Goal: Contribute content: Add original content to the website for others to see

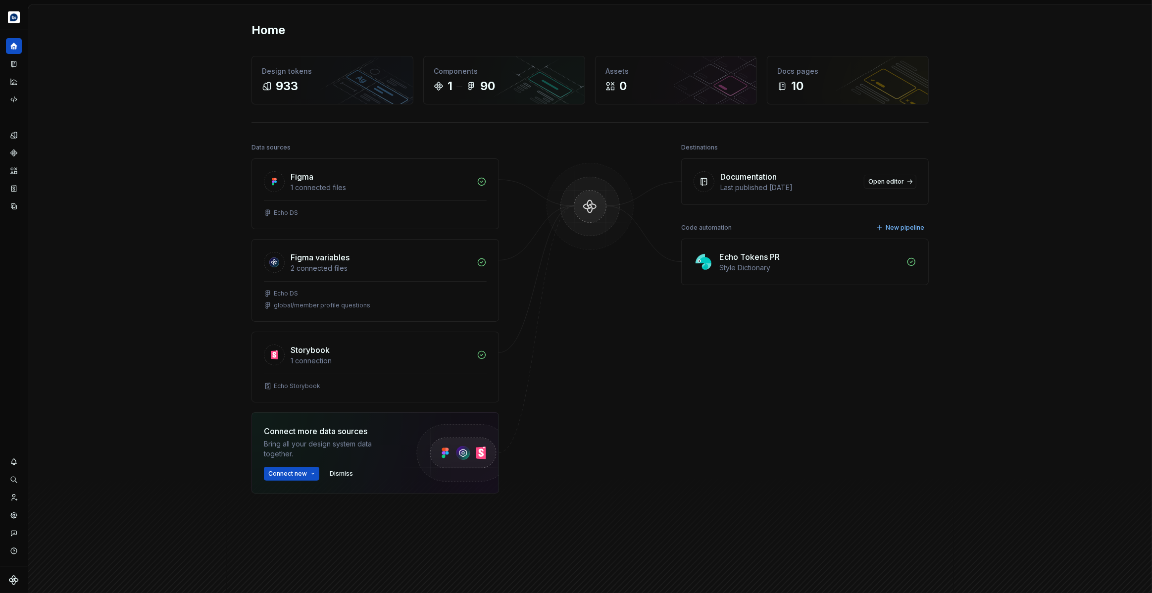
click at [171, 170] on div "Home Design tokens 933 Components 1 90 Assets 0 Docs pages 10 Data sources Figm…" at bounding box center [590, 302] width 1124 height 596
click at [13, 68] on icon "Documentation" at bounding box center [13, 63] width 9 height 9
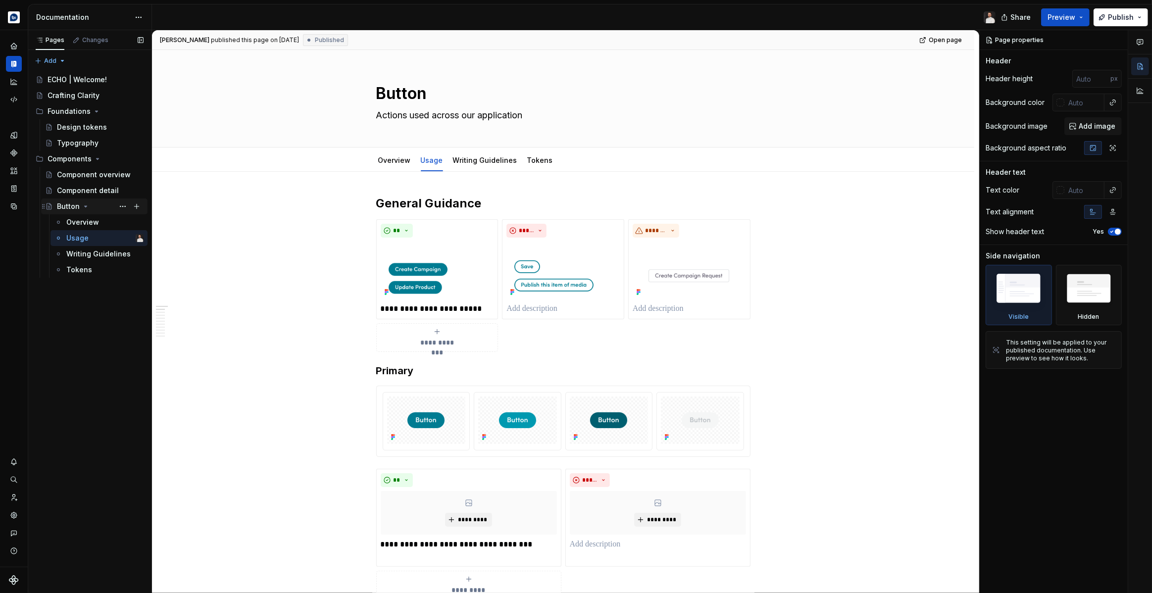
click at [76, 206] on div "Button" at bounding box center [68, 206] width 23 height 10
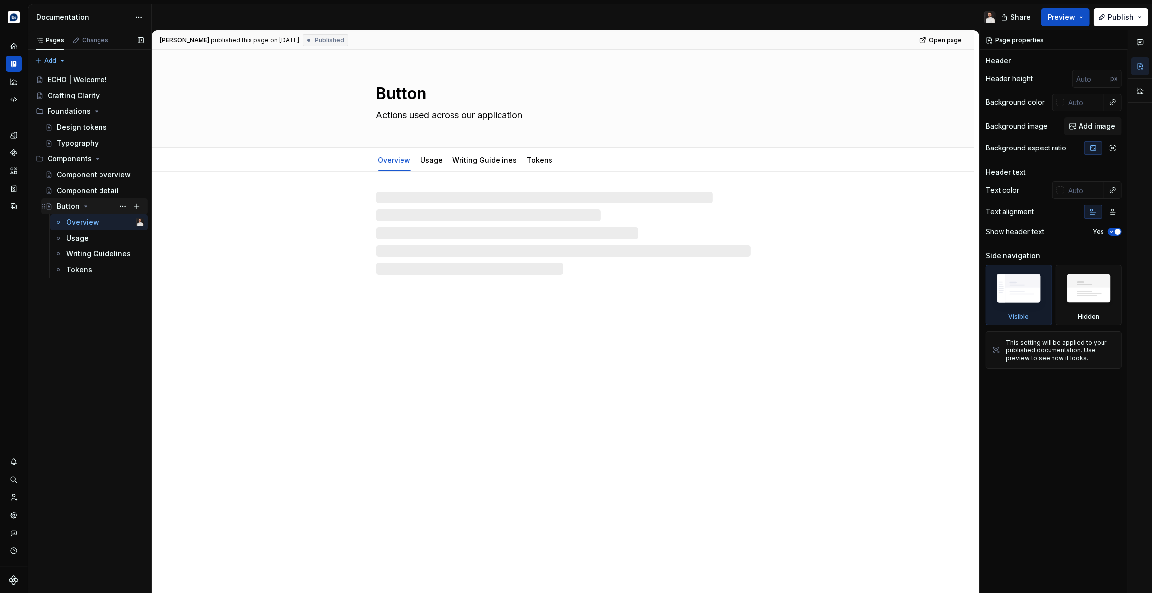
click at [85, 207] on icon "Page tree" at bounding box center [86, 206] width 8 height 8
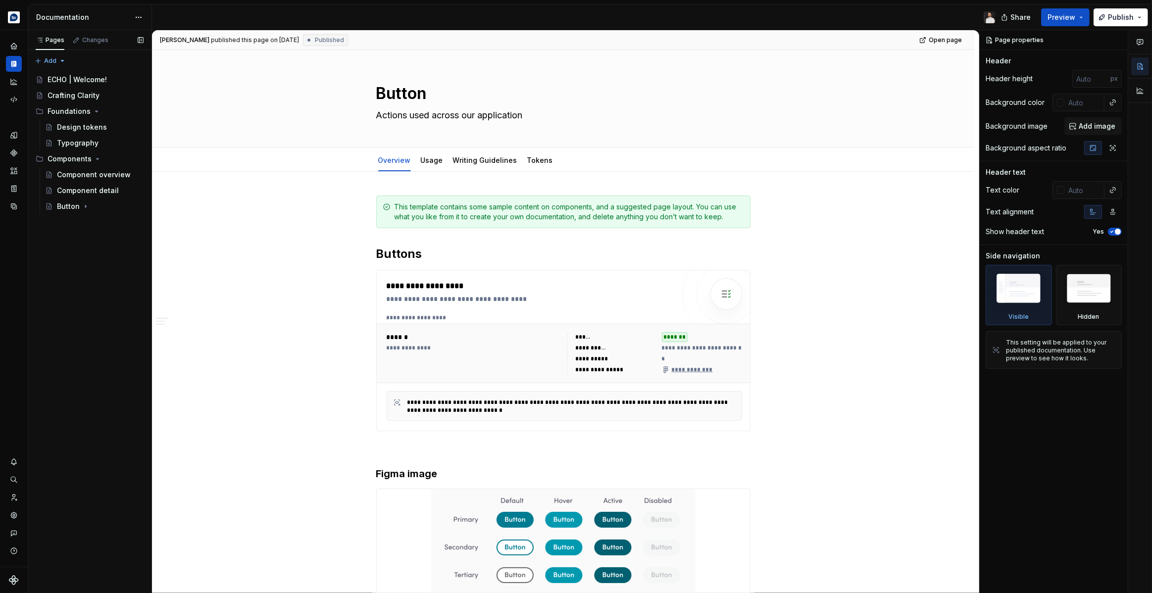
click at [50, 229] on div "Pages Changes Add Accessibility guide for tree Page tree. Navigate the tree wit…" at bounding box center [90, 311] width 124 height 563
click at [87, 181] on div "Component overview" at bounding box center [100, 175] width 87 height 14
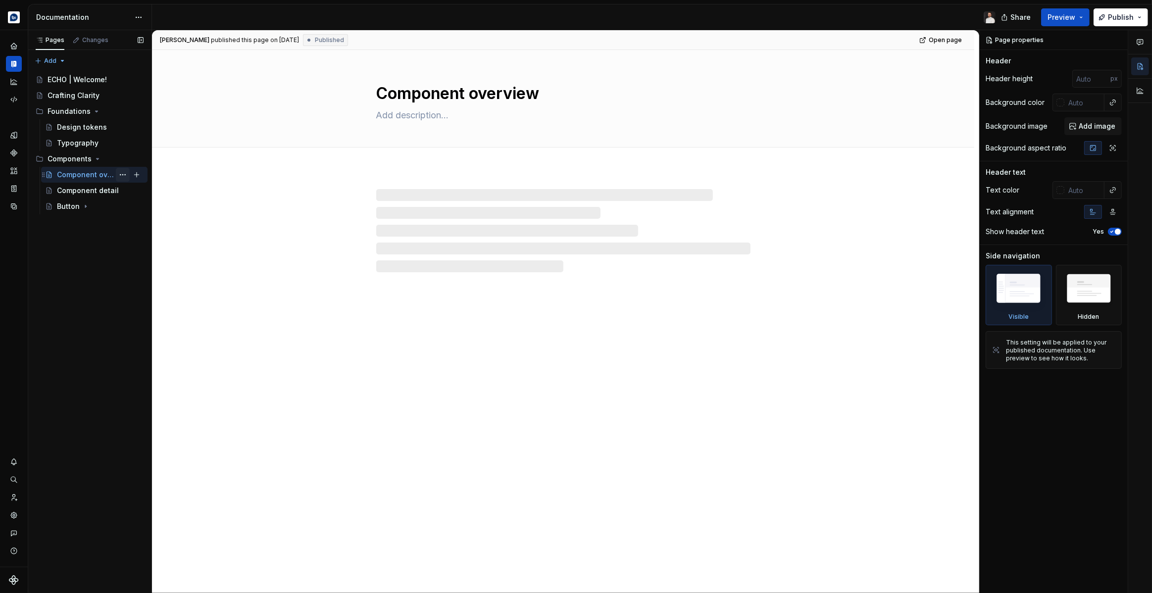
click at [121, 176] on button "Page tree" at bounding box center [123, 175] width 14 height 14
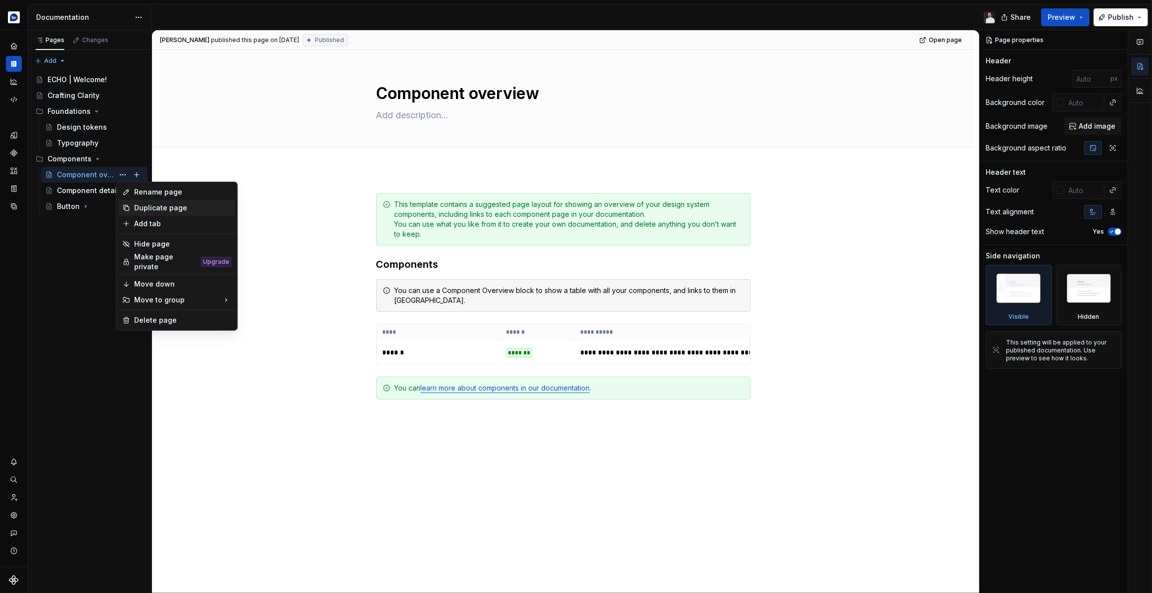
click at [159, 211] on div "Duplicate page" at bounding box center [182, 208] width 97 height 10
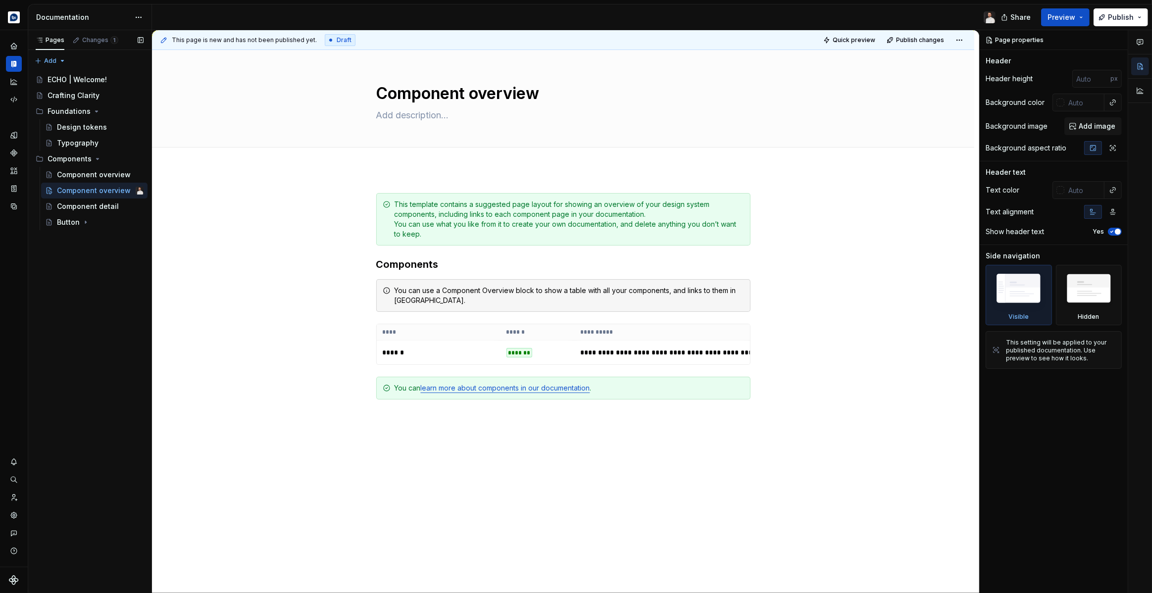
type textarea "*"
click at [60, 61] on div "Pages Changes 1 Add Accessibility guide for tree Page tree. Navigate the tree w…" at bounding box center [90, 311] width 124 height 563
click at [68, 94] on div "New group" at bounding box center [82, 96] width 64 height 10
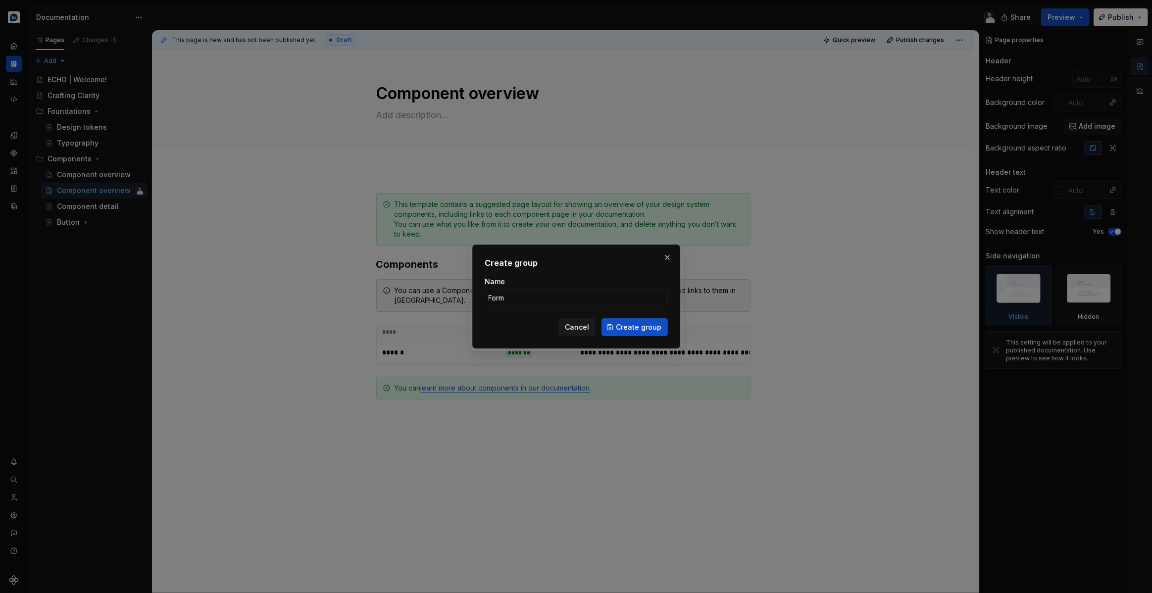
type input "Forms"
click button "Create group" at bounding box center [634, 327] width 66 height 18
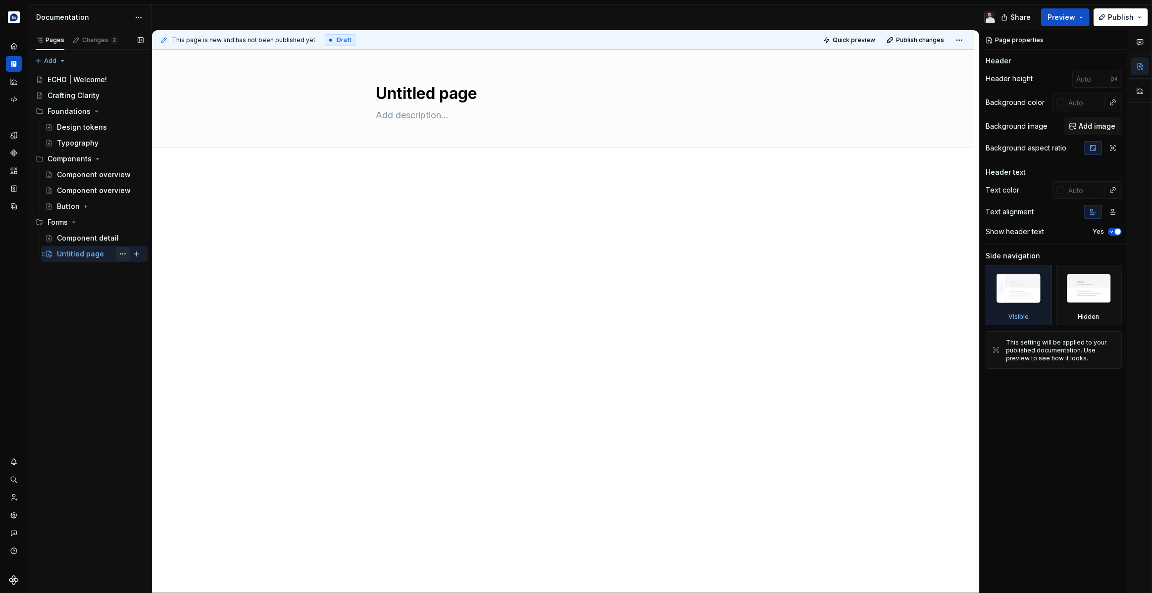
click at [123, 252] on button "Page tree" at bounding box center [123, 254] width 14 height 14
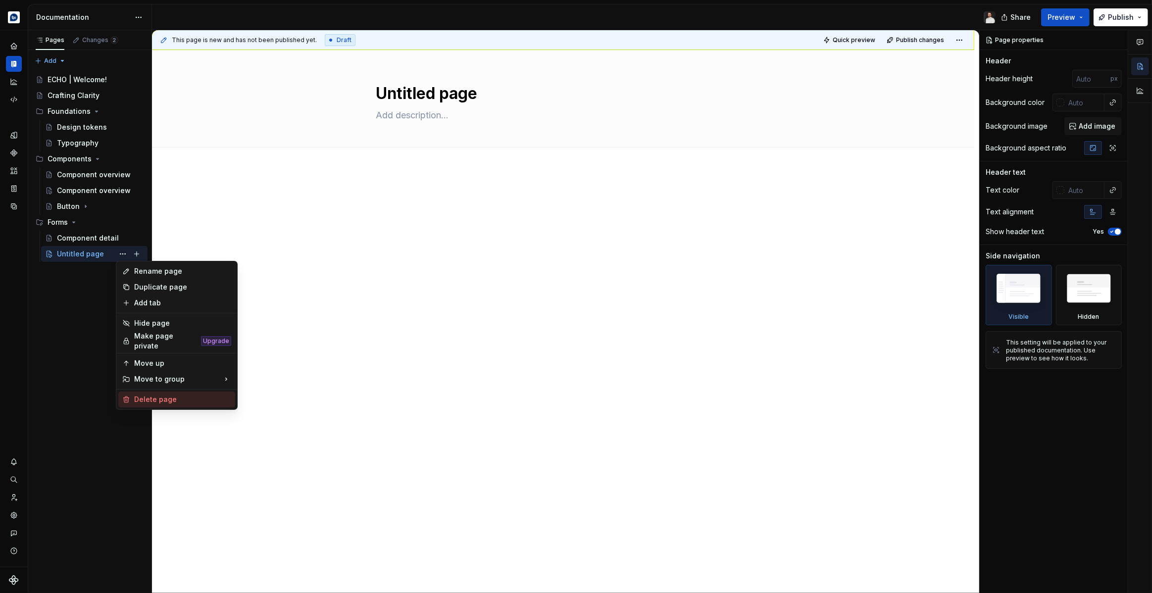
click at [161, 394] on div "Delete page" at bounding box center [182, 399] width 97 height 10
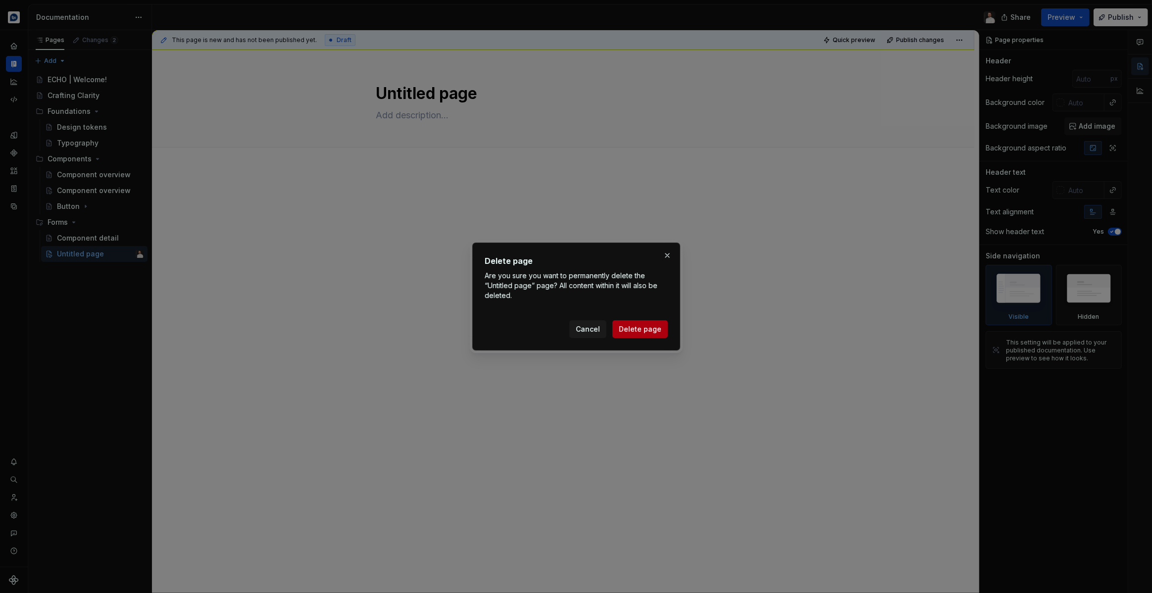
click at [644, 329] on span "Delete page" at bounding box center [640, 329] width 43 height 10
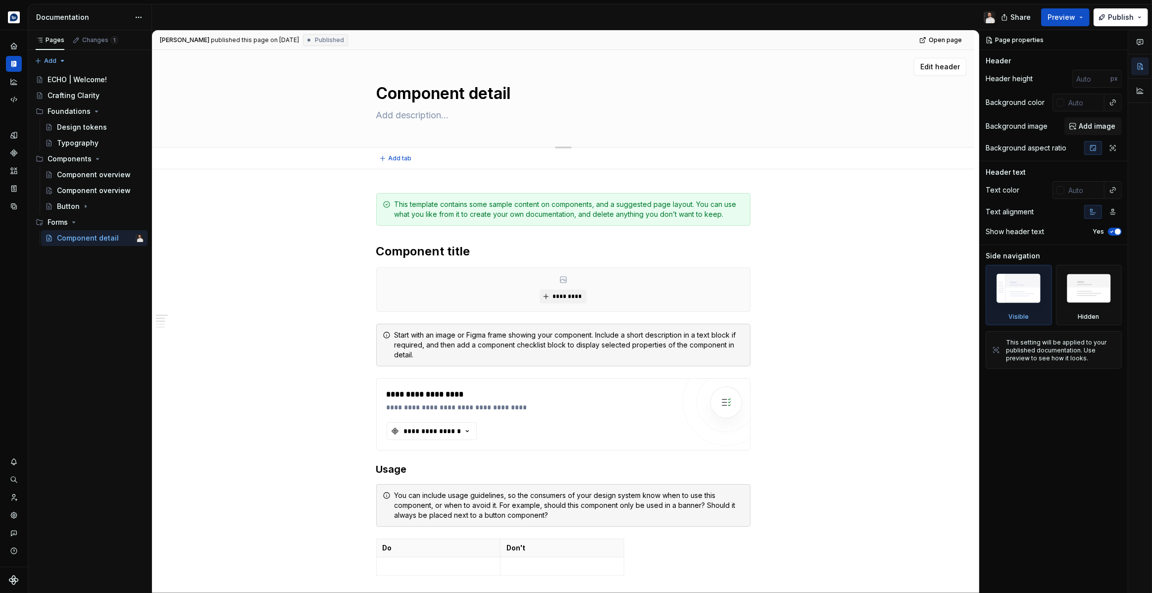
click at [476, 97] on textarea "Component detail" at bounding box center [561, 94] width 374 height 24
type textarea "*"
type textarea "T"
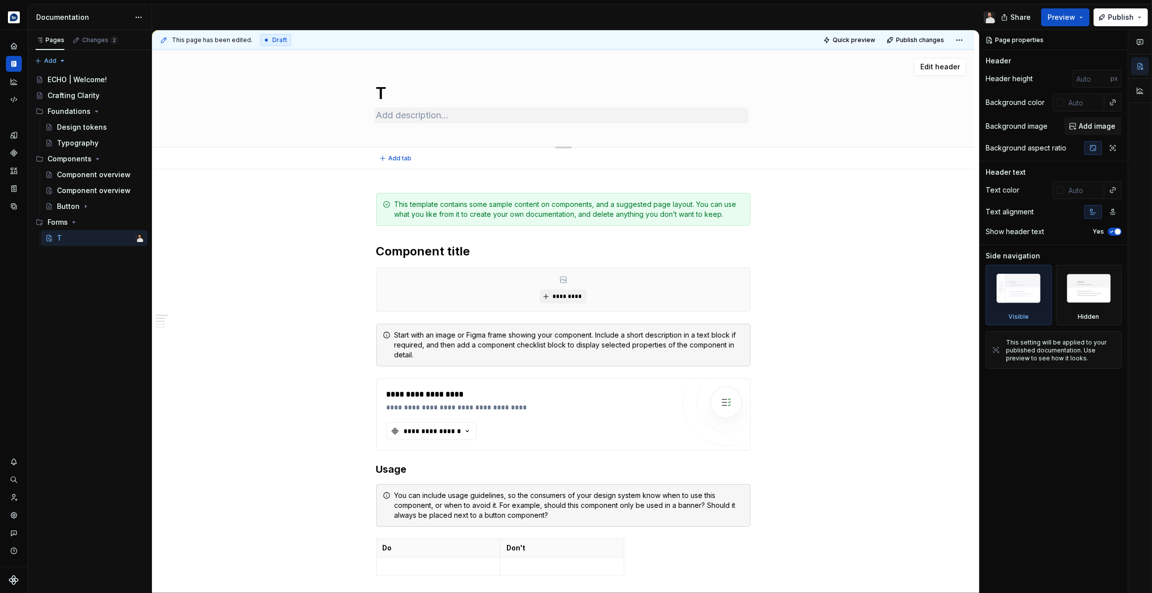
type textarea "*"
type textarea "Te"
type textarea "*"
type textarea "Tex"
type textarea "*"
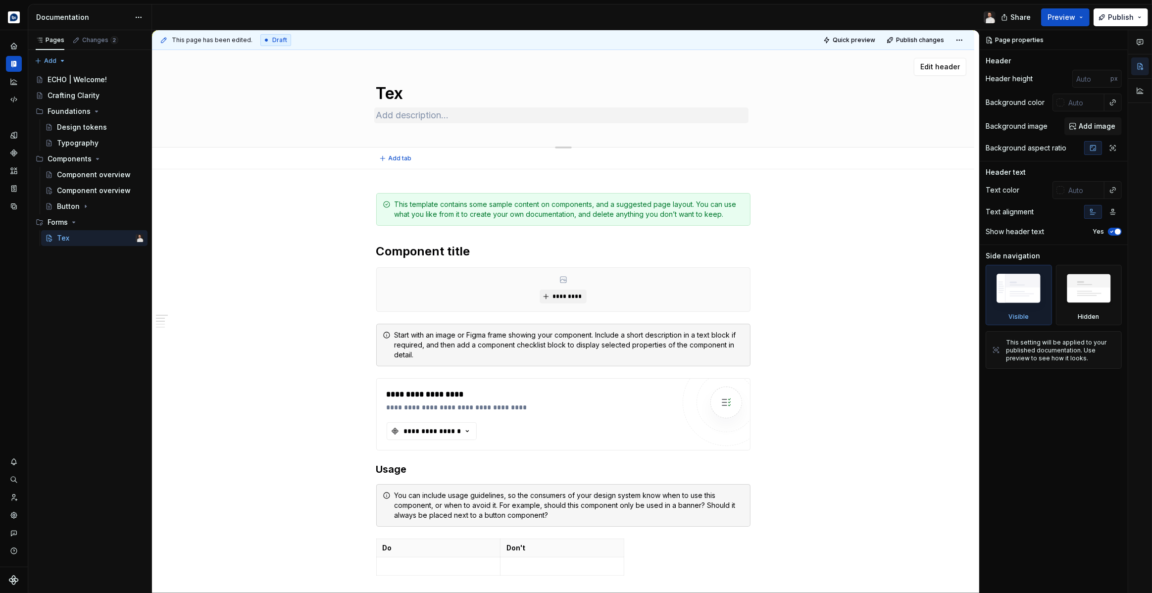
type textarea "Text"
type textarea "*"
type textarea "Text"
type textarea "*"
type textarea "Text I"
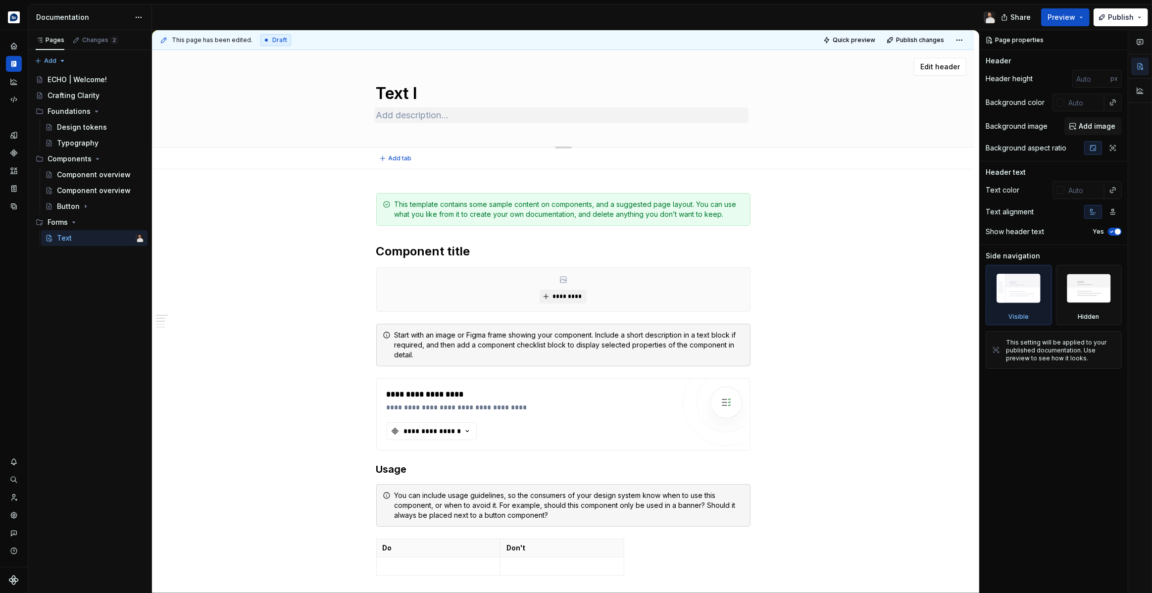
type textarea "*"
type textarea "Text In"
type textarea "*"
type textarea "Text Inp"
type textarea "*"
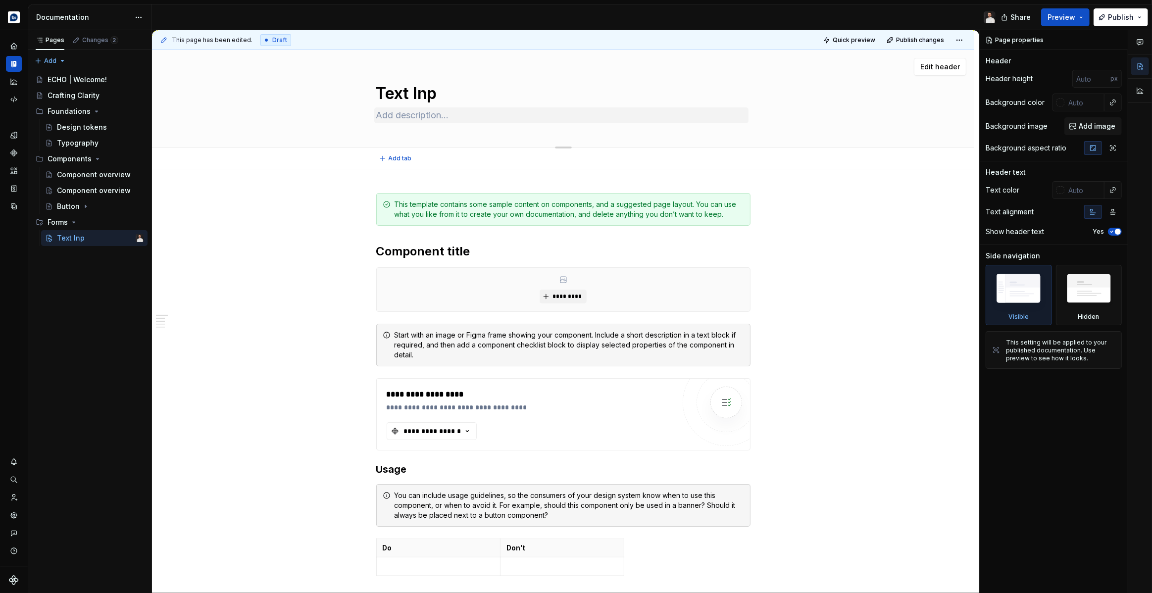
type textarea "Text Inpu"
type textarea "*"
type textarea "Text Input"
type textarea "*"
type textarea "Text Input"
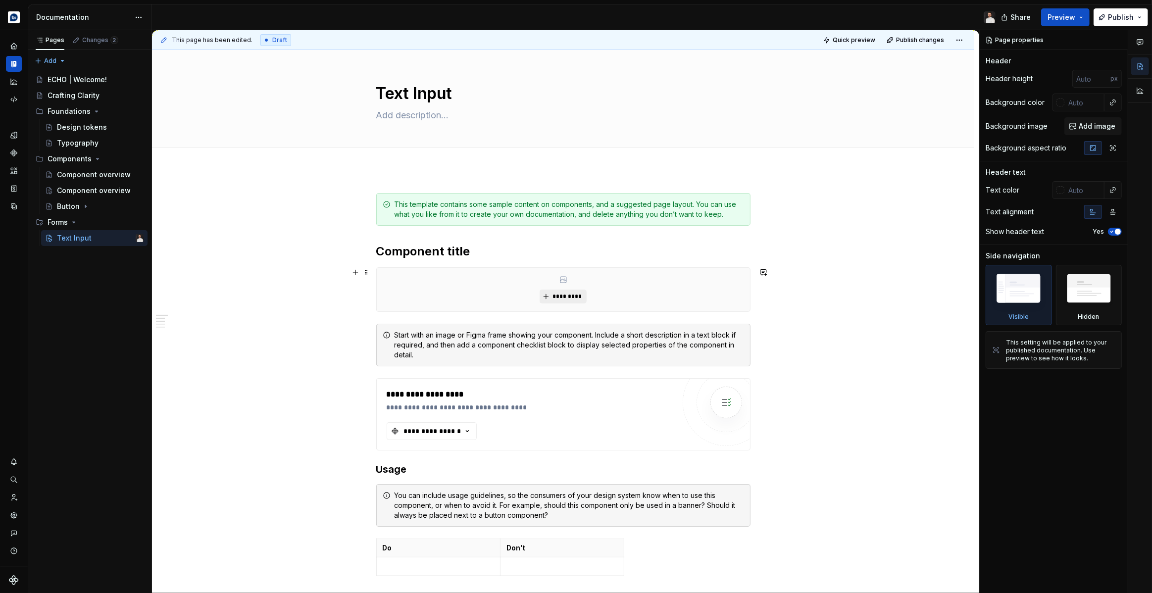
click at [557, 296] on span "*********" at bounding box center [567, 297] width 30 height 8
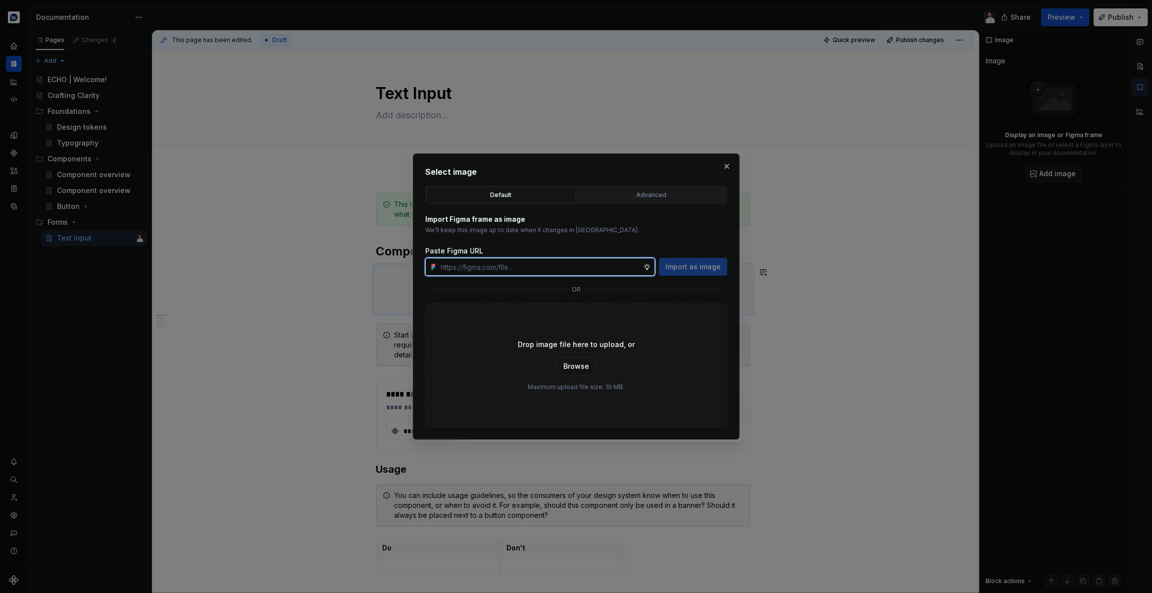
type textarea "*"
paste input "[URL][DOMAIN_NAME]"
type input "[URL][DOMAIN_NAME]"
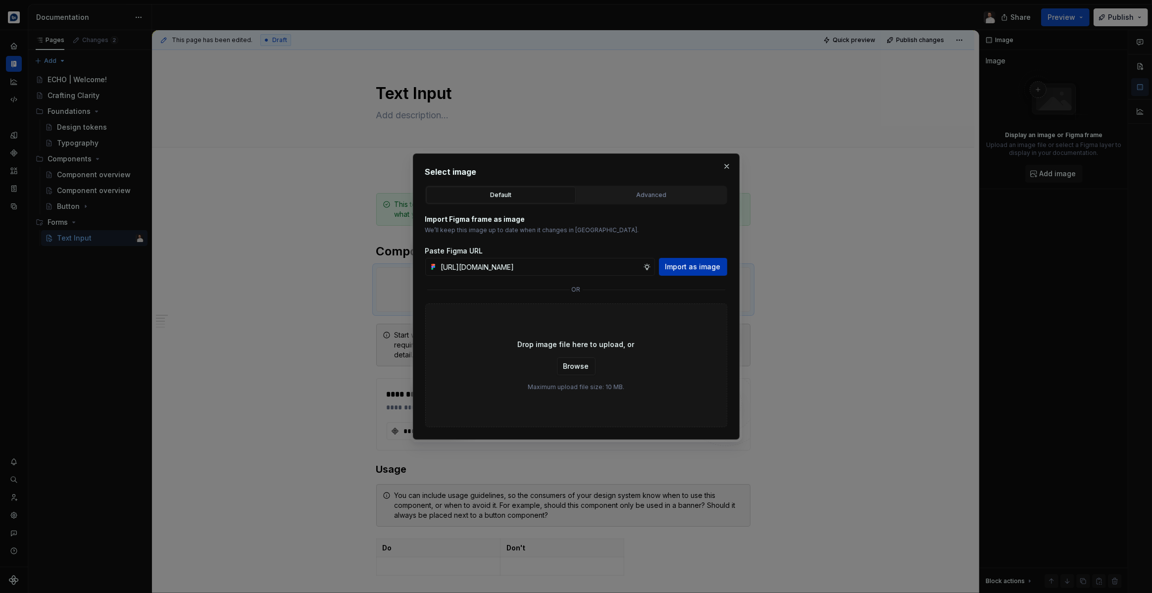
click at [679, 271] on span "Import as image" at bounding box center [692, 267] width 55 height 10
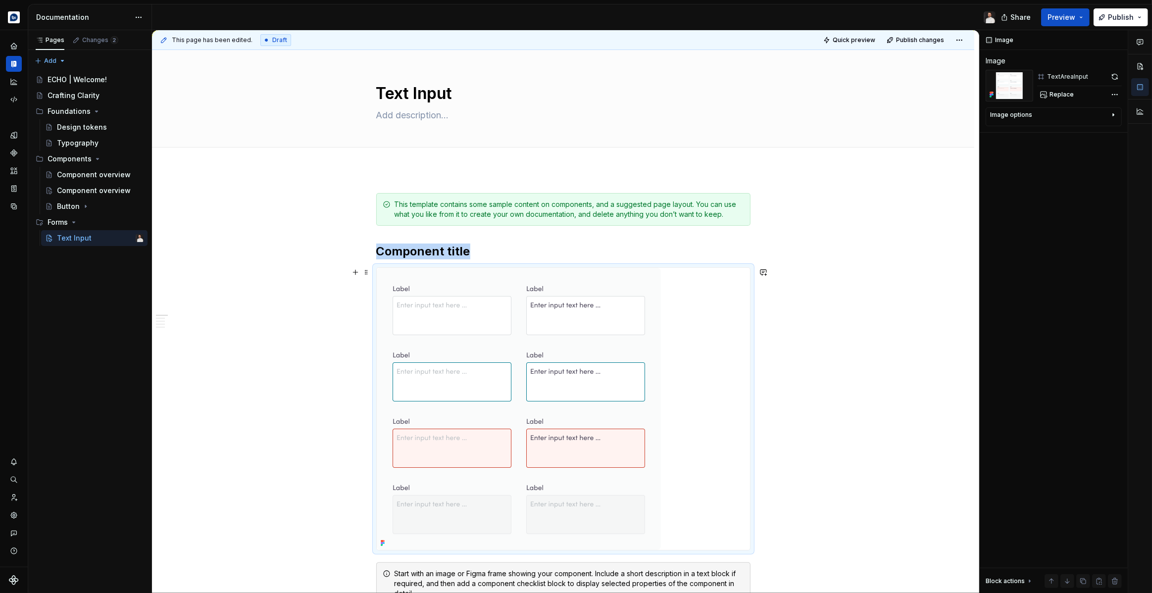
click at [387, 364] on img at bounding box center [519, 409] width 284 height 282
click at [537, 362] on img at bounding box center [519, 409] width 284 height 282
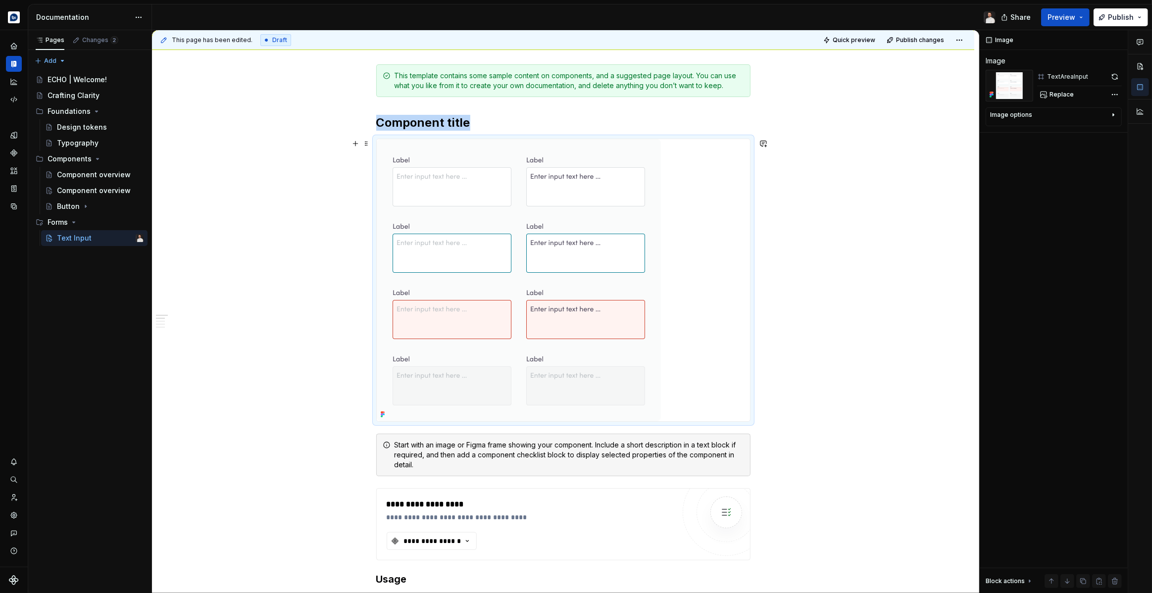
scroll to position [138, 0]
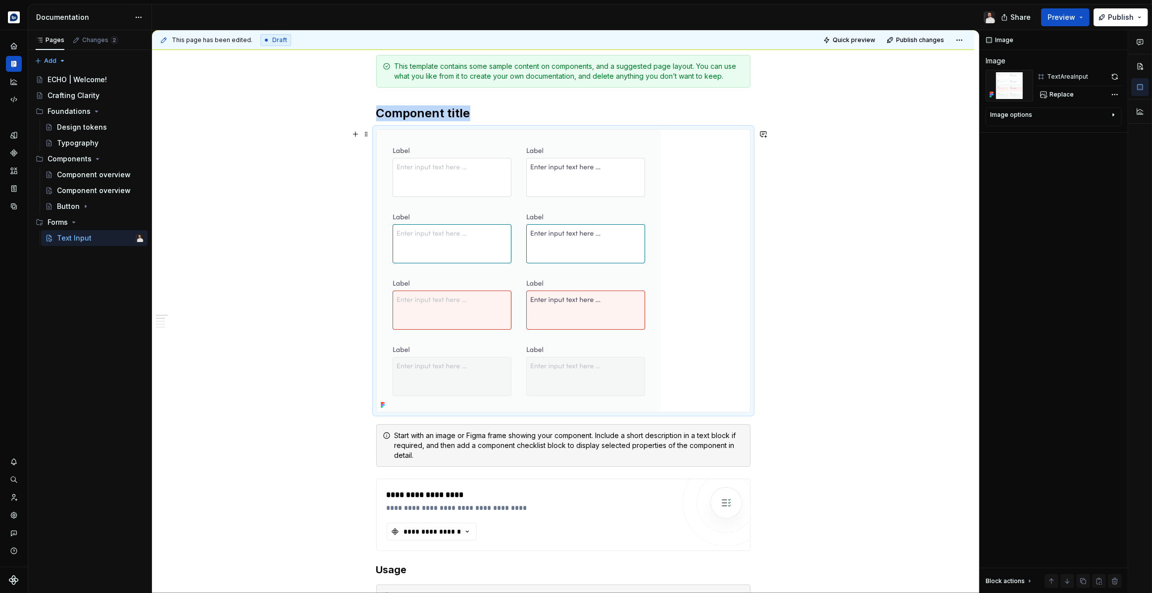
click at [609, 337] on img at bounding box center [519, 271] width 284 height 282
click at [1057, 113] on div "Image options" at bounding box center [1049, 117] width 119 height 12
click at [1090, 127] on icon "button" at bounding box center [1088, 130] width 8 height 8
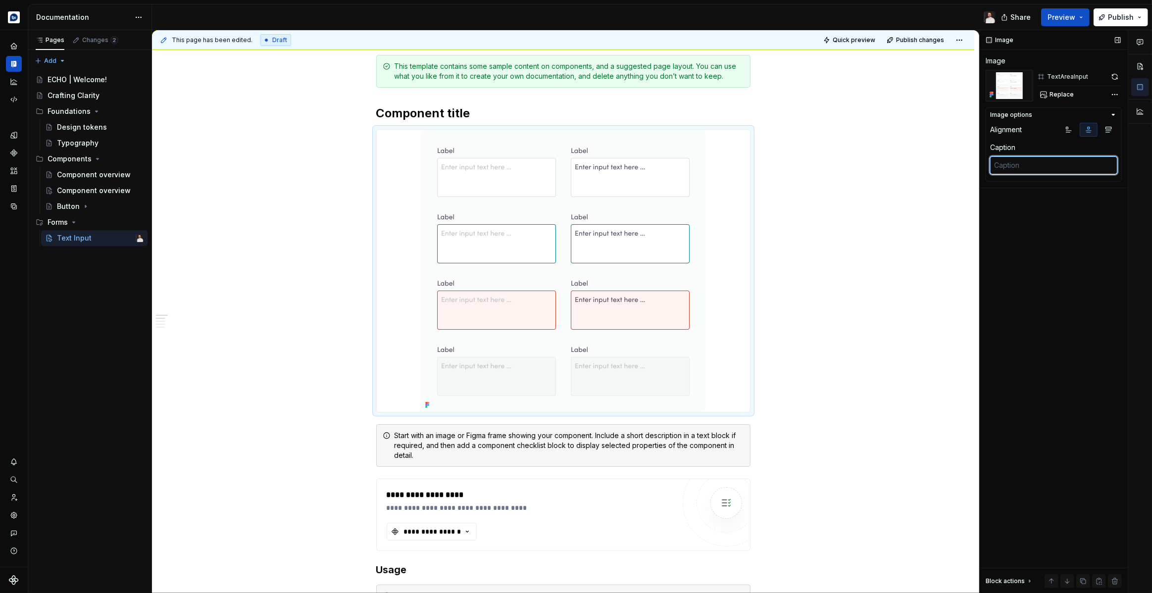
click at [1016, 167] on textarea at bounding box center [1053, 165] width 127 height 18
click at [417, 113] on h2 "Component title" at bounding box center [563, 113] width 374 height 16
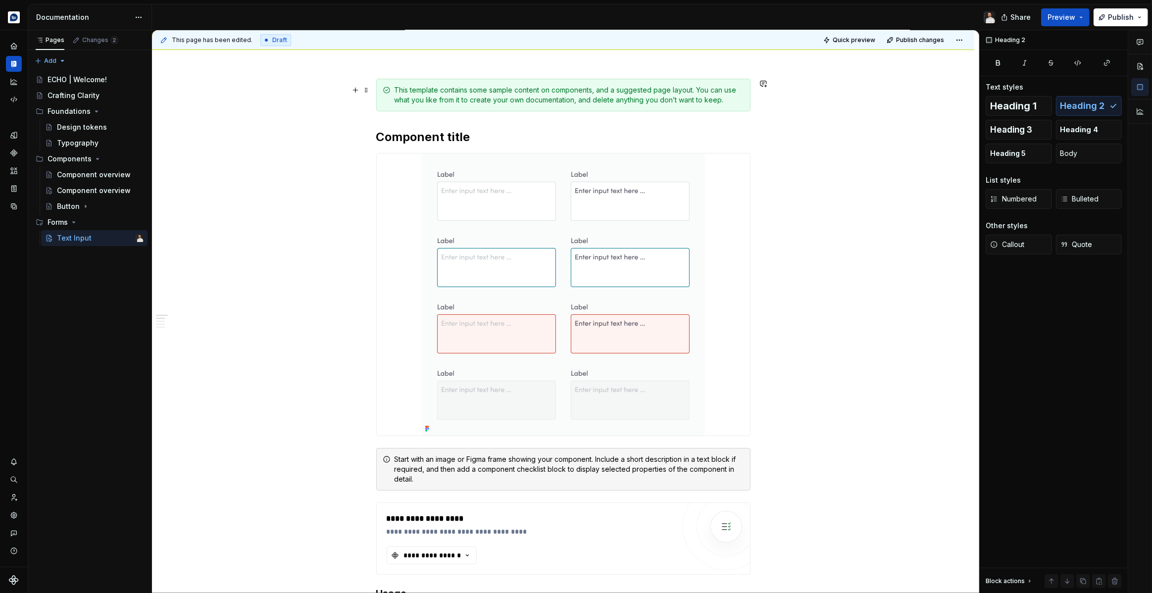
scroll to position [109, 0]
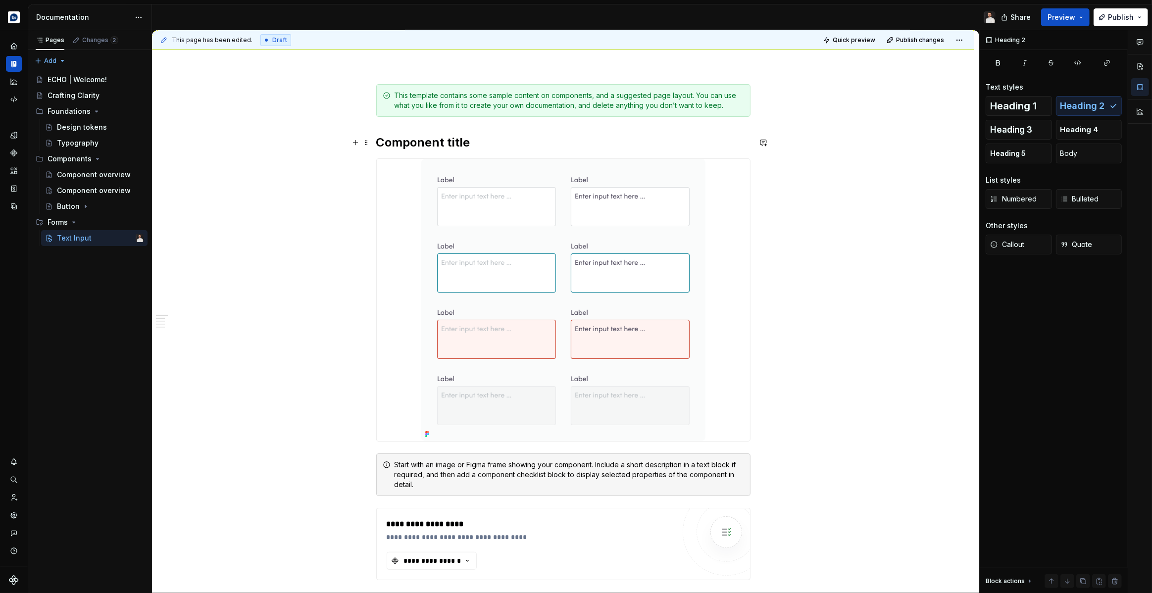
click at [415, 141] on h2 "Component title" at bounding box center [563, 143] width 374 height 16
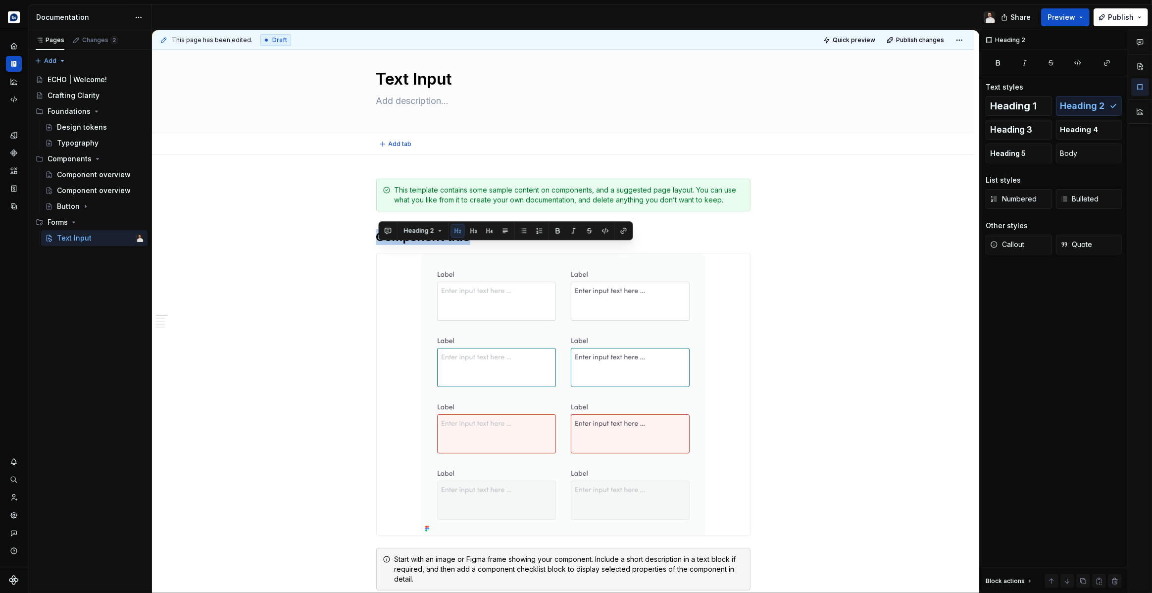
scroll to position [0, 0]
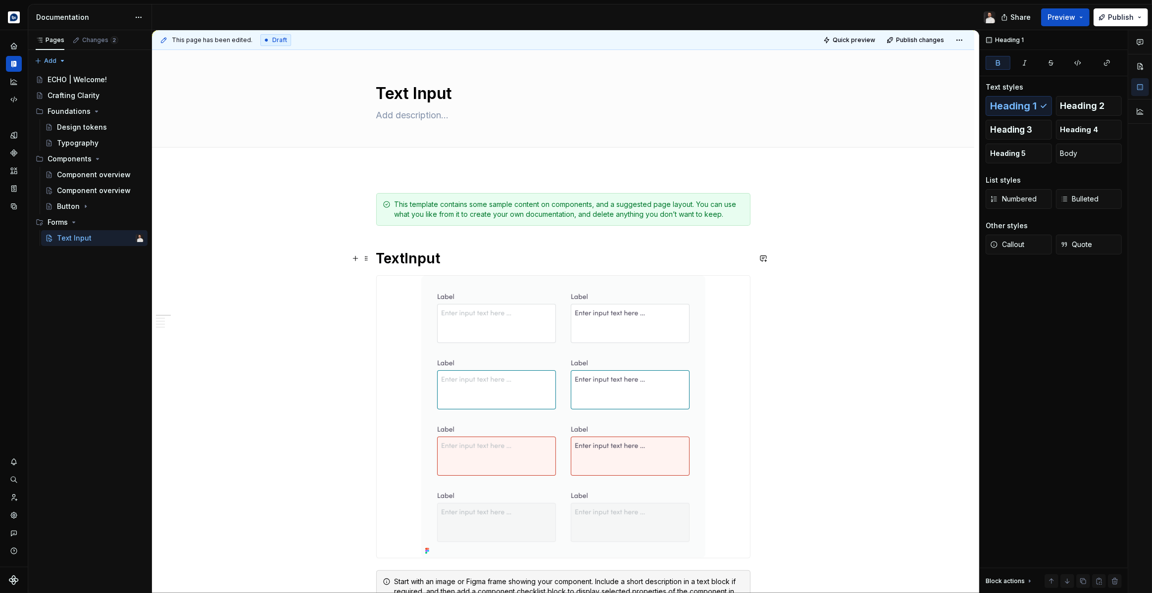
click at [409, 261] on strong "TextInput" at bounding box center [408, 258] width 64 height 17
click at [442, 261] on h1 "TextInput" at bounding box center [563, 258] width 374 height 18
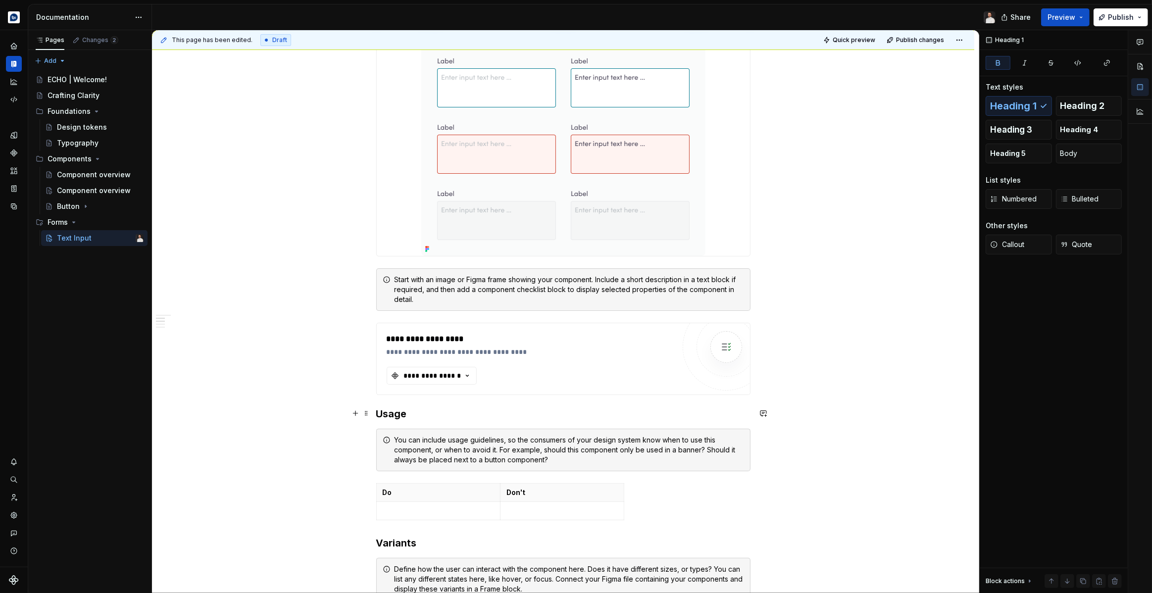
scroll to position [302, 0]
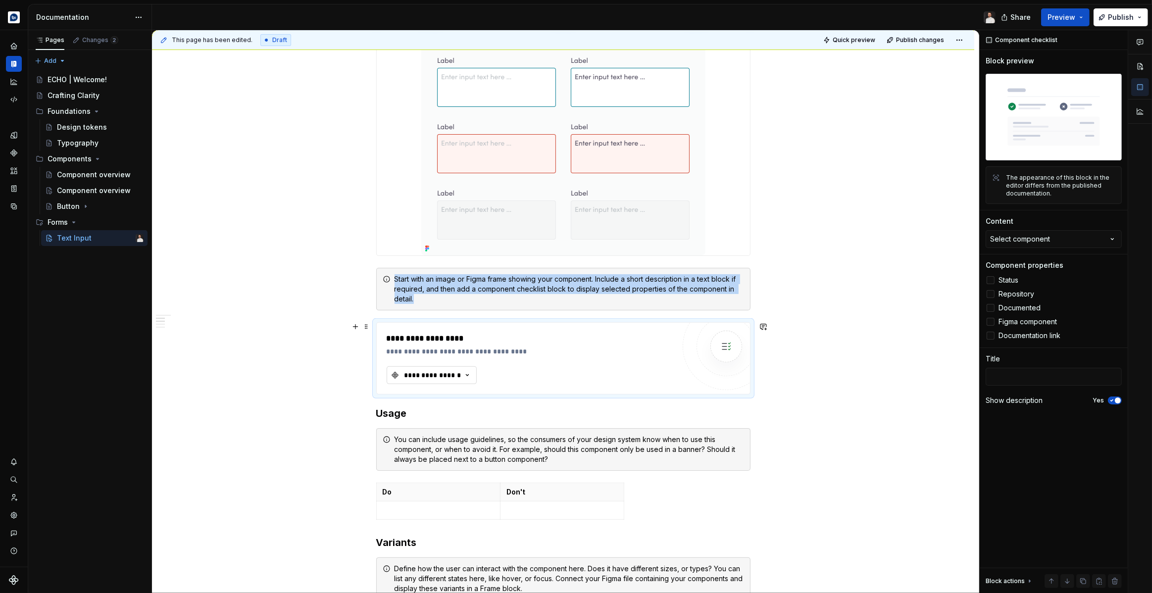
click at [454, 378] on div "**********" at bounding box center [432, 375] width 59 height 10
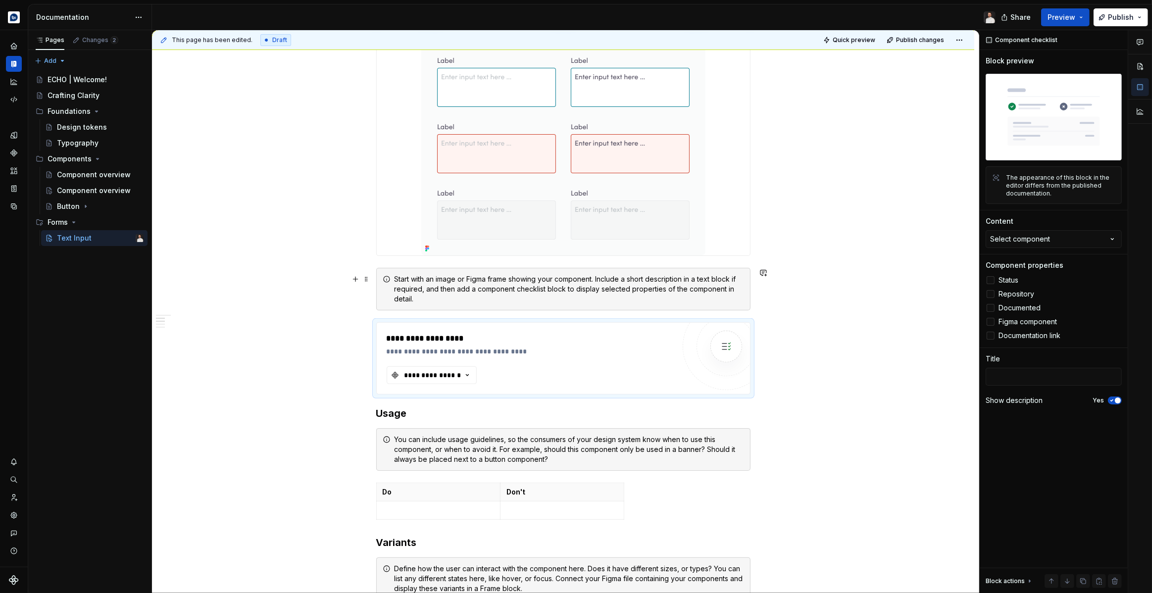
click at [256, 272] on div "**********" at bounding box center [563, 497] width 822 height 1261
click at [14, 156] on icon "Components" at bounding box center [13, 152] width 7 height 7
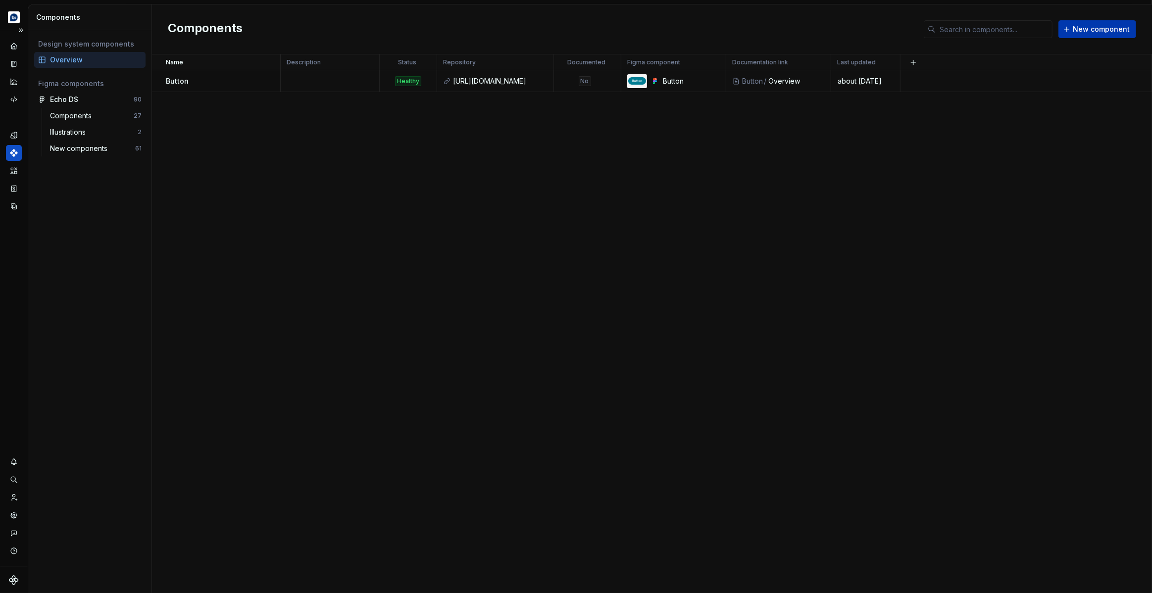
click at [1111, 30] on span "New component" at bounding box center [1101, 29] width 57 height 10
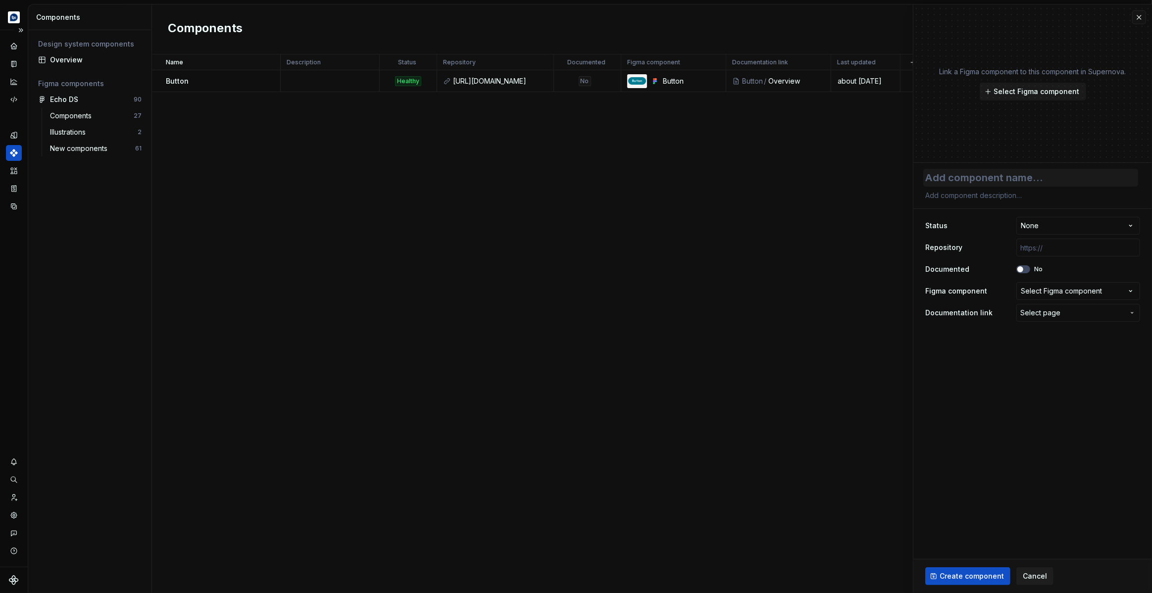
type textarea "*"
type textarea "T"
type textarea "*"
type textarea "Te"
type textarea "*"
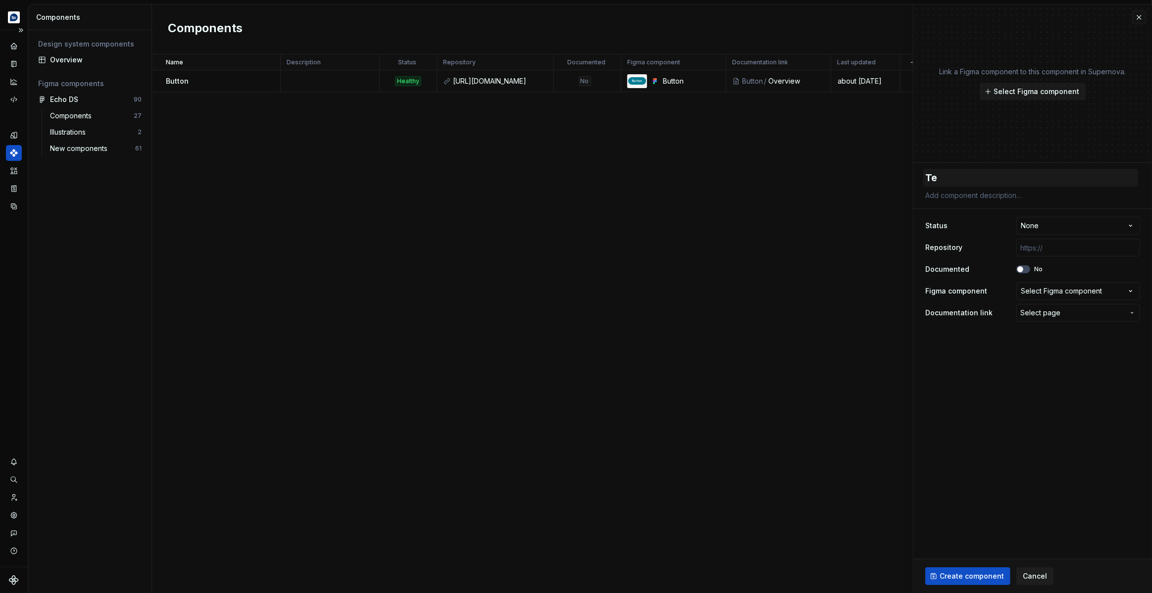
type textarea "Tex"
type textarea "*"
type textarea "Text"
type textarea "*"
type textarea "TextI"
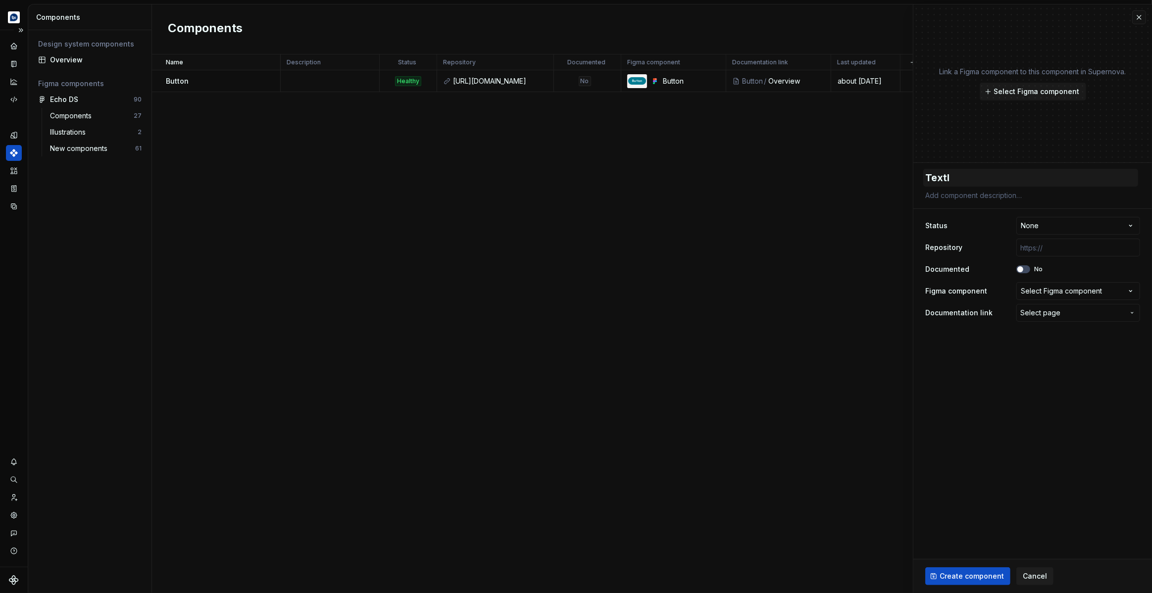
type textarea "*"
type textarea "TextIn"
type textarea "*"
type textarea "TextIno"
type textarea "*"
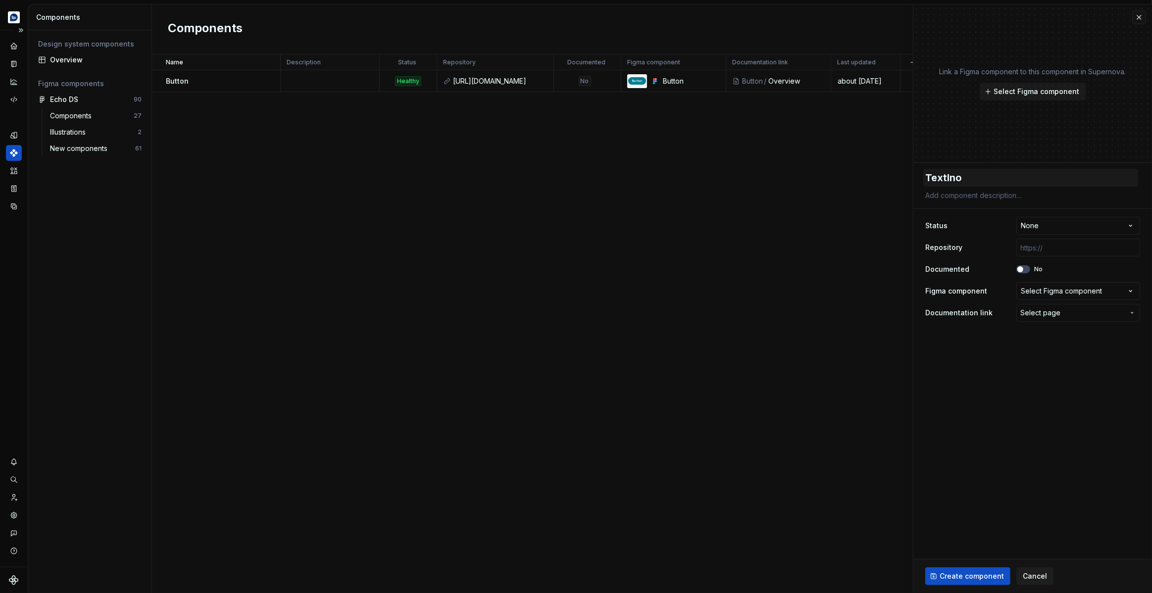
type textarea "TextInou"
type textarea "*"
type textarea "TextInout"
type textarea "*"
type textarea "Text Inout"
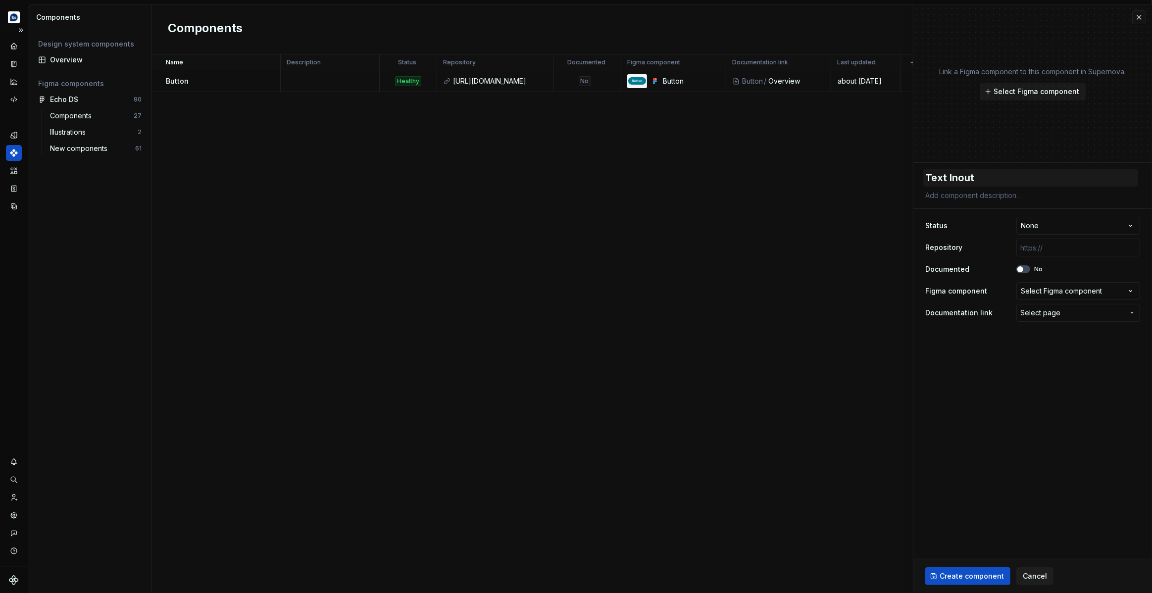
type textarea "*"
type textarea "Text Inut"
type textarea "*"
type textarea "Text Input"
click at [1059, 229] on html "**********" at bounding box center [576, 296] width 1152 height 593
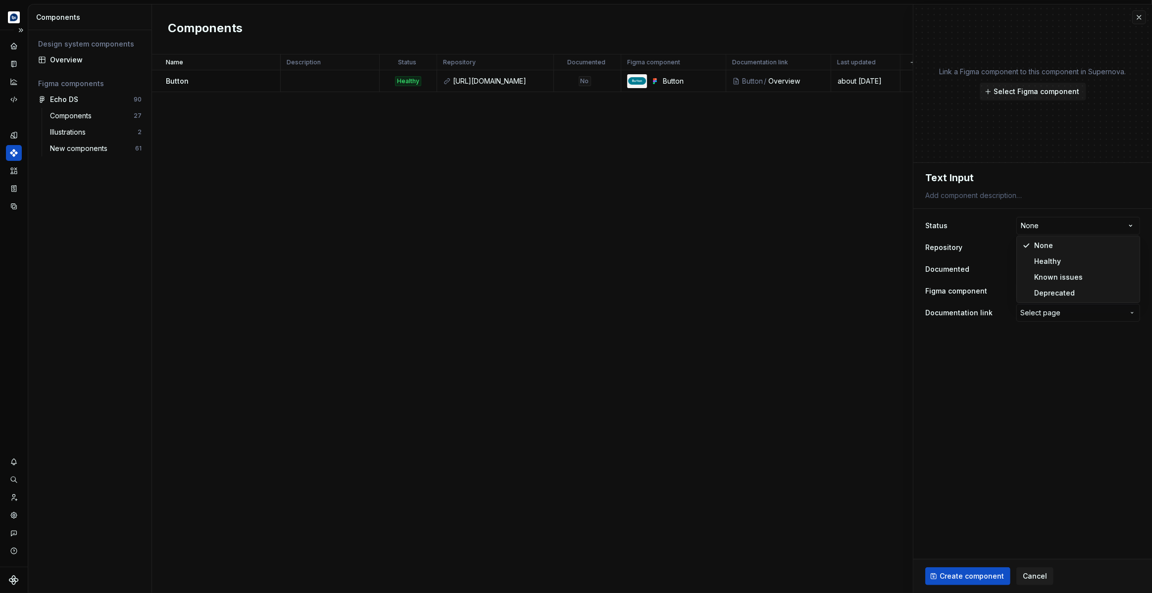
select select "**********"
type textarea "*"
click at [1049, 247] on input "text" at bounding box center [1078, 248] width 124 height 18
type input "[URL][DOMAIN_NAME]"
click at [1080, 250] on input "[URL][DOMAIN_NAME]" at bounding box center [1078, 248] width 124 height 18
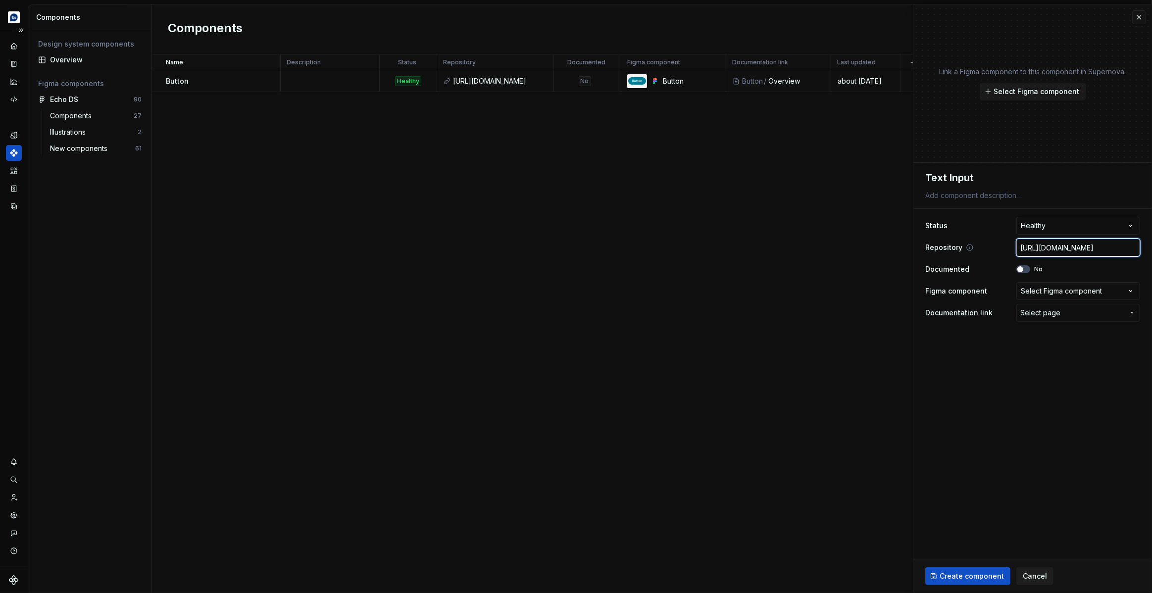
click at [1072, 249] on input "[URL][DOMAIN_NAME]" at bounding box center [1078, 248] width 124 height 18
paste input "app/shared/components/atoms/text-input/TextInput.tsx"
type textarea "*"
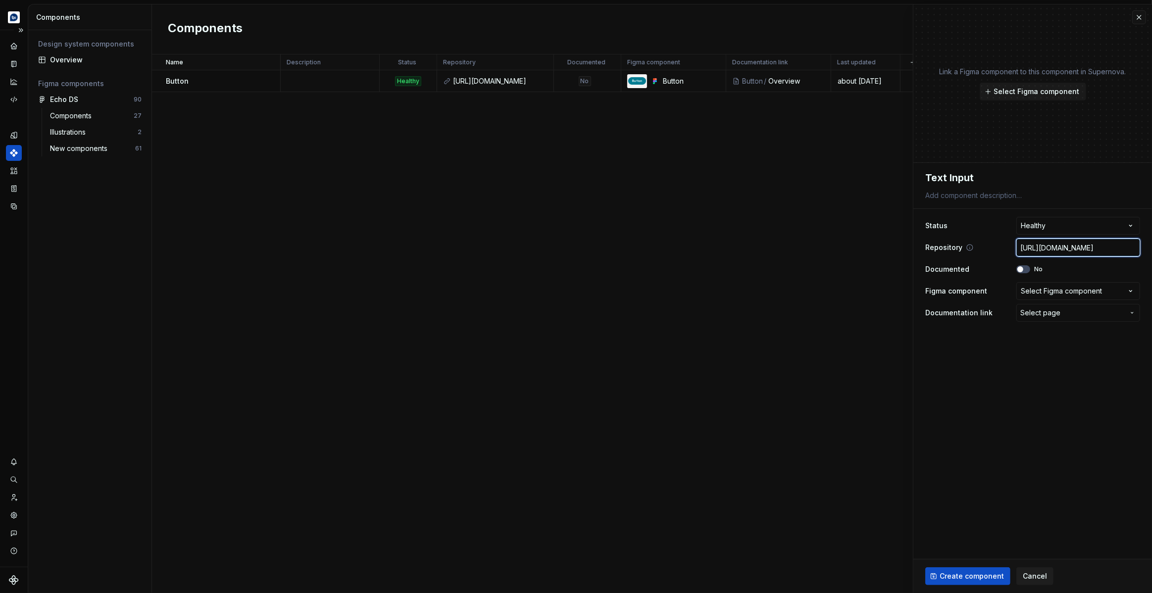
type input "[URL][DOMAIN_NAME]"
type textarea "*"
type input "[URL][DOMAIN_NAME]"
type textarea "*"
type input "[URL][DOMAIN_NAME]."
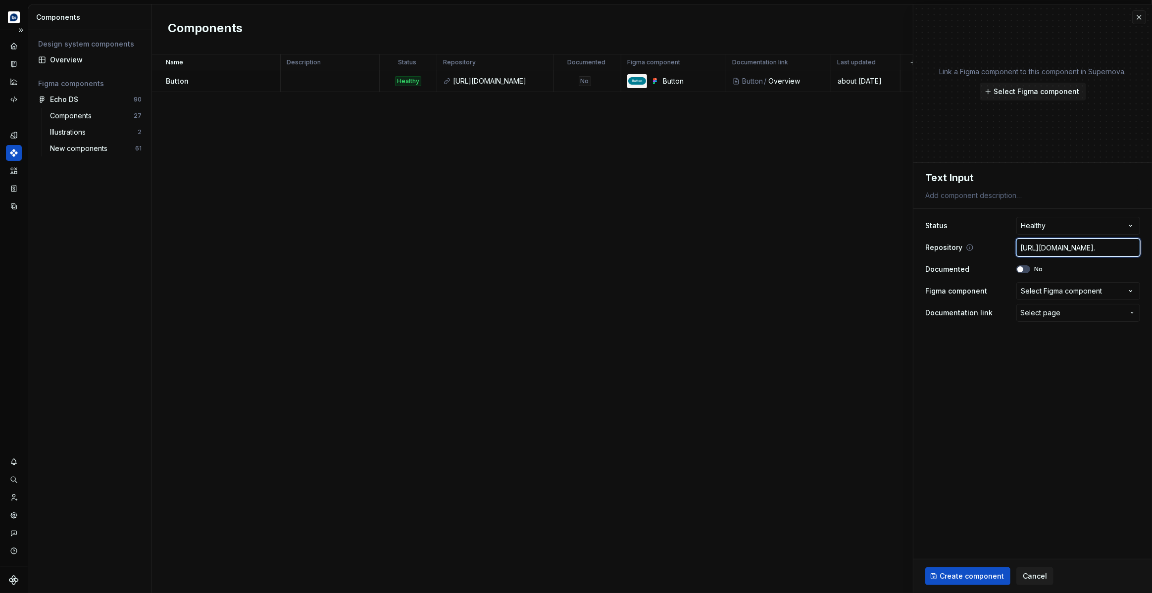
type textarea "*"
type input "[URL][DOMAIN_NAME]"
type textarea "*"
type input "[URL][DOMAIN_NAME]"
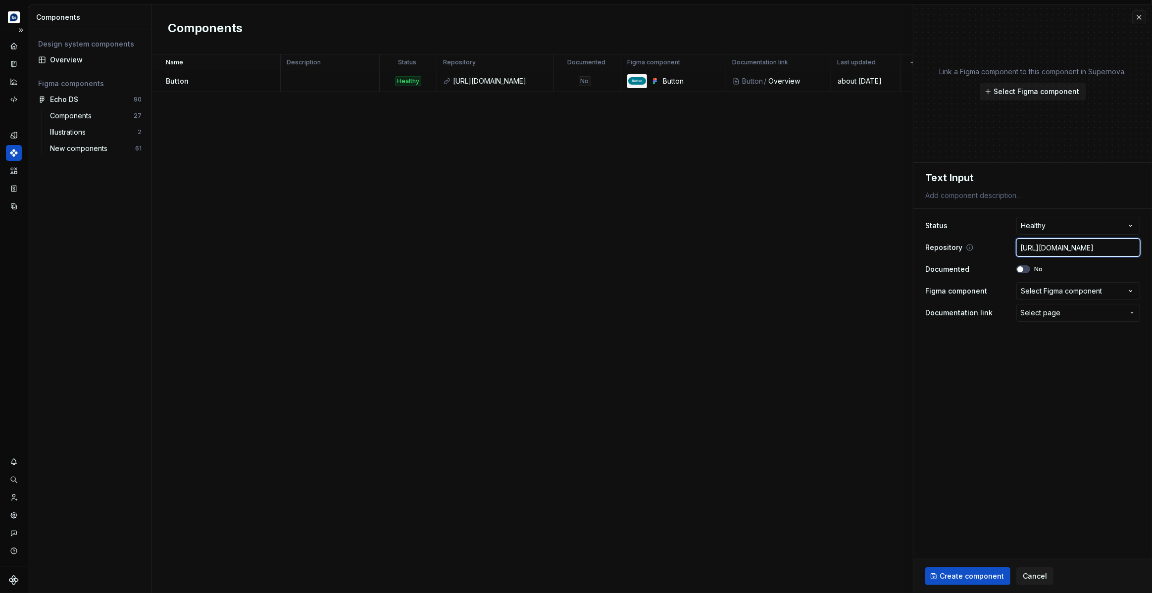
type textarea "*"
type input "[URL][DOMAIN_NAME]"
type textarea "*"
type input "[URL][DOMAIN_NAME]"
type textarea "*"
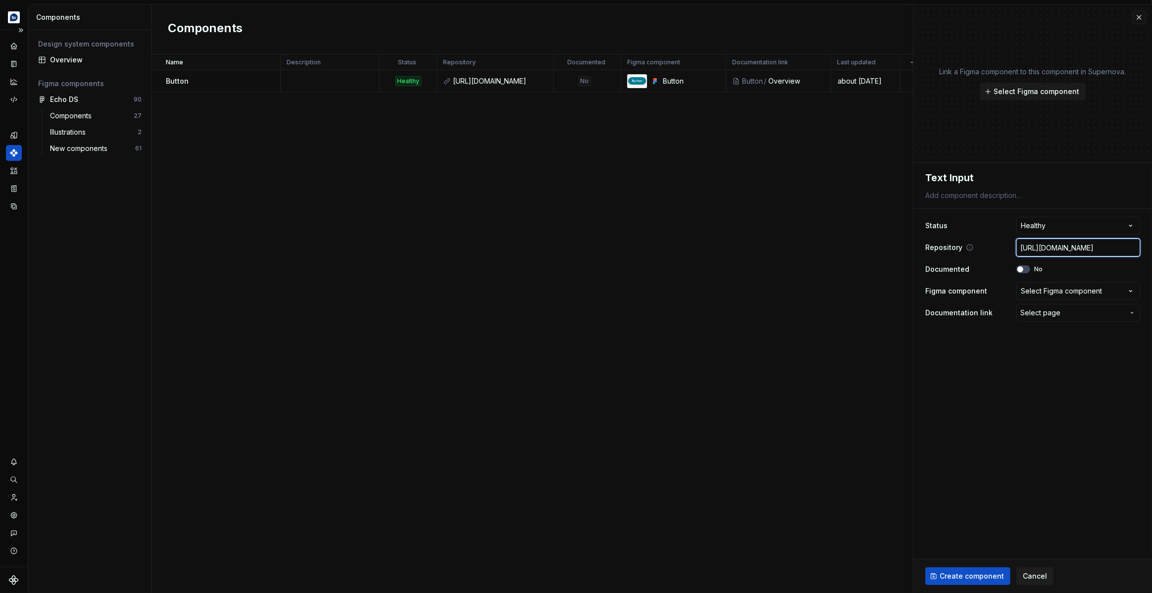
type input "[URL][DOMAIN_NAME]"
type textarea "*"
type input "[URL][DOMAIN_NAME][PERSON_NAME]"
type textarea "*"
type input "[URL][DOMAIN_NAME]"
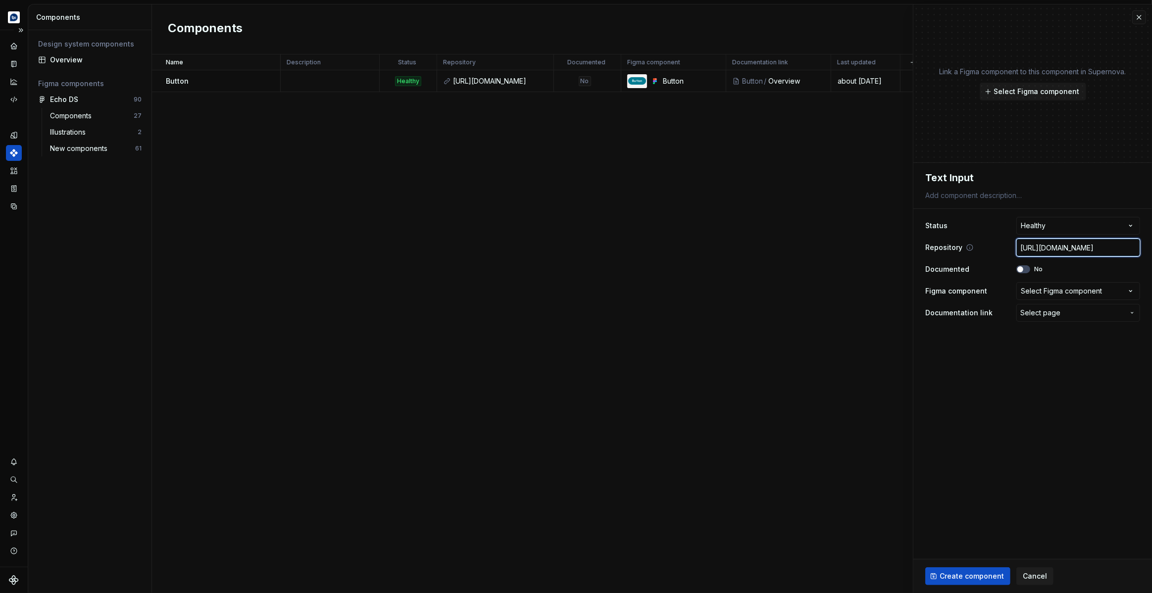
type textarea "*"
type input "[URL][DOMAIN_NAME]"
type textarea "*"
type input "[URL][DOMAIN_NAME]"
type textarea "*"
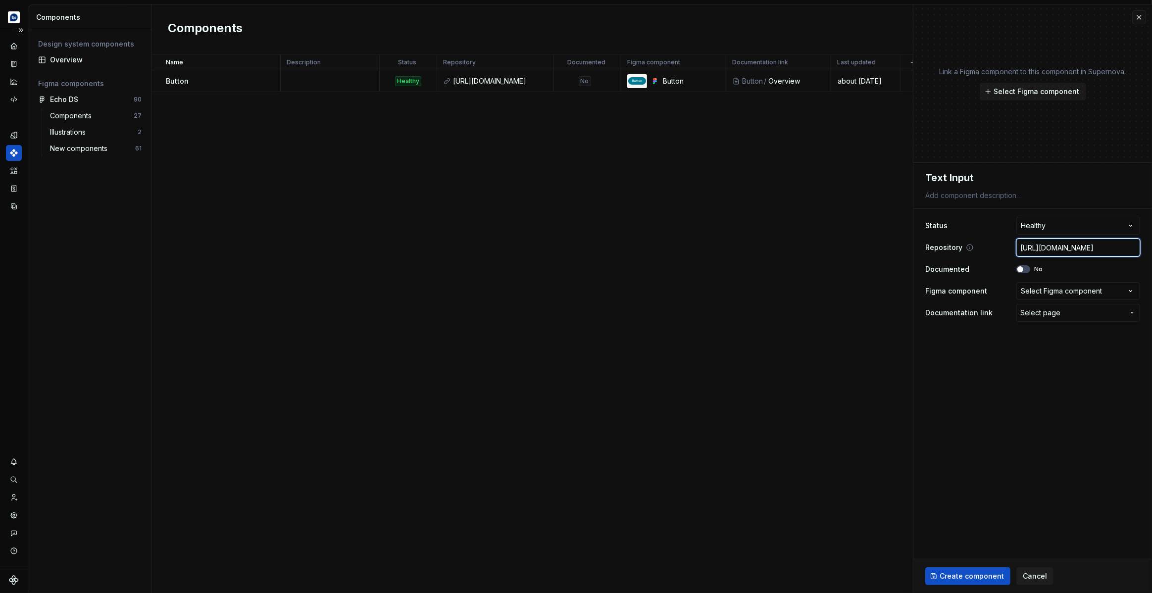
type input "[URL][DOMAIN_NAME]"
type textarea "*"
type input "[URL][DOMAIN_NAME]"
type textarea "*"
type input "[URL][DOMAIN_NAME]"
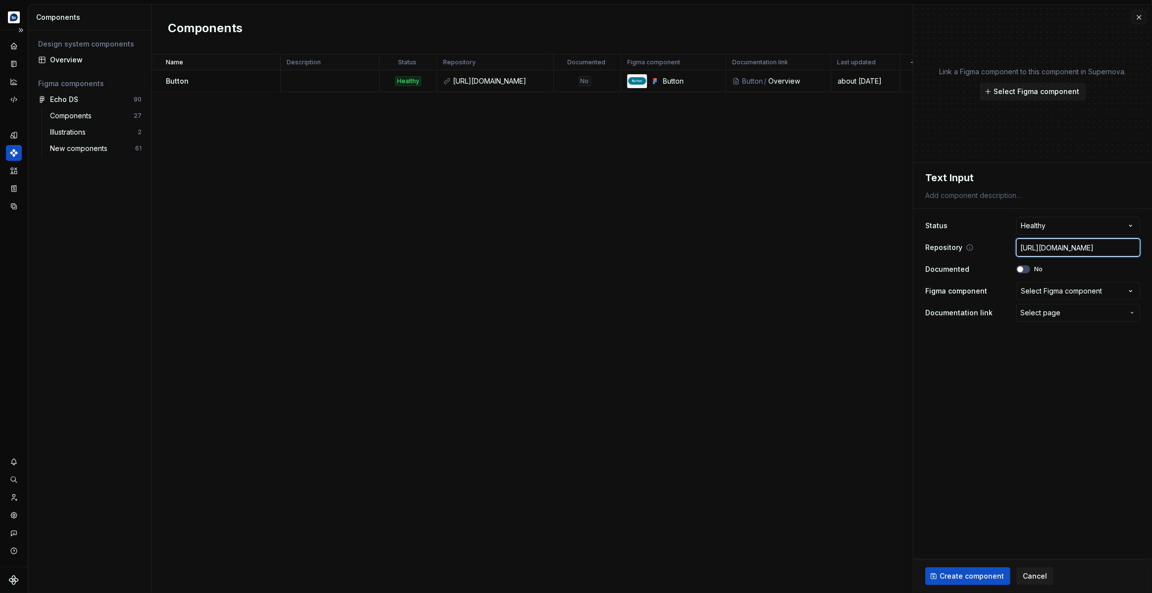
type textarea "*"
type input "[URL][DOMAIN_NAME]"
type textarea "*"
type input "[URL][DOMAIN_NAME]"
type textarea "*"
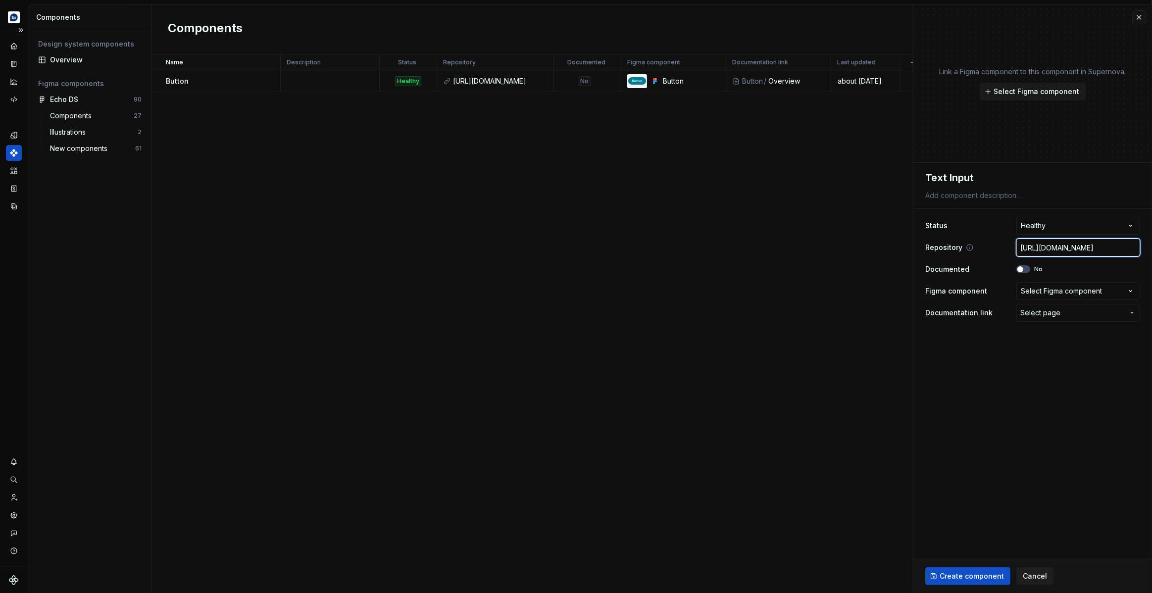
type input "[URL][DOMAIN_NAME]"
type textarea "*"
type input "[URL][DOMAIN_NAME]"
type textarea "*"
type input "[URL][DOMAIN_NAME]"
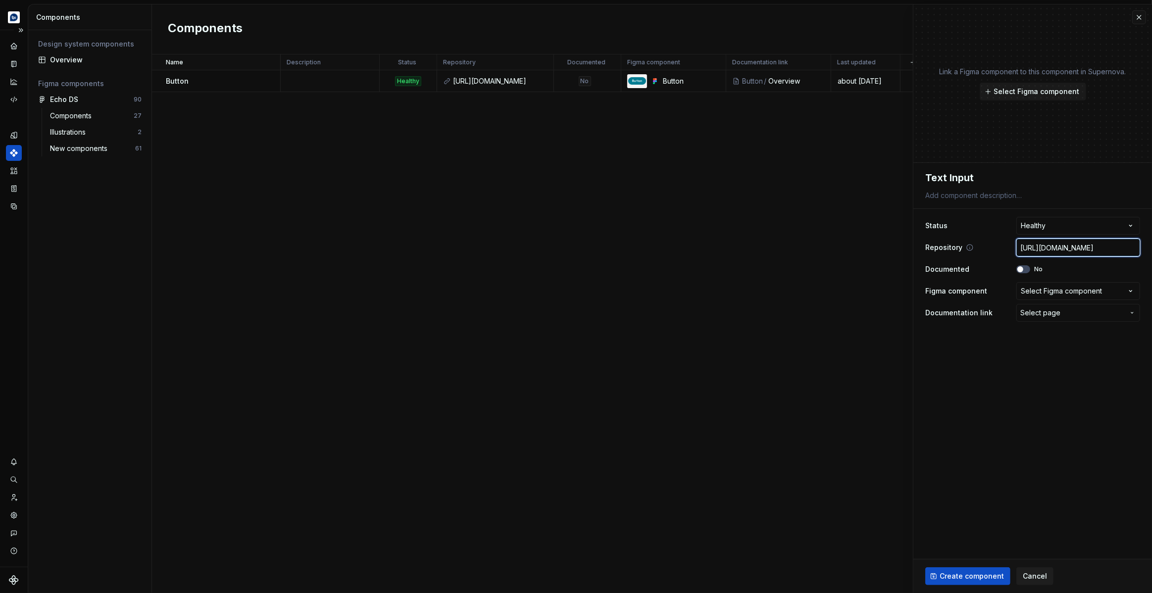
type textarea "*"
type input "[URL][DOMAIN_NAME]"
type textarea "*"
type input "[URL][DOMAIN_NAME]"
type textarea "*"
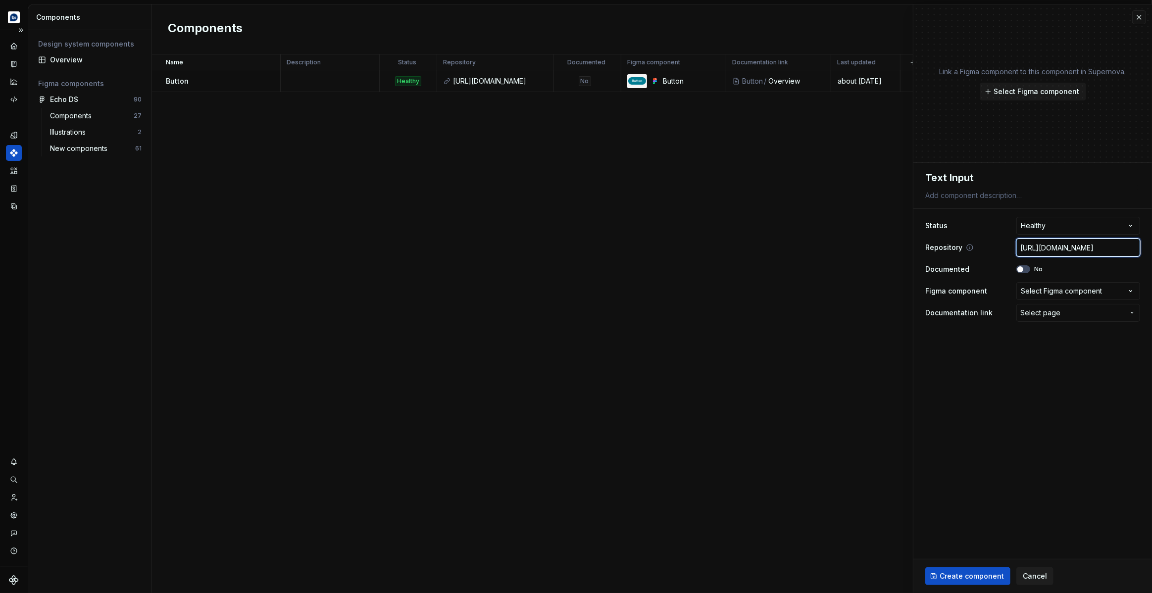
type input "[URL][DOMAIN_NAME]"
type textarea "*"
type input "[URL][DOMAIN_NAME]"
type textarea "*"
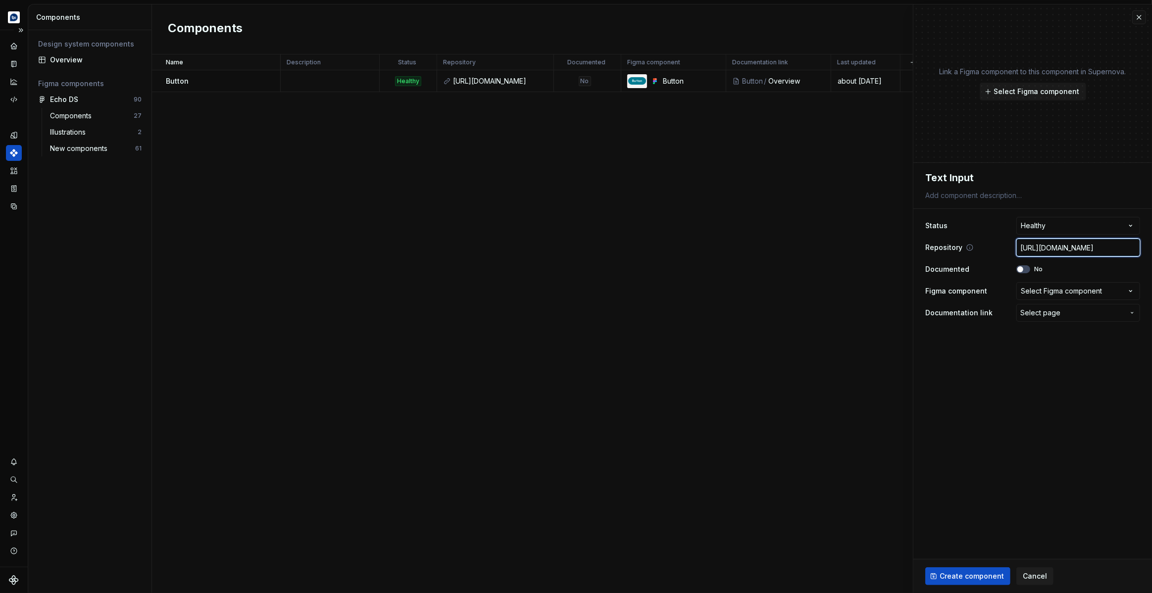
type input "[URL][DOMAIN_NAME]"
paste input "blob/master/app/shared/components/atoms/text-input/TextInput.tsx"
type textarea "*"
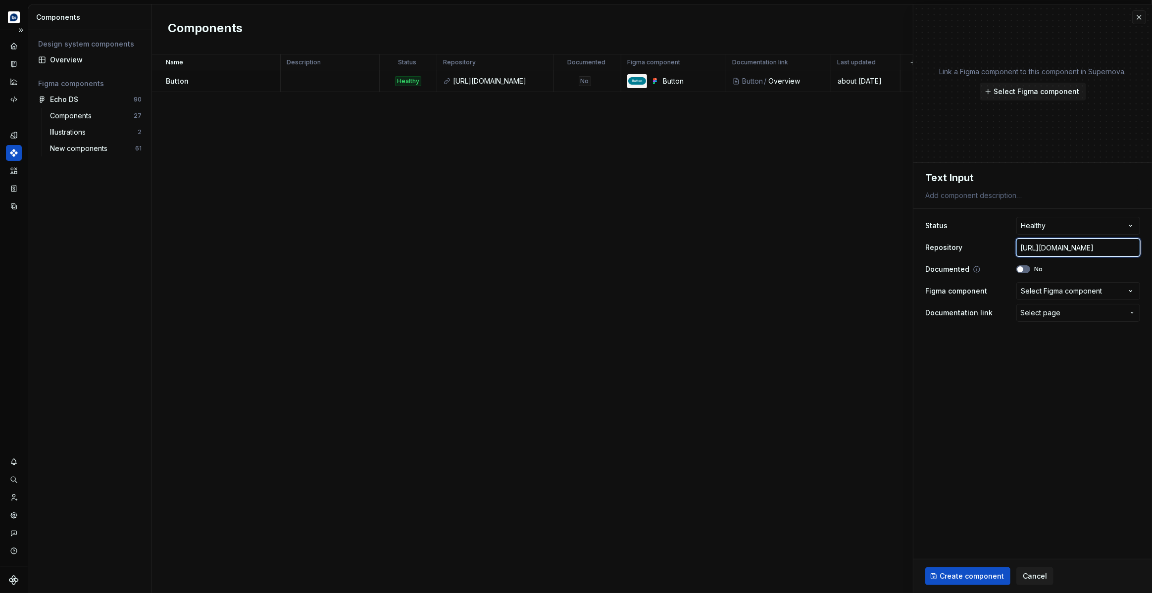
type input "[URL][DOMAIN_NAME]"
click at [1022, 269] on span "button" at bounding box center [1020, 269] width 6 height 6
type textarea "*"
click at [1038, 288] on div "Select Figma component" at bounding box center [1061, 291] width 81 height 10
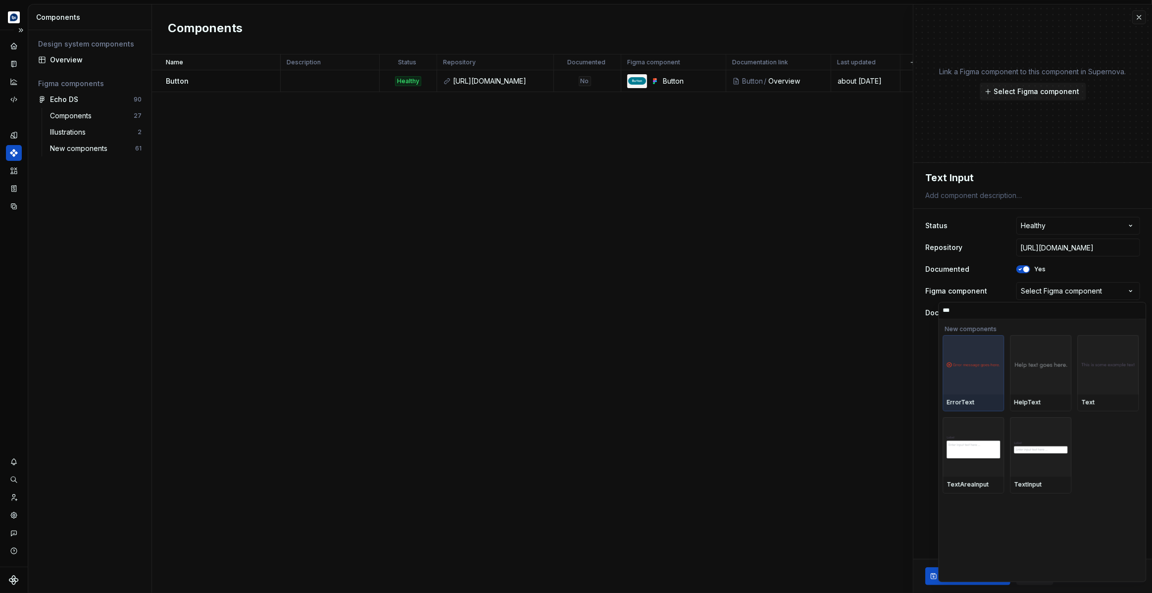
type input "****"
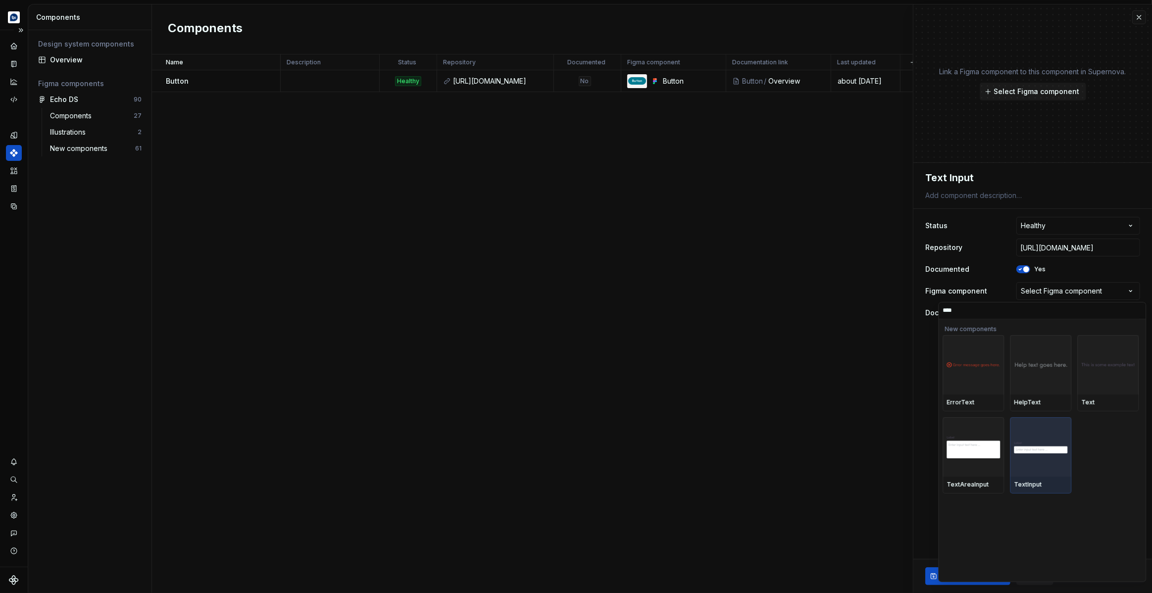
click at [1040, 483] on div "TextInput" at bounding box center [1040, 485] width 53 height 8
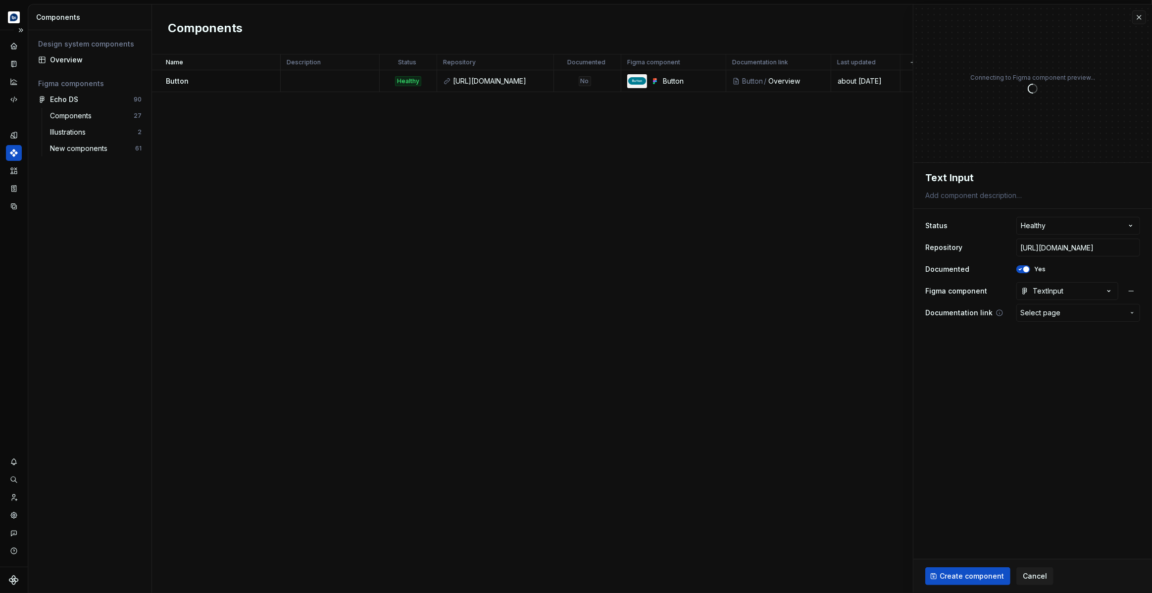
click at [1053, 315] on span "Select page" at bounding box center [1040, 313] width 40 height 10
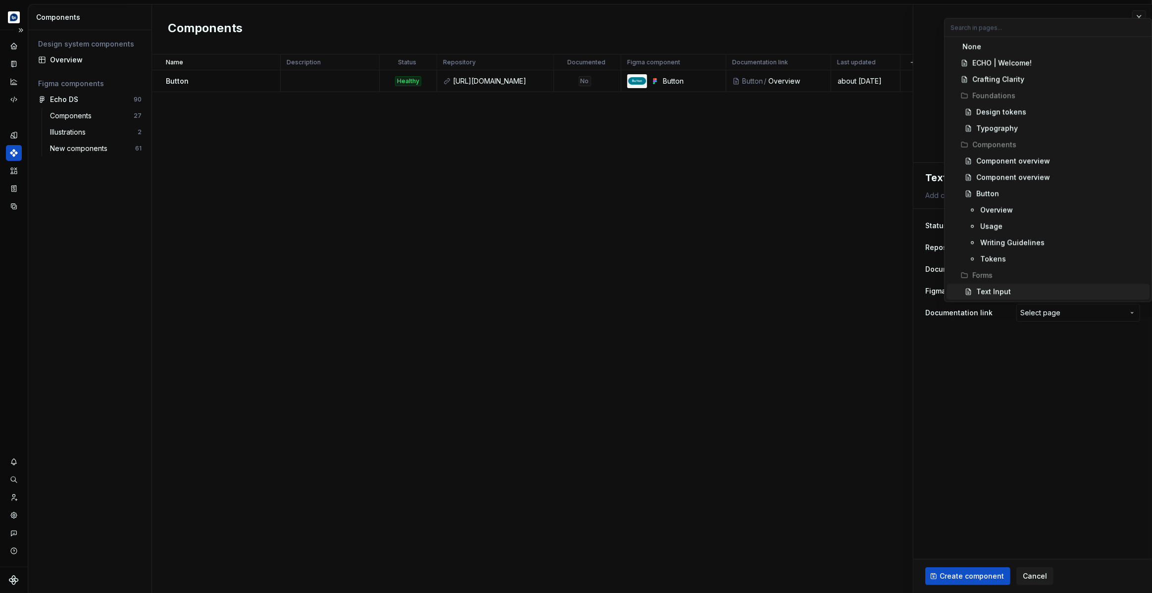
click at [1005, 290] on div "Text Input" at bounding box center [993, 292] width 35 height 10
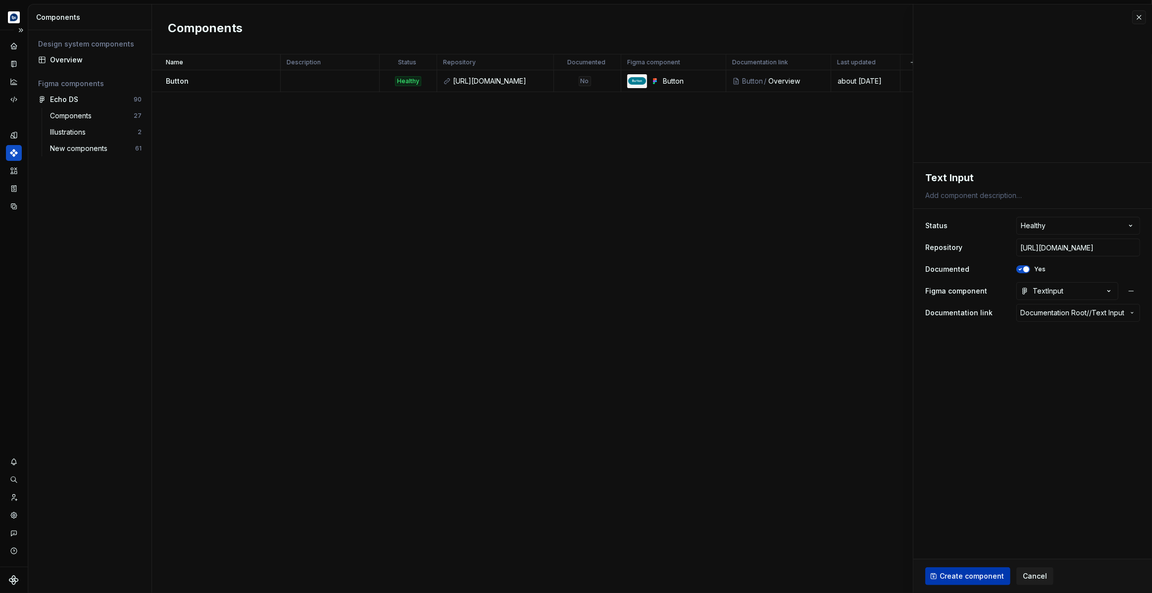
click at [970, 579] on span "Create component" at bounding box center [971, 576] width 64 height 10
type textarea "*"
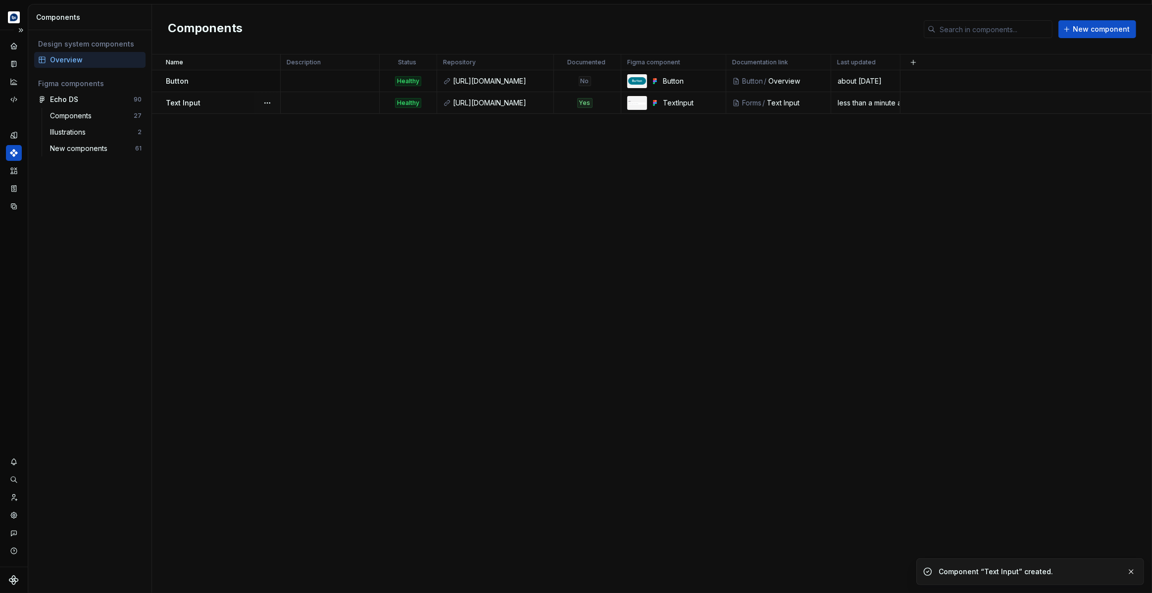
click at [563, 100] on div "Yes" at bounding box center [584, 103] width 60 height 10
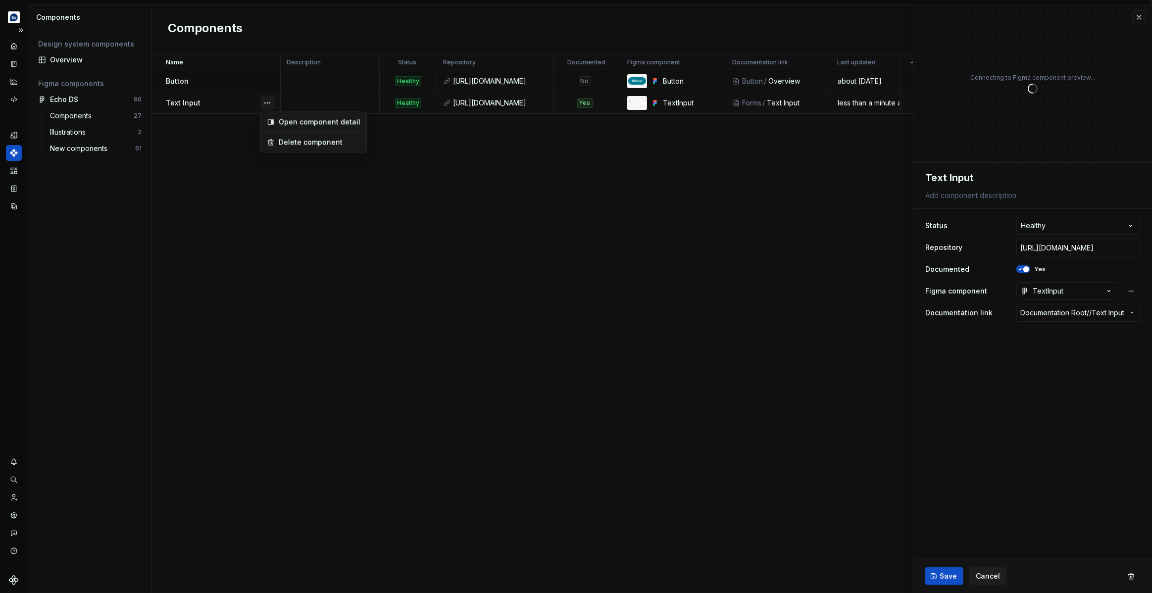
click at [268, 99] on button "button" at bounding box center [267, 103] width 14 height 14
drag, startPoint x: 715, startPoint y: 253, endPoint x: 736, endPoint y: 253, distance: 21.8
click at [715, 253] on html "**********" at bounding box center [576, 296] width 1152 height 593
click at [1021, 271] on icon "button" at bounding box center [1020, 269] width 8 height 6
click at [942, 574] on span "Save" at bounding box center [947, 576] width 17 height 10
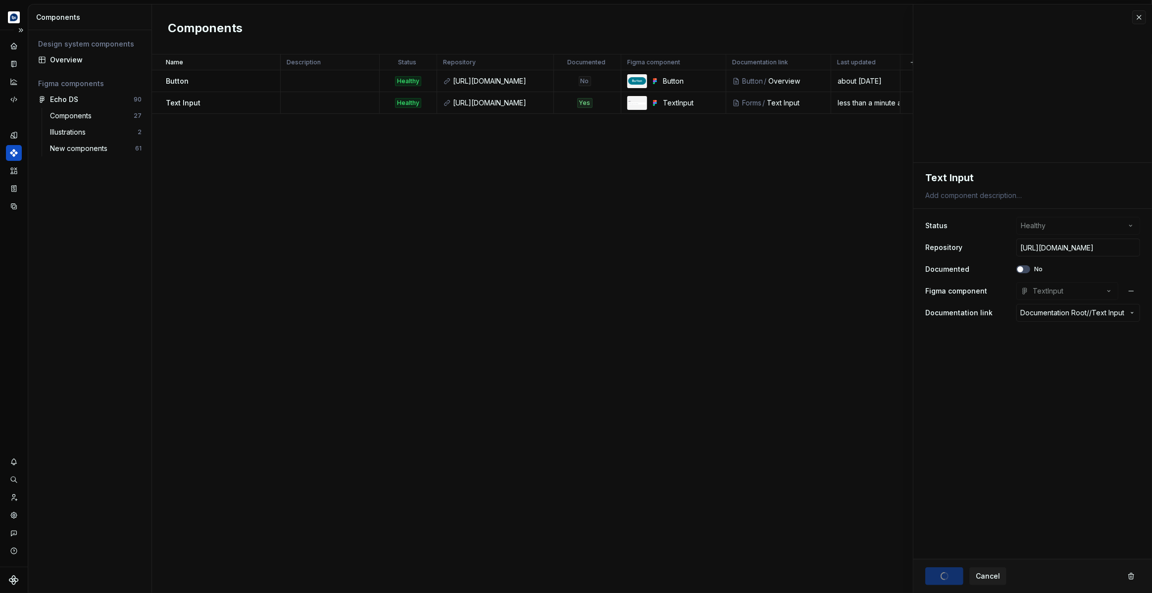
click at [532, 293] on div "Name Description Status Repository Documented Figma component Documentation lin…" at bounding box center [652, 323] width 1000 height 539
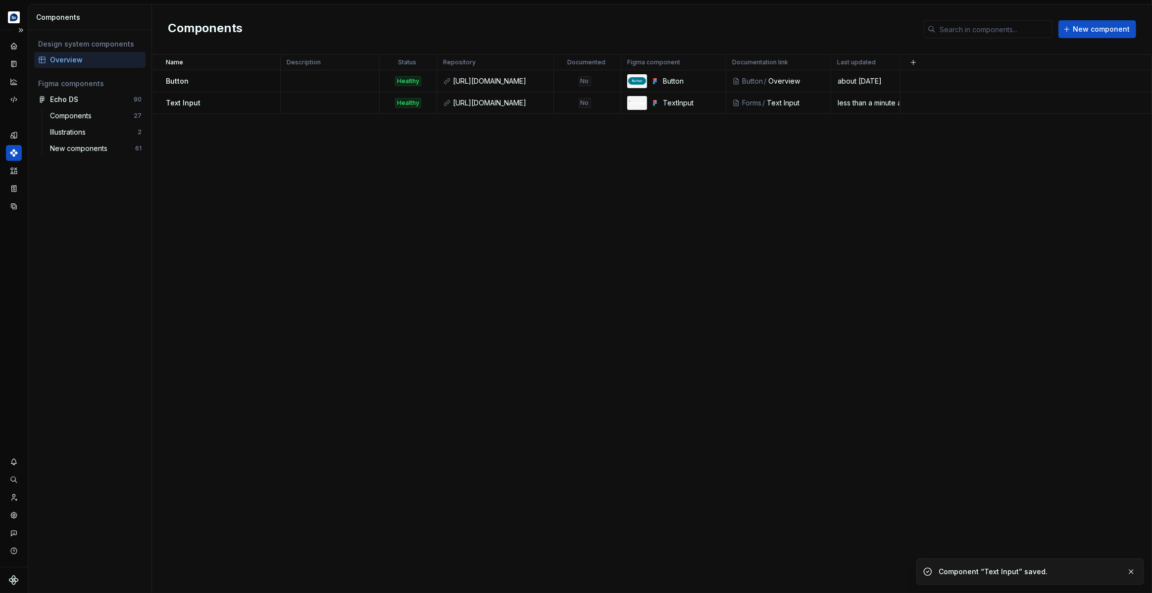
click at [599, 208] on div "Name Description Status Repository Documented Figma component Documentation lin…" at bounding box center [652, 323] width 1000 height 539
click at [14, 64] on icon "Documentation" at bounding box center [13, 64] width 5 height 6
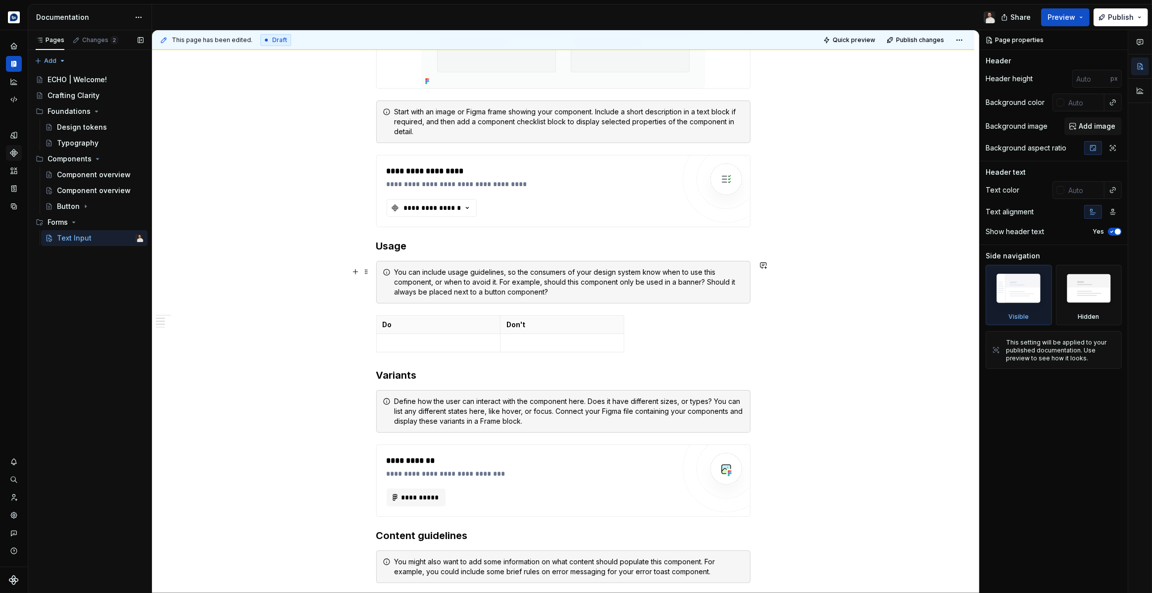
scroll to position [550, 0]
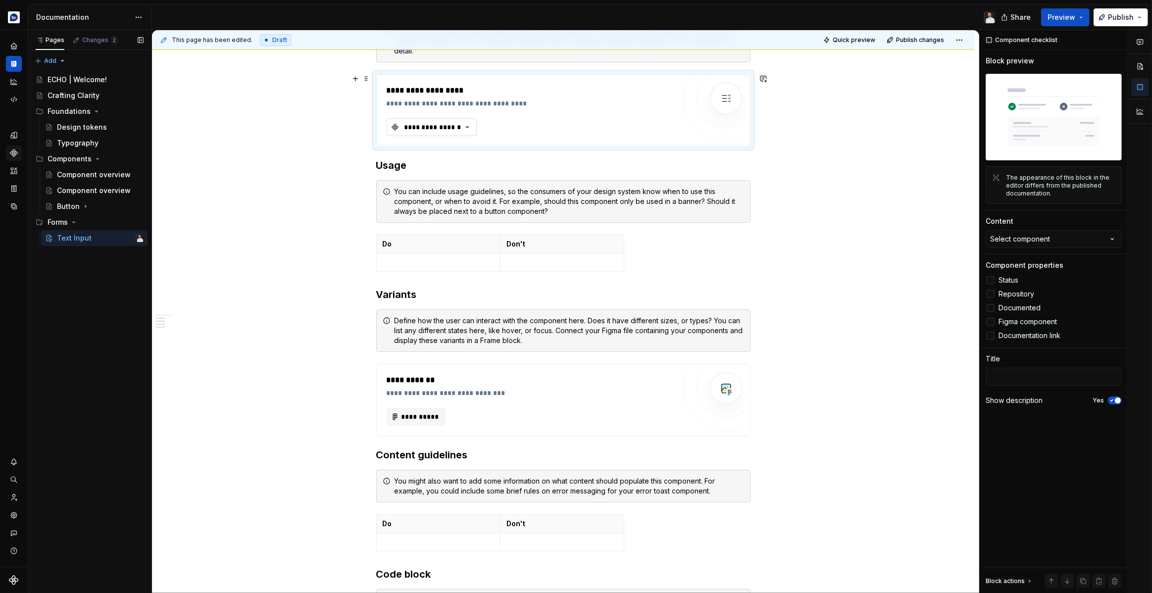
click at [446, 130] on div "**********" at bounding box center [432, 127] width 59 height 10
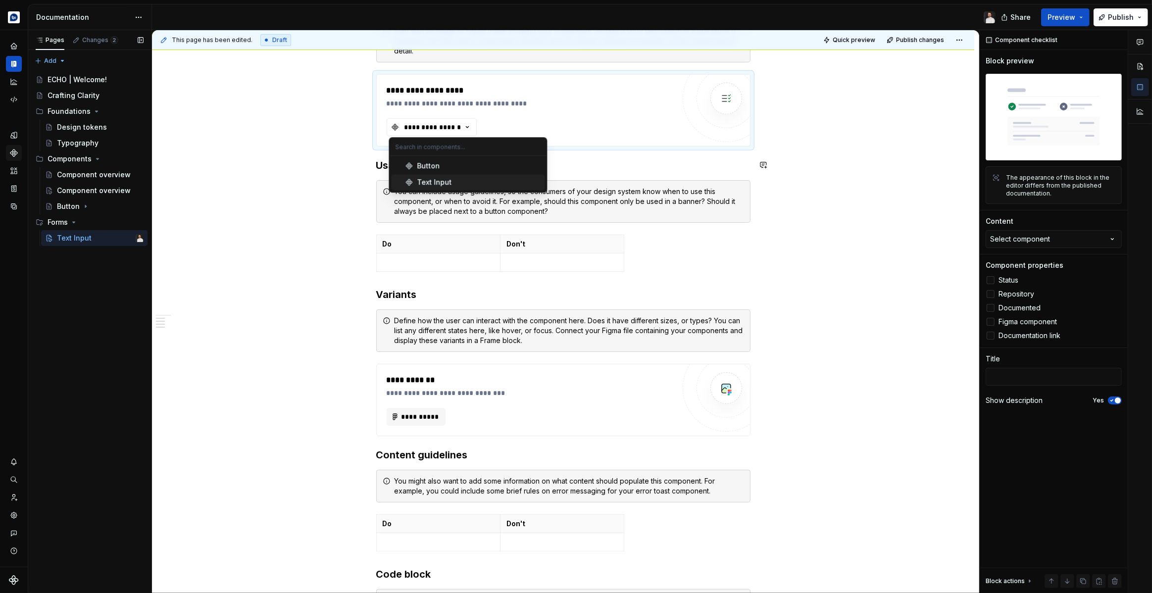
click at [444, 179] on div "Text Input" at bounding box center [434, 182] width 35 height 10
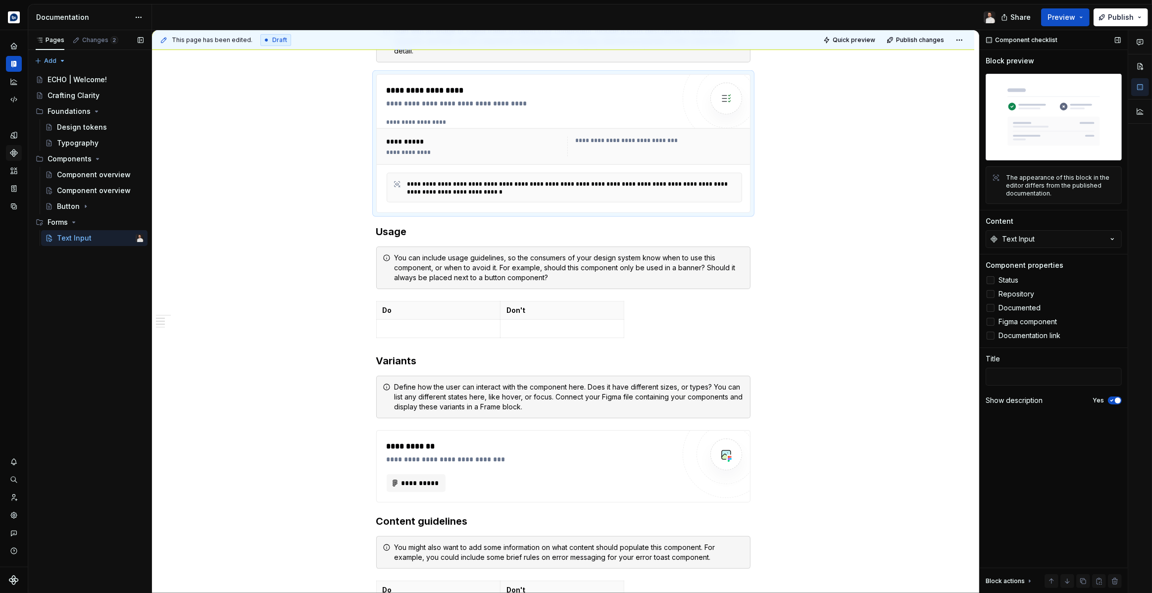
click at [1007, 280] on span "Status" at bounding box center [1008, 280] width 20 height 8
click at [1008, 293] on span "Repository" at bounding box center [1016, 294] width 36 height 8
click at [1025, 309] on span "Documented" at bounding box center [1019, 308] width 42 height 8
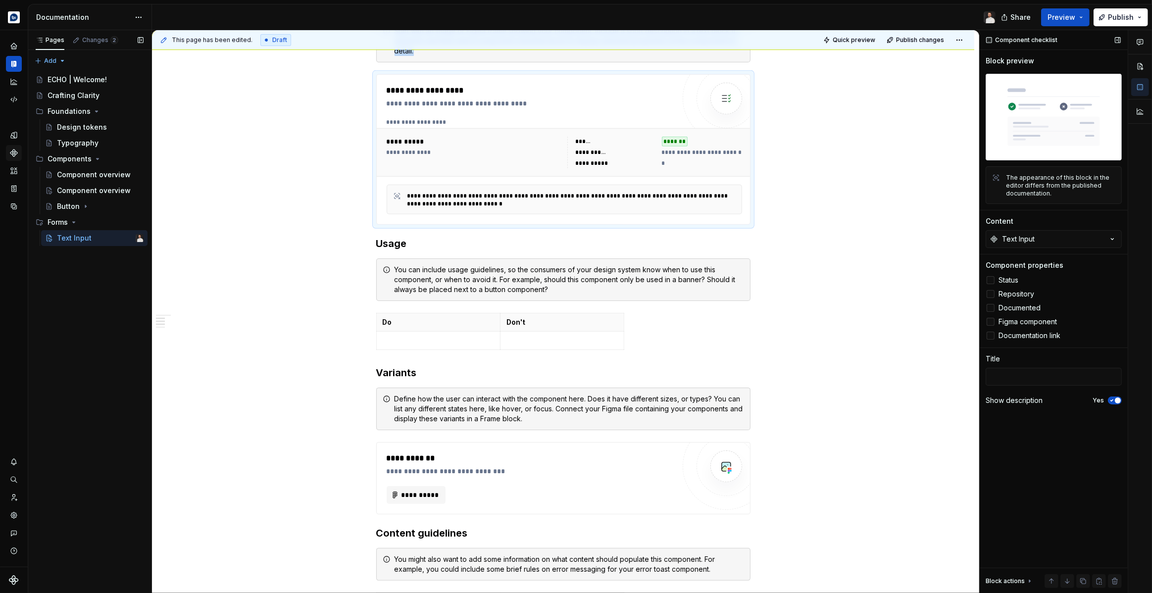
click at [1027, 322] on span "Figma component" at bounding box center [1027, 322] width 58 height 8
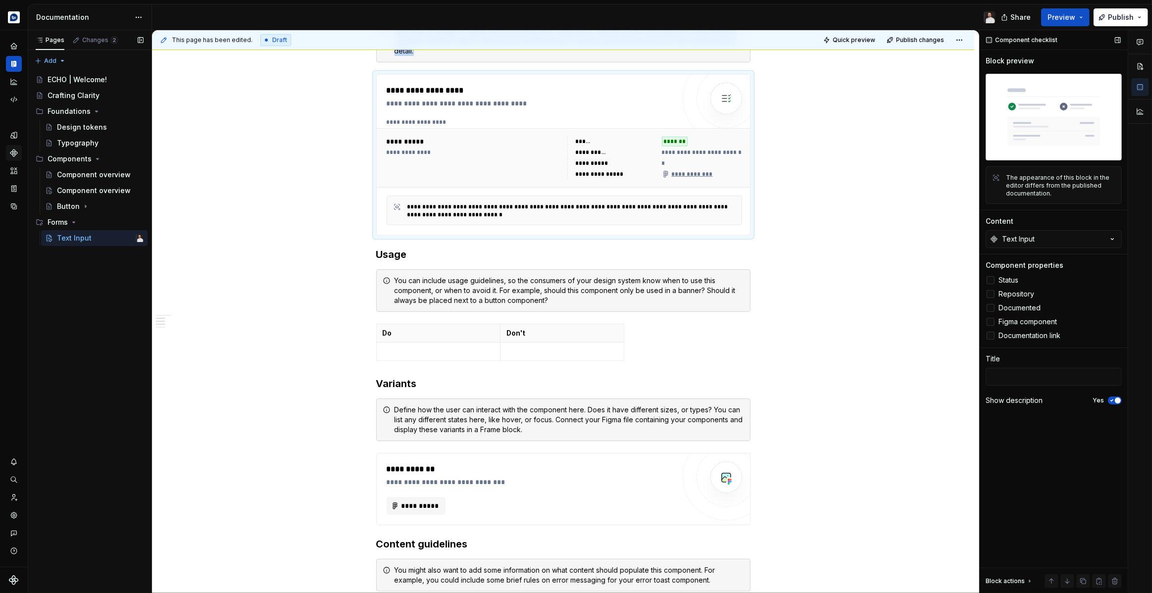
click at [1021, 336] on span "Documentation link" at bounding box center [1029, 336] width 62 height 8
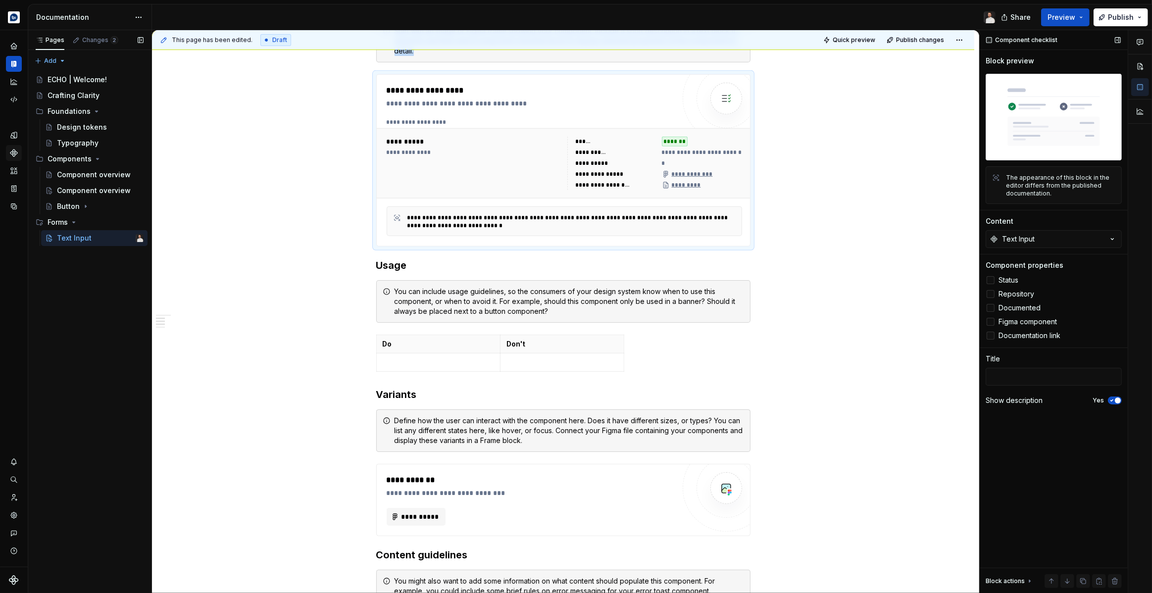
click at [1021, 336] on span "Documentation link" at bounding box center [1029, 336] width 62 height 8
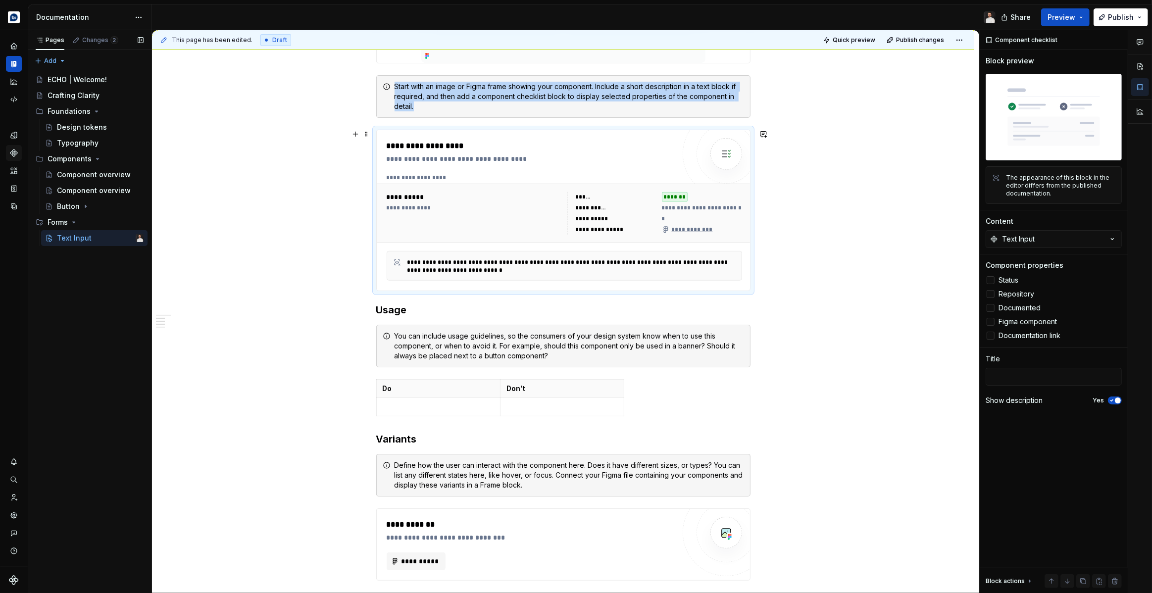
scroll to position [485, 0]
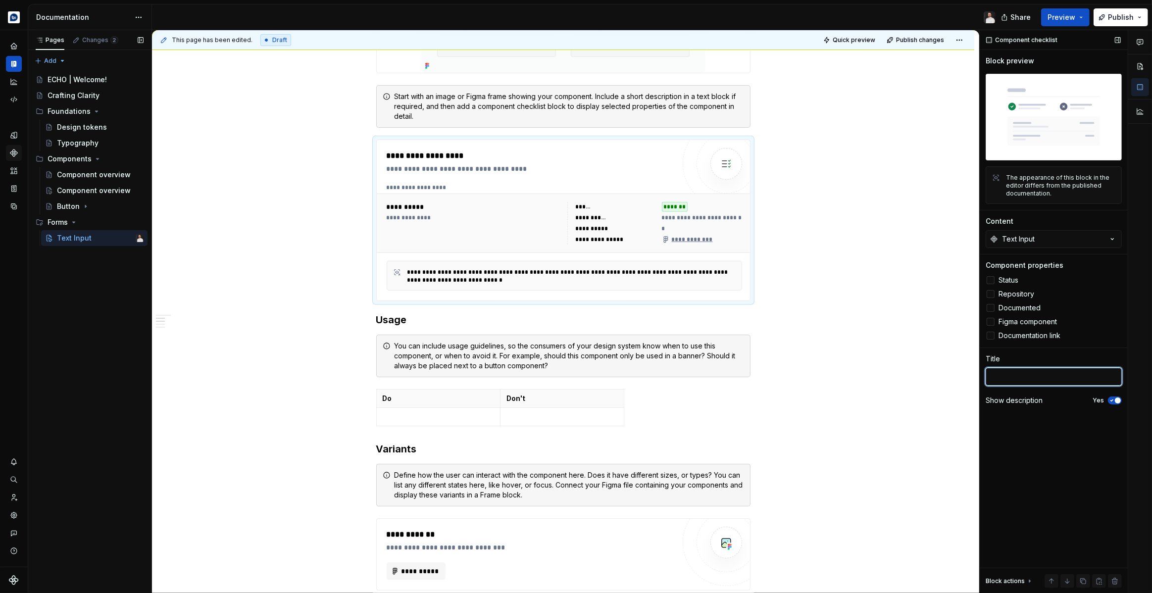
click at [1040, 378] on textarea at bounding box center [1053, 377] width 136 height 18
click at [923, 333] on div "**********" at bounding box center [563, 359] width 822 height 1350
click at [1065, 15] on span "Preview" at bounding box center [1061, 17] width 28 height 10
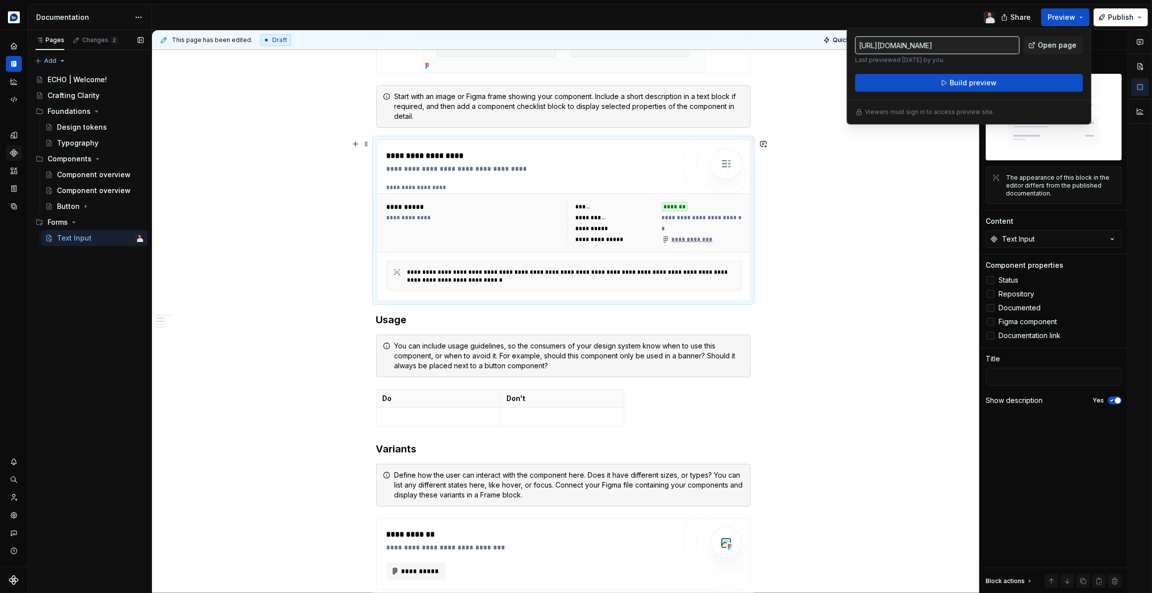
click at [878, 191] on div "**********" at bounding box center [563, 359] width 822 height 1350
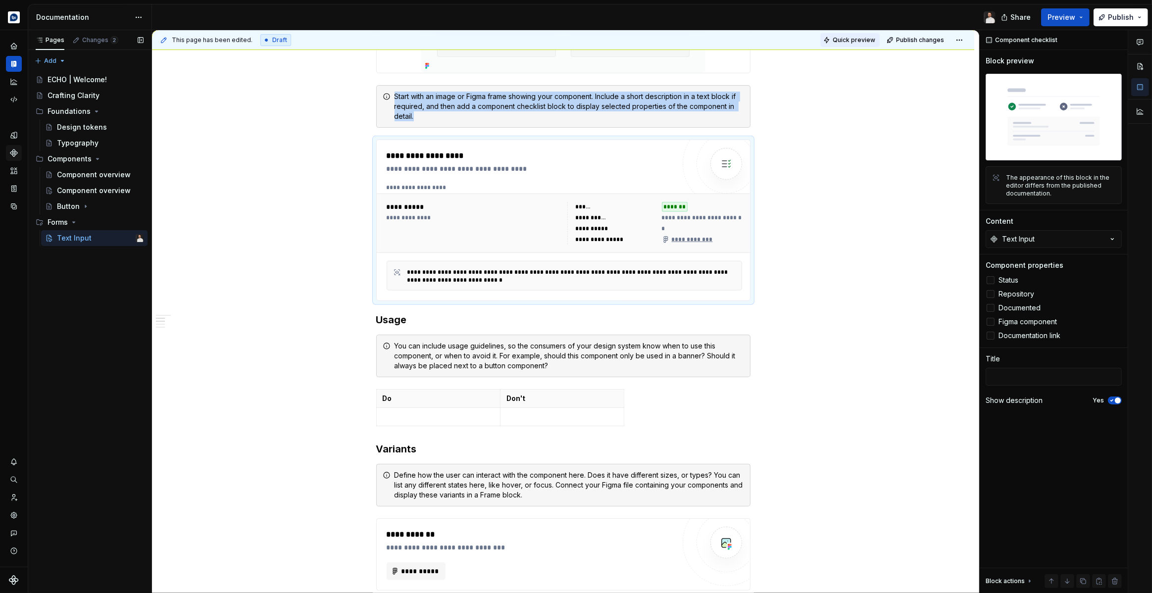
click at [855, 36] on span "Quick preview" at bounding box center [854, 40] width 43 height 8
click at [1095, 570] on span "Open page" at bounding box center [1099, 569] width 33 height 8
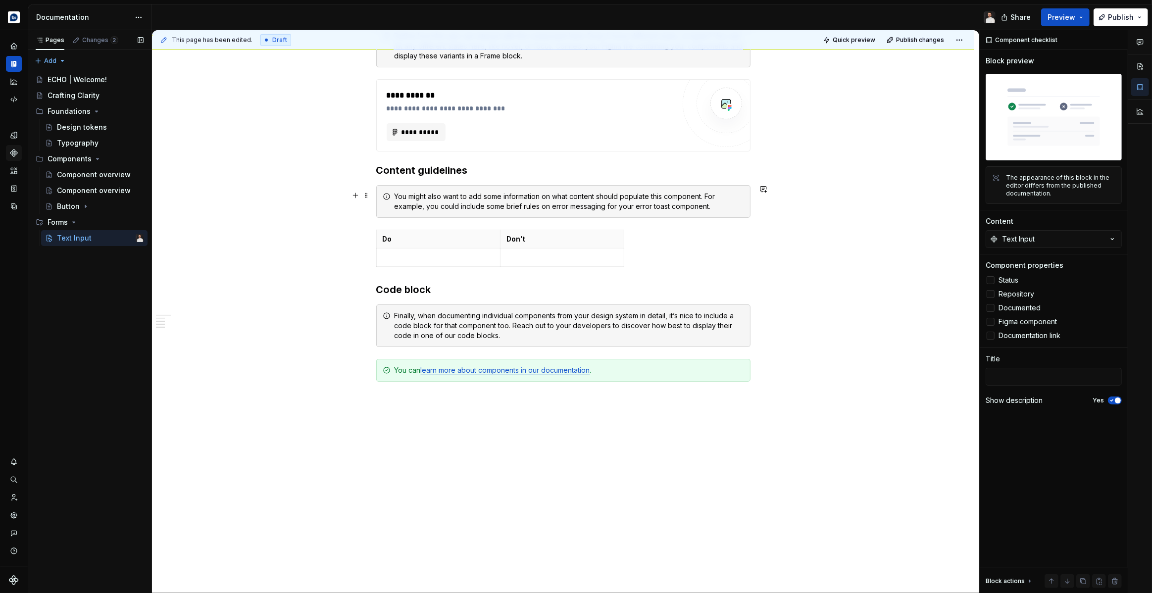
scroll to position [876, 0]
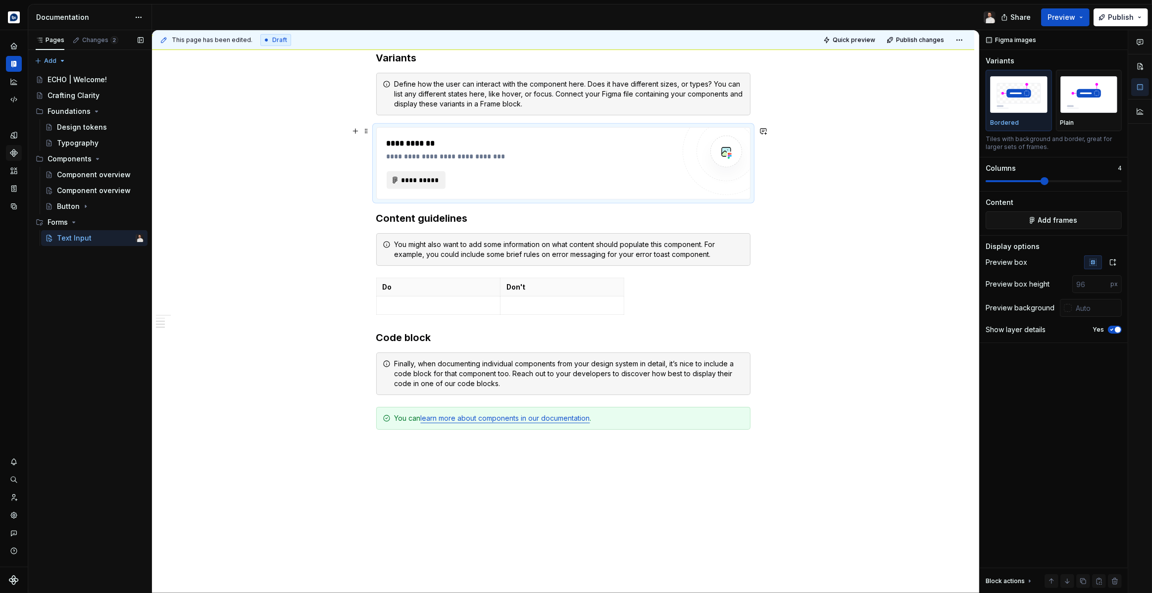
click at [430, 181] on span "**********" at bounding box center [420, 180] width 39 height 10
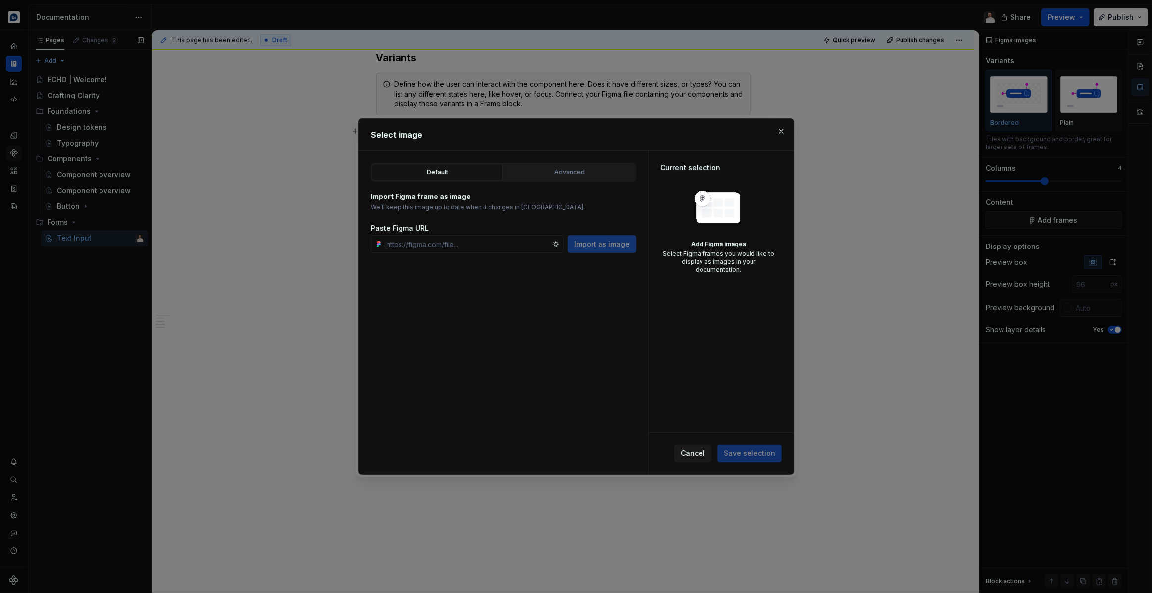
type textarea "*"
click at [545, 161] on div "Default Advanced Import Figma frame as image We’ll keep this image up to date w…" at bounding box center [503, 312] width 289 height 323
click at [546, 169] on div "Advanced" at bounding box center [569, 172] width 124 height 10
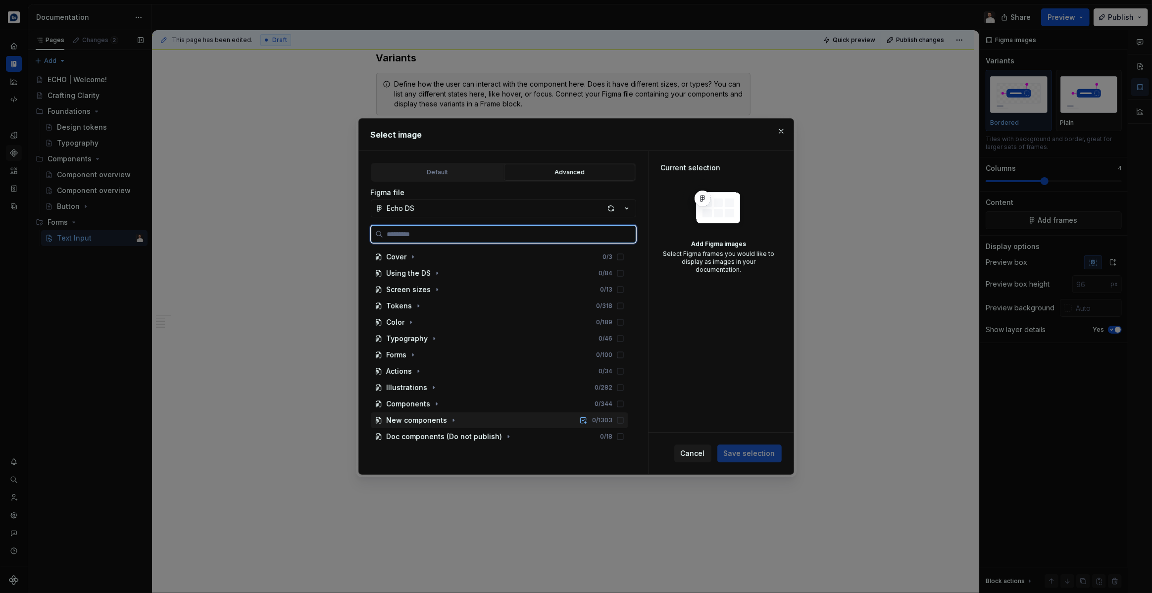
click at [456, 419] on div "New components 0 / 1303" at bounding box center [499, 420] width 257 height 16
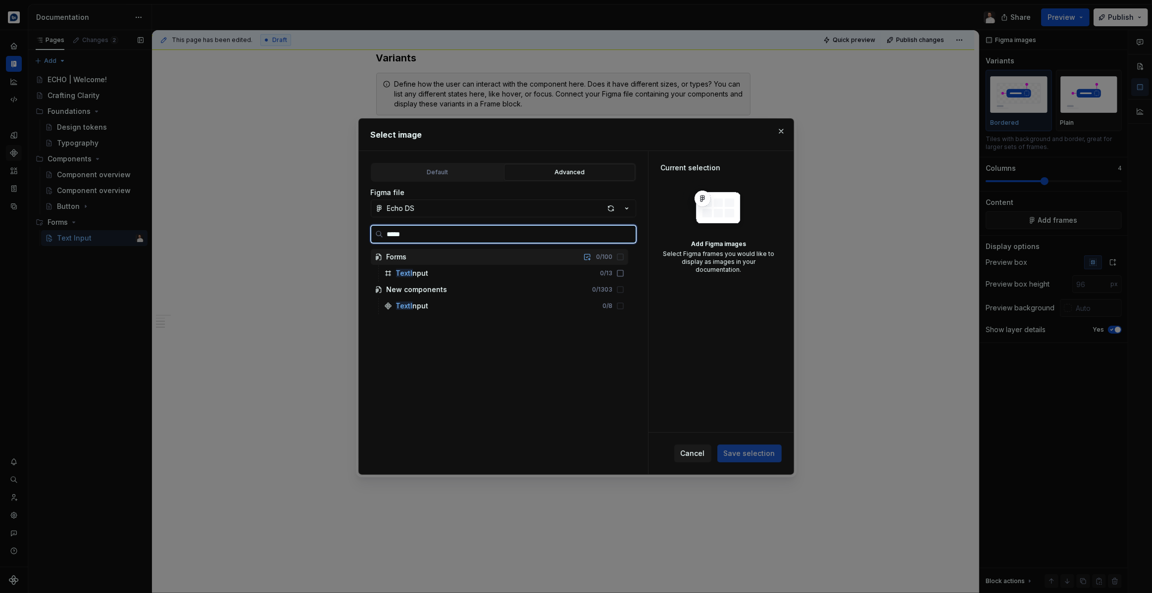
type input "******"
click at [430, 274] on div "TextIn put 0 / 13" at bounding box center [504, 273] width 248 height 16
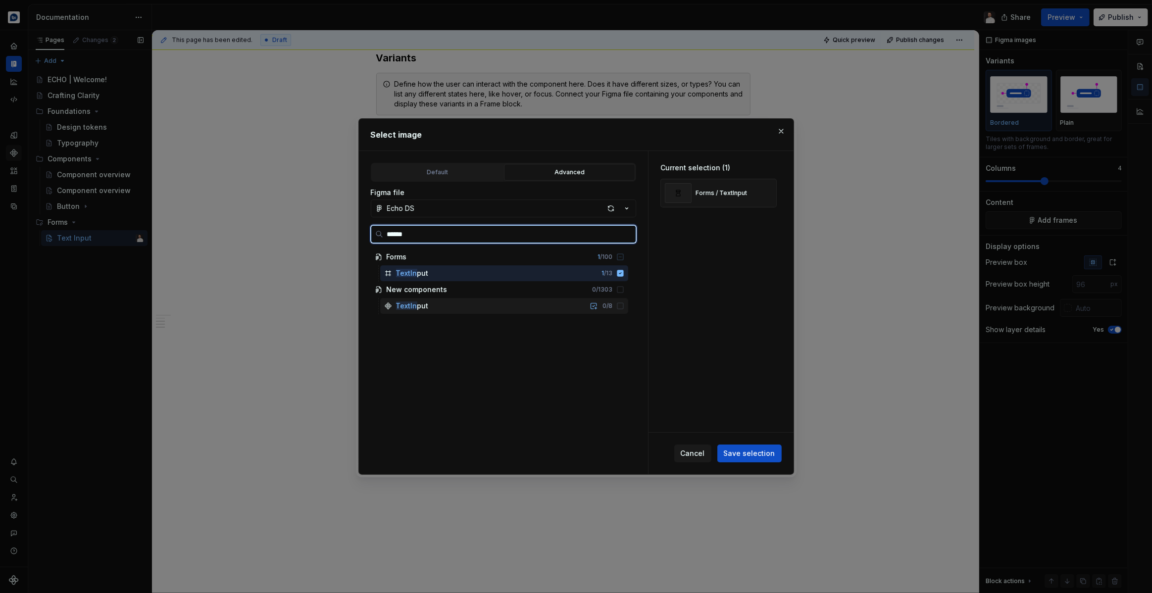
click at [437, 303] on div "TextIn put 0 / 8" at bounding box center [504, 306] width 248 height 16
click at [623, 274] on icon at bounding box center [620, 273] width 6 height 6
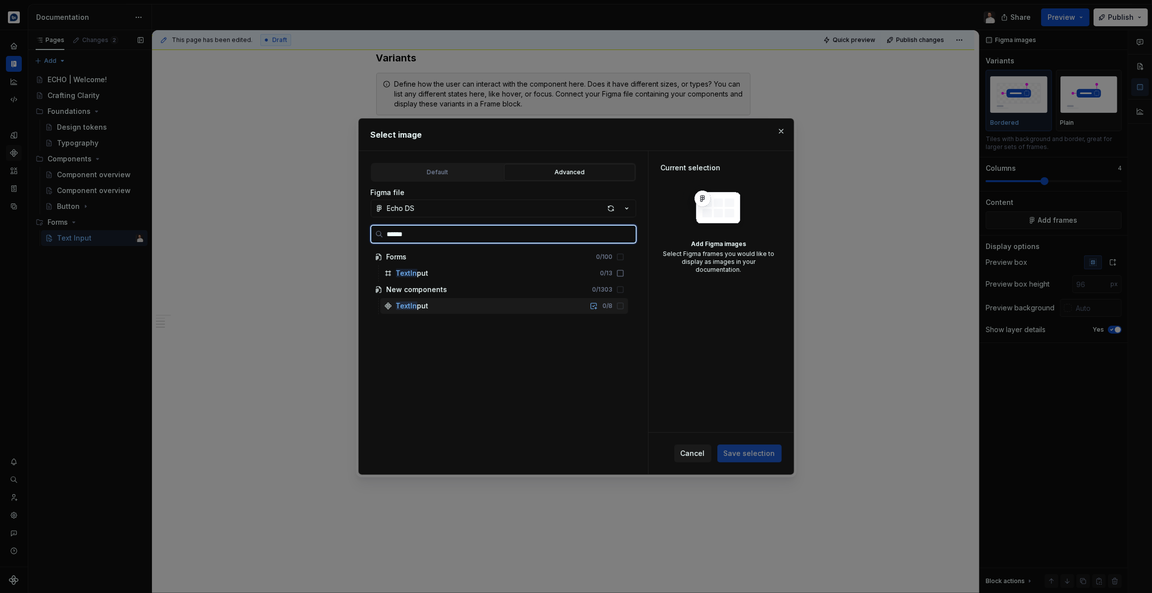
click at [610, 304] on div "0 / 8" at bounding box center [600, 306] width 26 height 8
click at [551, 307] on div "TextIn put 0 / 8" at bounding box center [504, 306] width 248 height 16
click at [624, 306] on icon at bounding box center [620, 306] width 8 height 8
click at [600, 306] on button "button" at bounding box center [594, 306] width 14 height 14
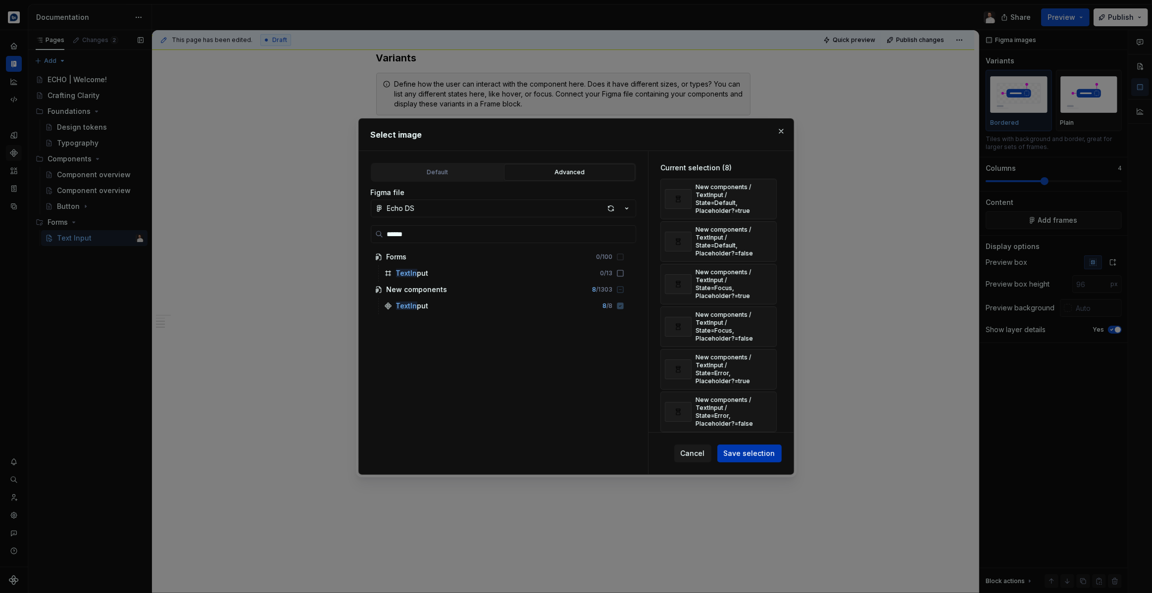
click at [765, 456] on span "Save selection" at bounding box center [749, 453] width 51 height 10
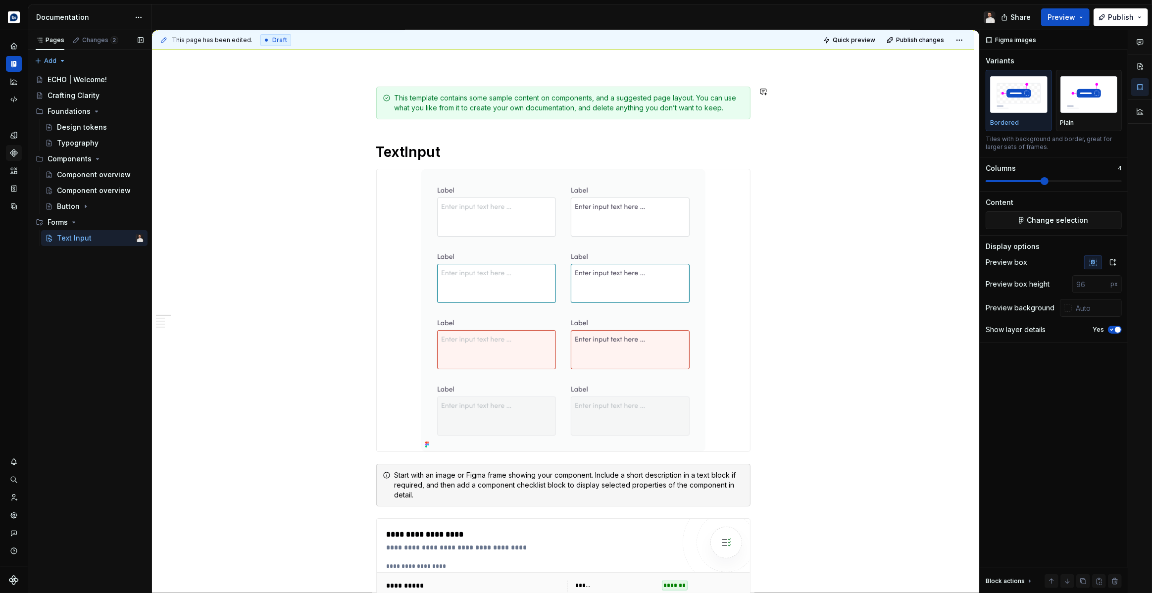
scroll to position [110, 0]
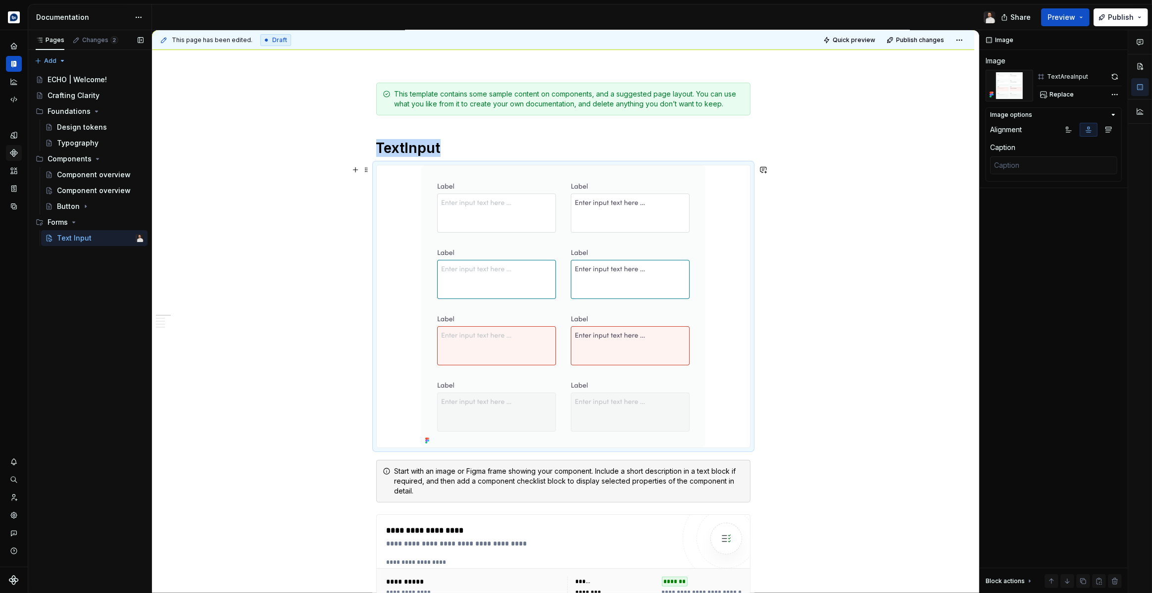
click at [405, 183] on div at bounding box center [563, 306] width 373 height 282
click at [1073, 92] on button "Replace" at bounding box center [1057, 95] width 41 height 14
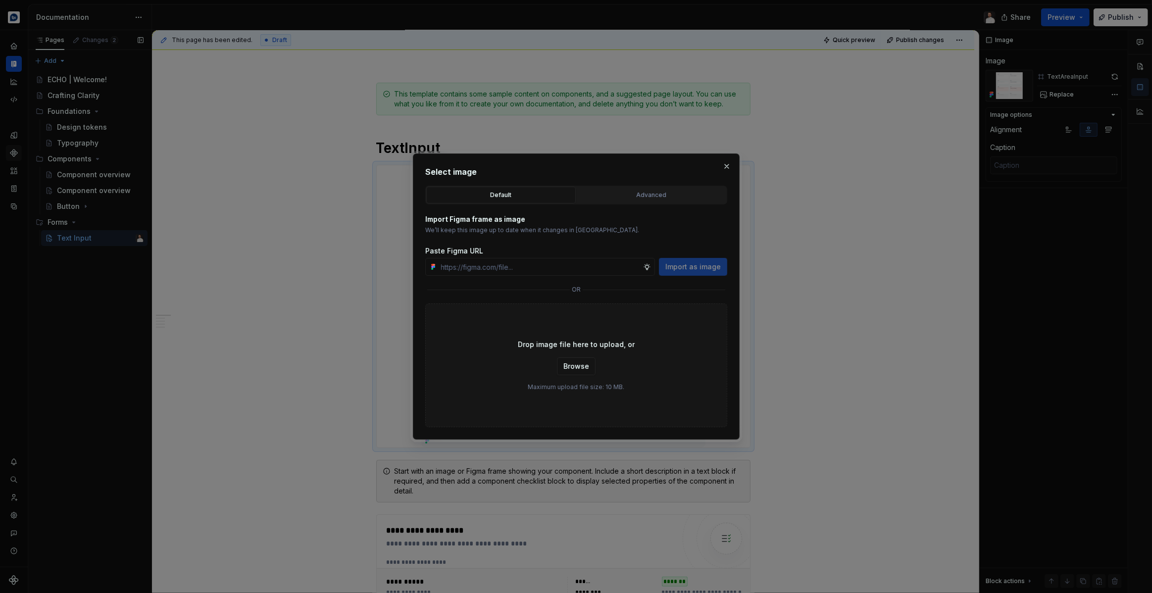
type textarea "*"
type input "[URL][DOMAIN_NAME]"
click at [687, 269] on span "Import as image" at bounding box center [692, 267] width 55 height 10
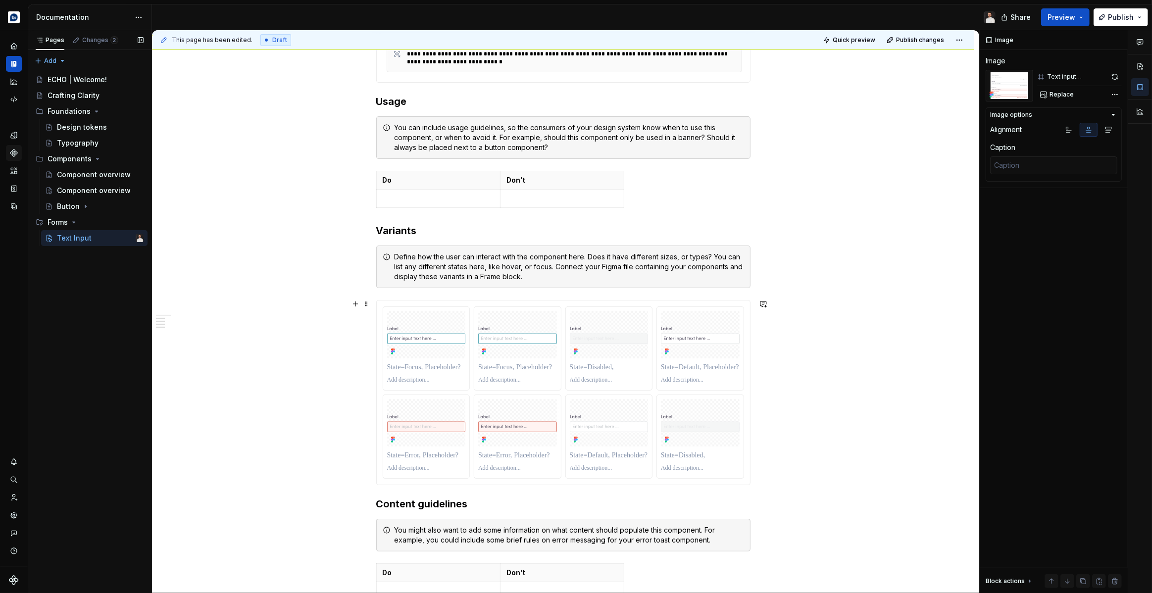
scroll to position [684, 0]
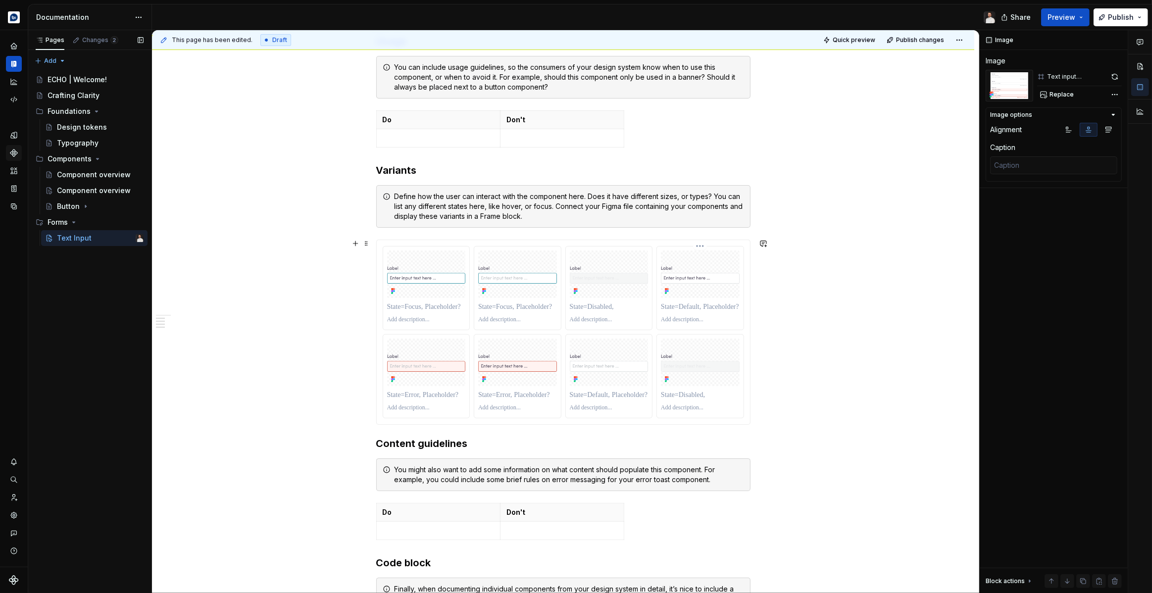
click at [705, 314] on div at bounding box center [700, 320] width 79 height 12
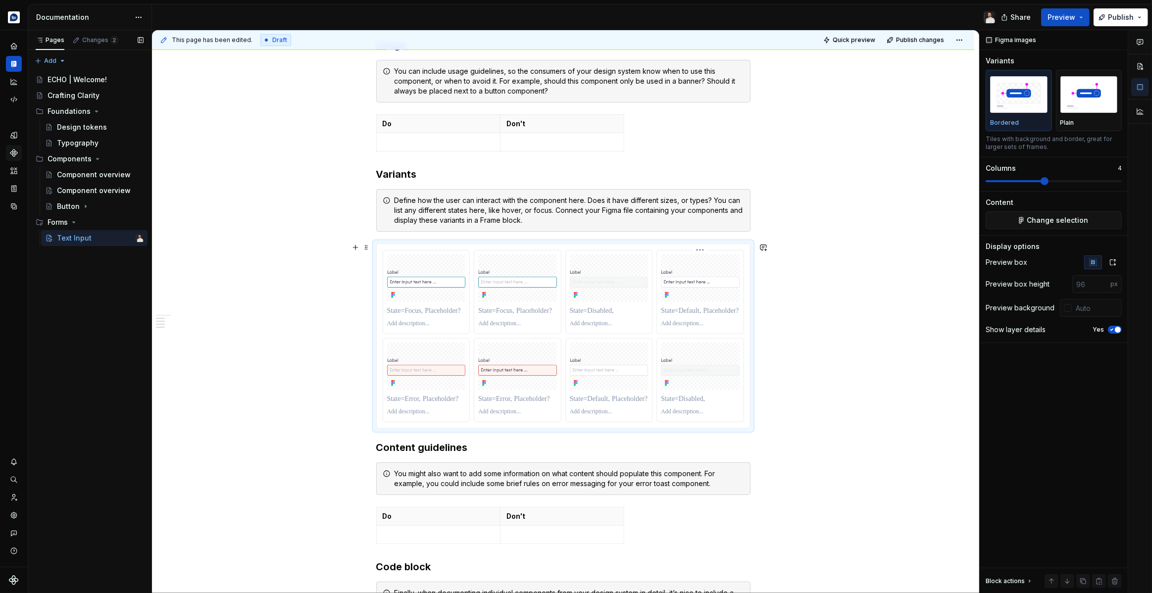
click at [705, 310] on p at bounding box center [700, 311] width 79 height 10
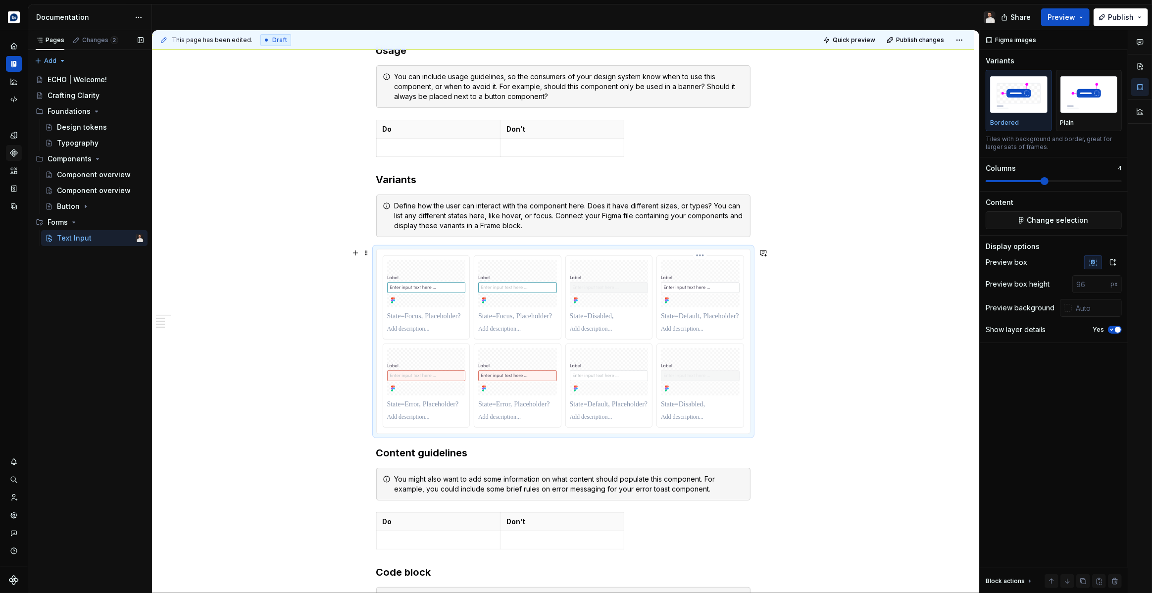
click at [701, 250] on html "**********" at bounding box center [576, 296] width 1152 height 593
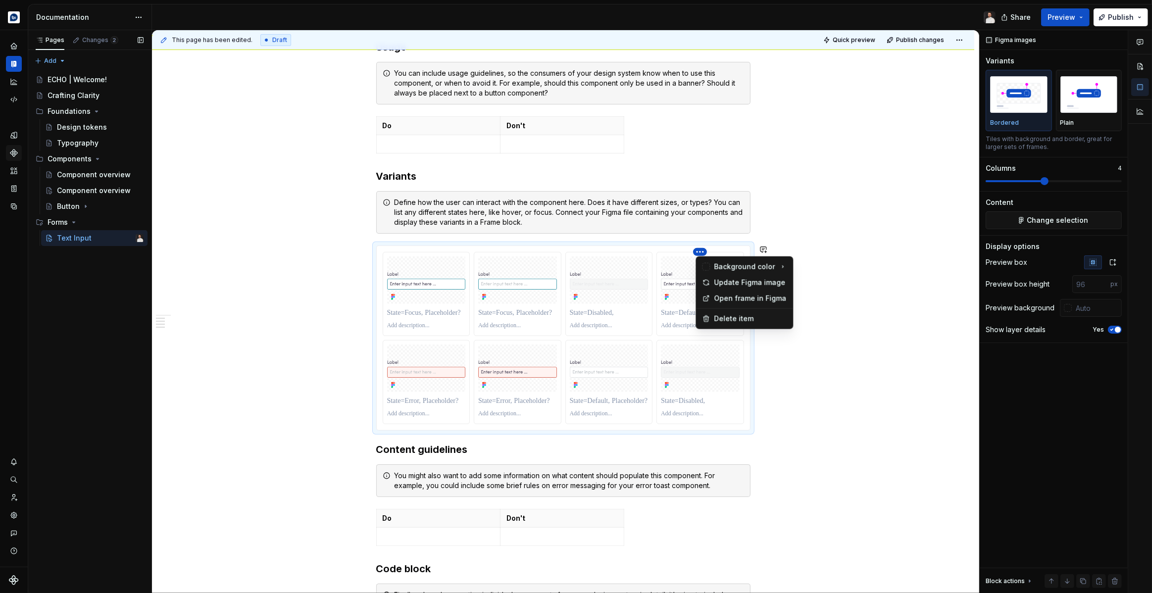
scroll to position [678, 0]
click at [669, 286] on html "**********" at bounding box center [576, 296] width 1152 height 593
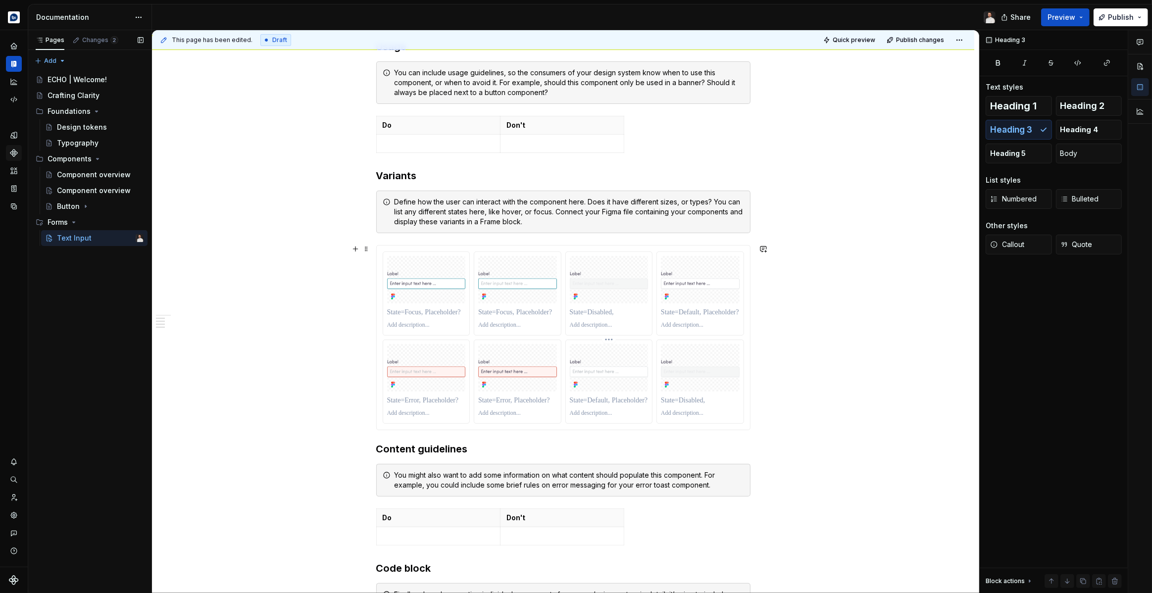
click at [611, 339] on html "**********" at bounding box center [576, 296] width 1152 height 593
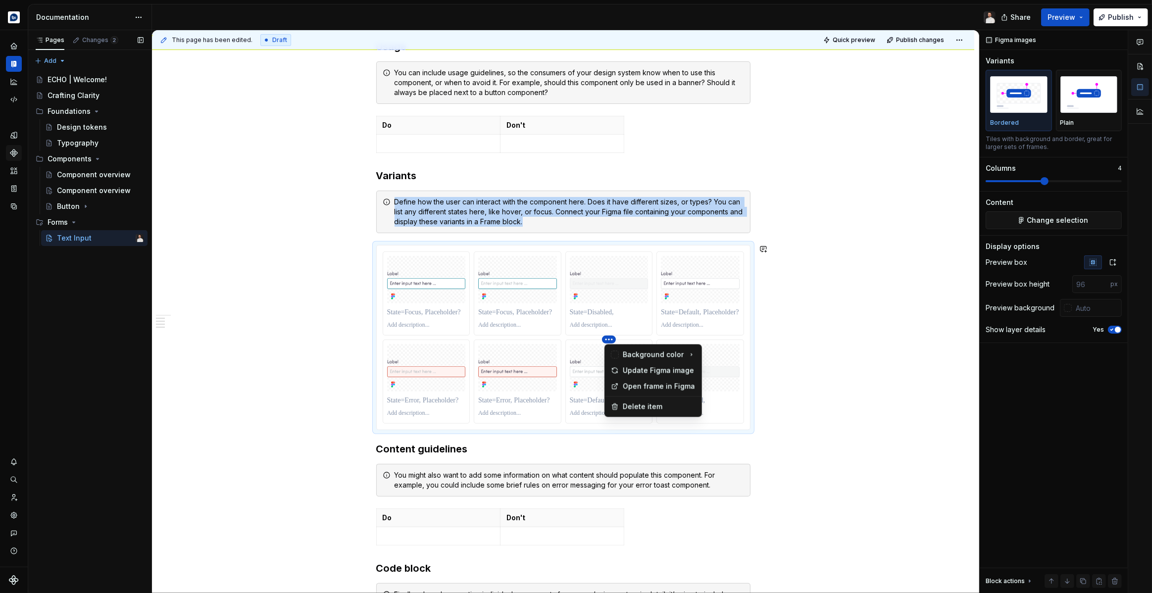
click at [602, 340] on html "**********" at bounding box center [576, 296] width 1152 height 593
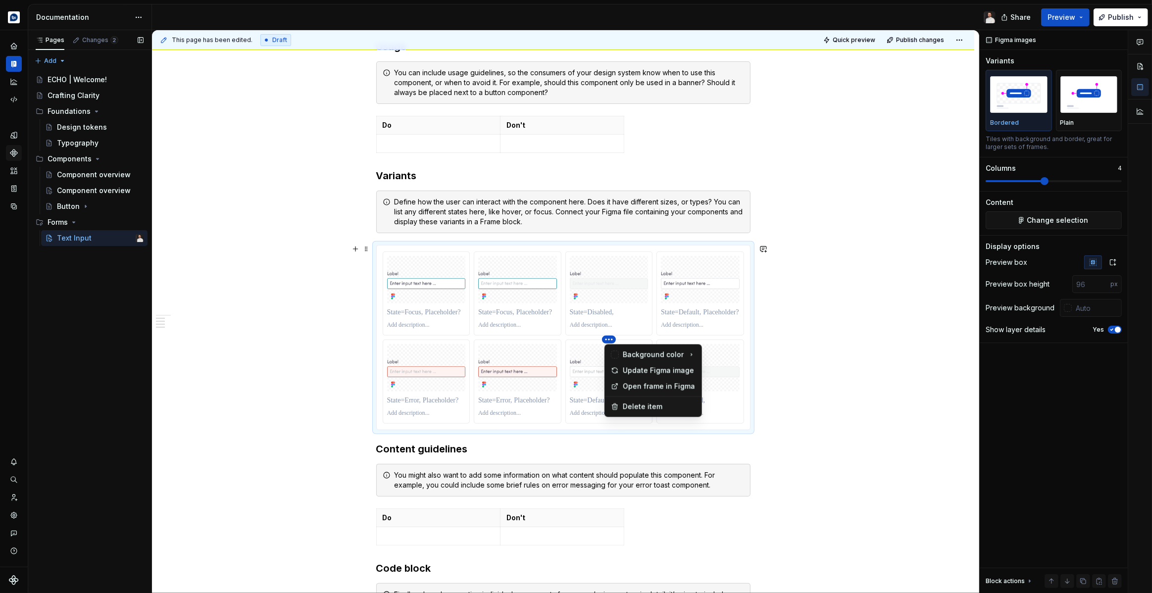
click at [517, 323] on html "**********" at bounding box center [576, 296] width 1152 height 593
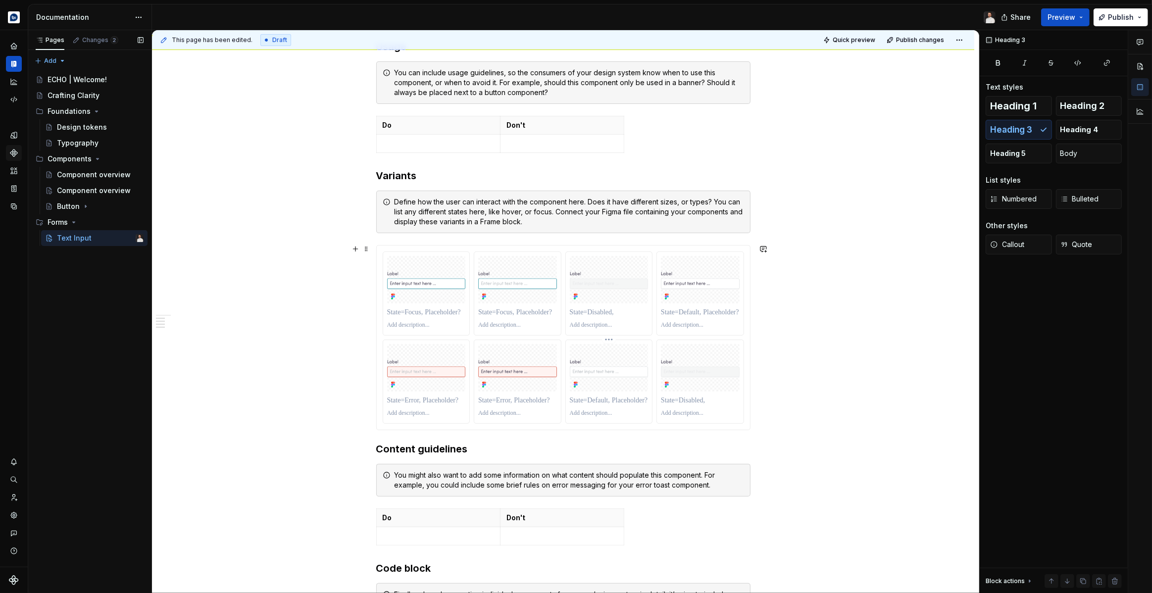
click at [581, 350] on html "**********" at bounding box center [576, 296] width 1152 height 593
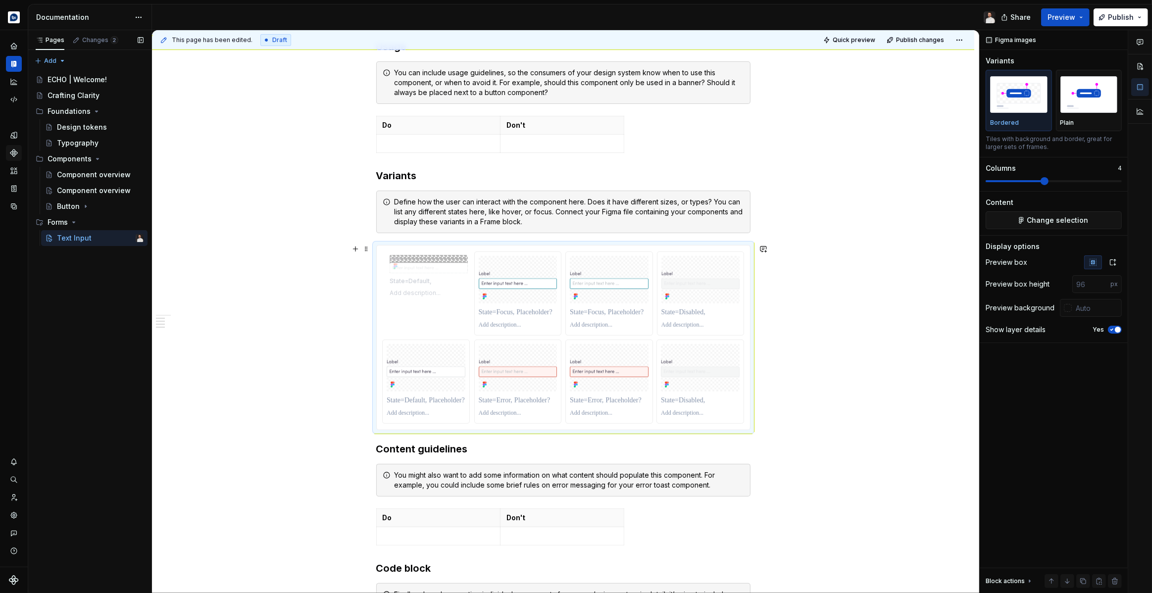
drag, startPoint x: 588, startPoint y: 353, endPoint x: 402, endPoint y: 290, distance: 196.3
click at [402, 290] on body "**********" at bounding box center [576, 296] width 1152 height 593
drag, startPoint x: 723, startPoint y: 297, endPoint x: 626, endPoint y: 301, distance: 97.1
click at [626, 301] on body "**********" at bounding box center [576, 296] width 1152 height 593
drag, startPoint x: 417, startPoint y: 376, endPoint x: 526, endPoint y: 298, distance: 134.2
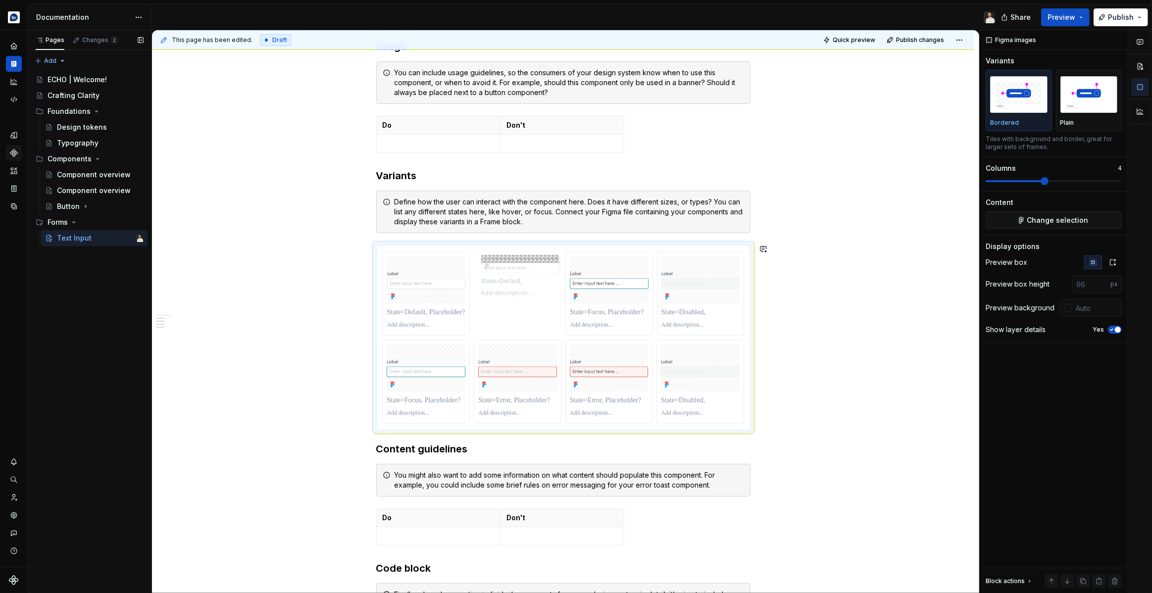
click at [526, 298] on body "**********" at bounding box center [576, 296] width 1152 height 593
drag, startPoint x: 422, startPoint y: 386, endPoint x: 425, endPoint y: 394, distance: 8.5
click at [424, 394] on body "**********" at bounding box center [576, 296] width 1152 height 593
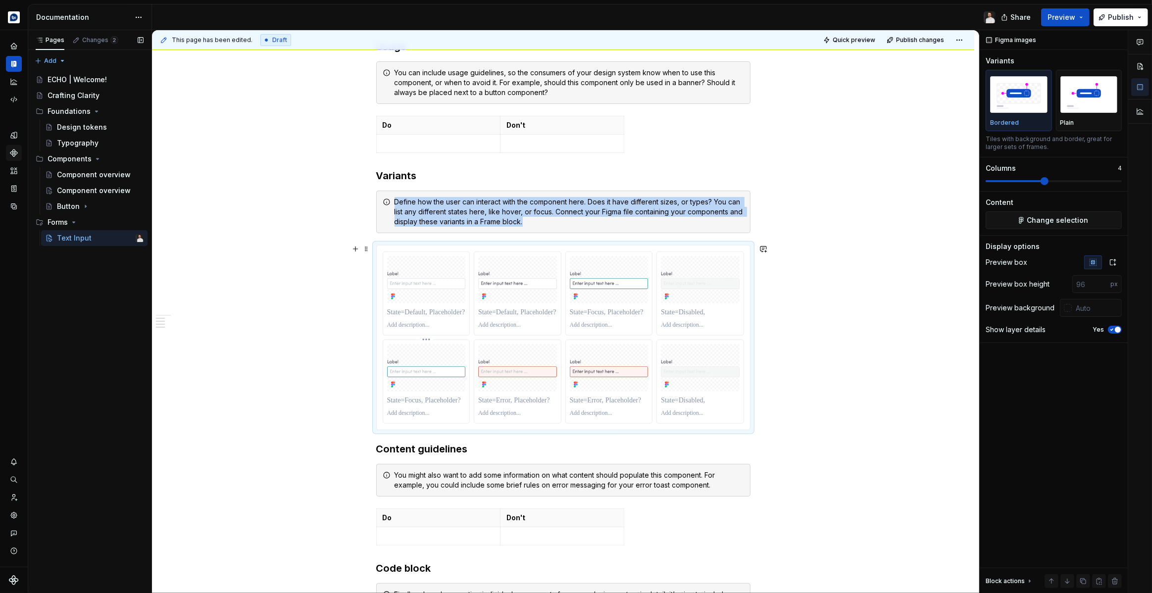
drag, startPoint x: 597, startPoint y: 319, endPoint x: 470, endPoint y: 393, distance: 146.9
click at [440, 404] on div at bounding box center [563, 337] width 361 height 172
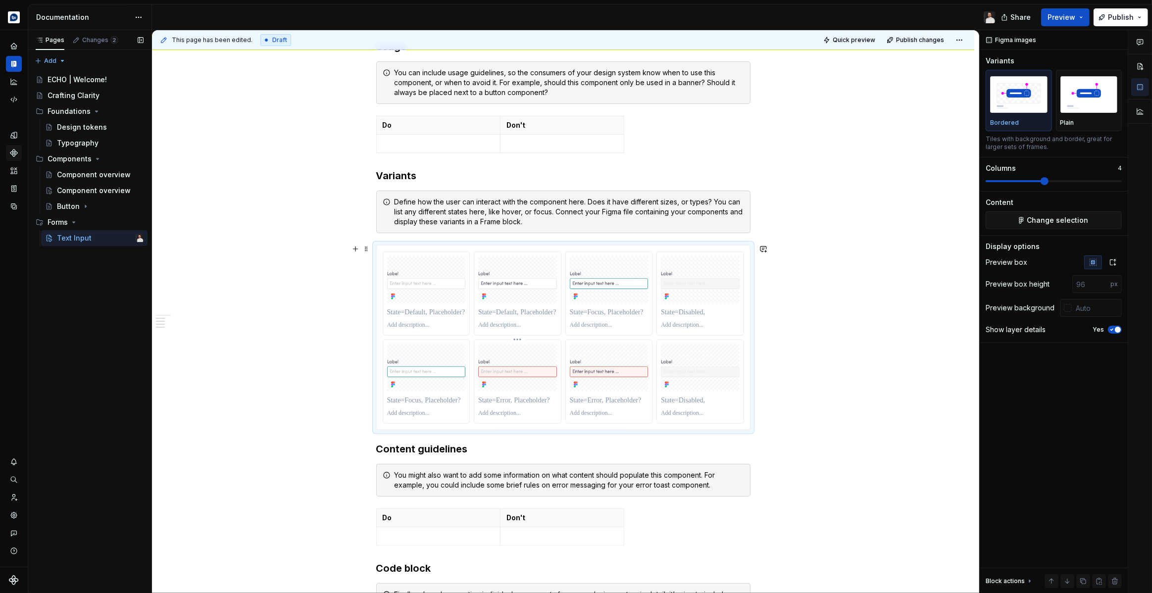
drag, startPoint x: 538, startPoint y: 313, endPoint x: 484, endPoint y: 369, distance: 78.4
click at [484, 369] on div at bounding box center [563, 337] width 361 height 172
drag, startPoint x: 516, startPoint y: 301, endPoint x: 431, endPoint y: 393, distance: 125.1
drag, startPoint x: 690, startPoint y: 306, endPoint x: 535, endPoint y: 306, distance: 154.9
click at [522, 307] on div at bounding box center [563, 337] width 361 height 172
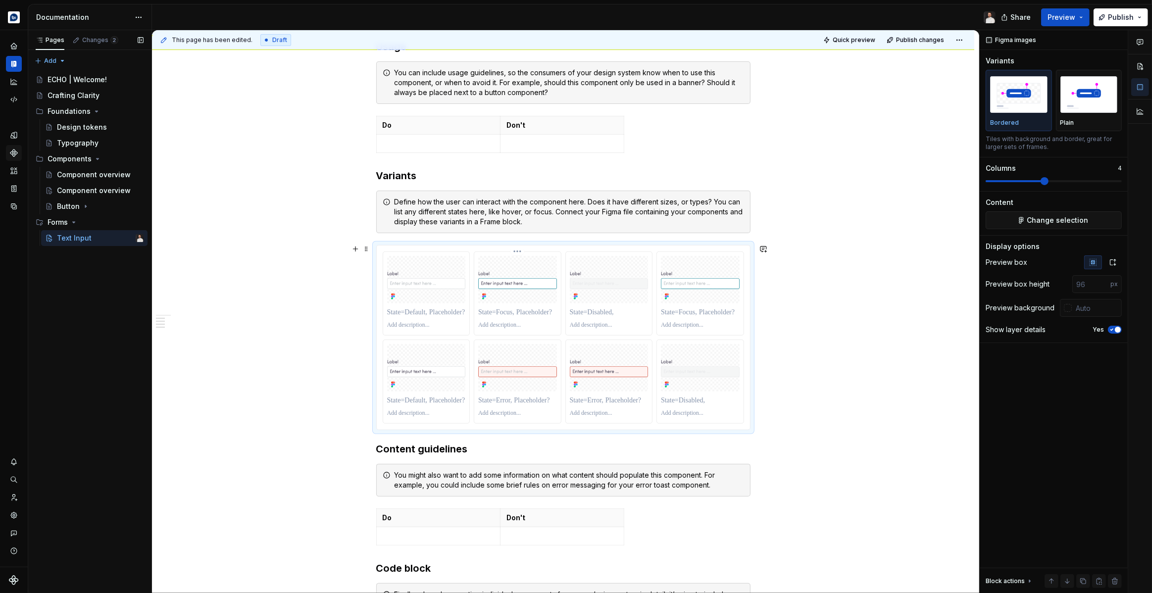
drag, startPoint x: 681, startPoint y: 310, endPoint x: 516, endPoint y: 309, distance: 165.3
click at [514, 309] on div at bounding box center [563, 337] width 361 height 172
drag, startPoint x: 687, startPoint y: 309, endPoint x: 678, endPoint y: 284, distance: 26.5
click at [650, 296] on div at bounding box center [563, 337] width 361 height 172
drag, startPoint x: 697, startPoint y: 260, endPoint x: 517, endPoint y: 272, distance: 181.0
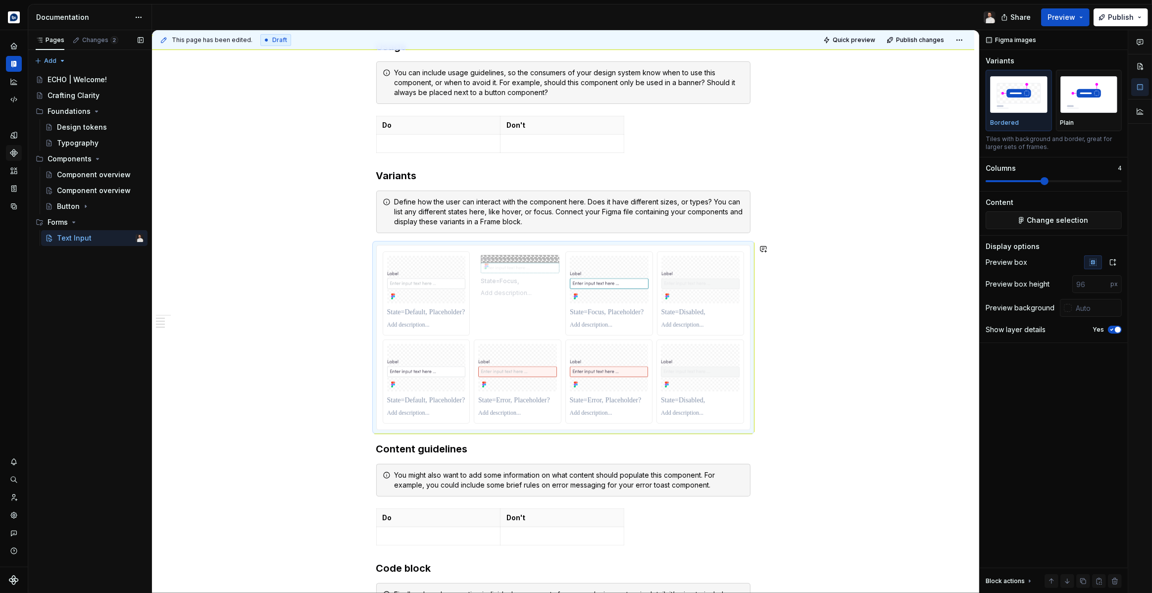
click at [517, 272] on body "**********" at bounding box center [576, 296] width 1152 height 593
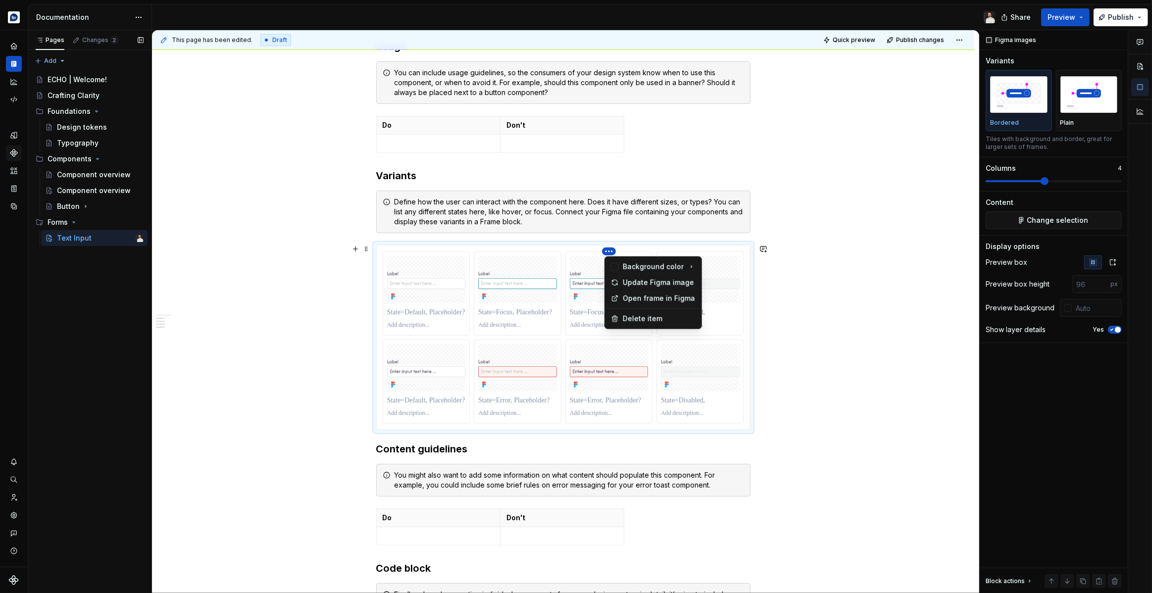
click at [513, 352] on html "**********" at bounding box center [576, 296] width 1152 height 593
click at [588, 267] on html "**********" at bounding box center [576, 296] width 1152 height 593
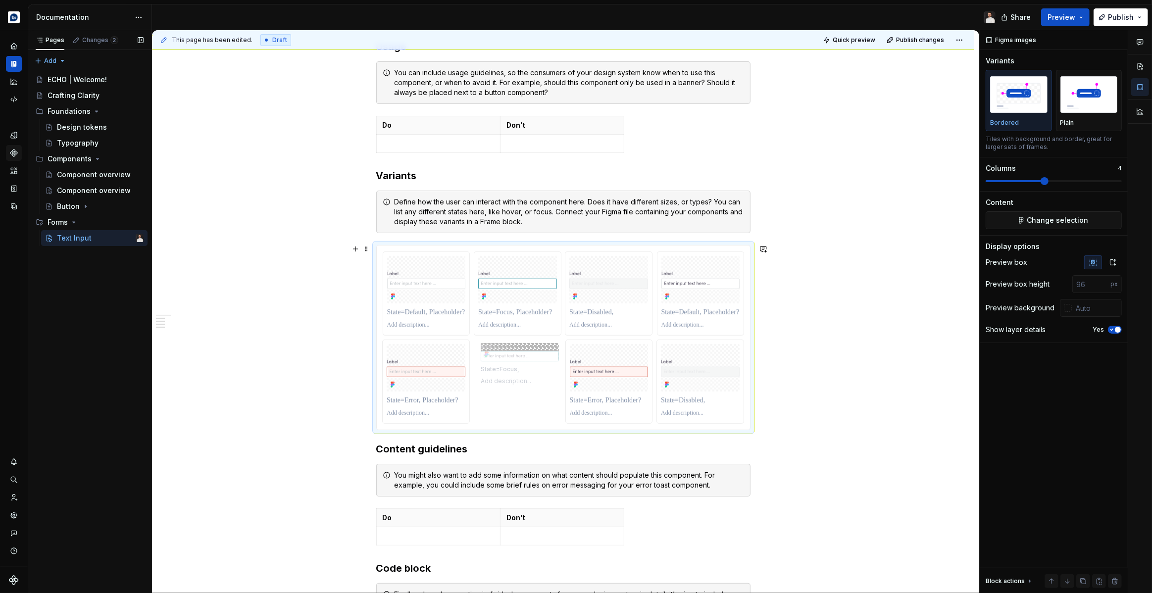
drag, startPoint x: 600, startPoint y: 258, endPoint x: 503, endPoint y: 367, distance: 145.1
drag, startPoint x: 422, startPoint y: 370, endPoint x: 616, endPoint y: 298, distance: 206.9
click at [616, 298] on body "**********" at bounding box center [576, 296] width 1152 height 593
click at [435, 314] on p at bounding box center [426, 312] width 79 height 10
click at [1115, 263] on icon "button" at bounding box center [1112, 262] width 5 height 6
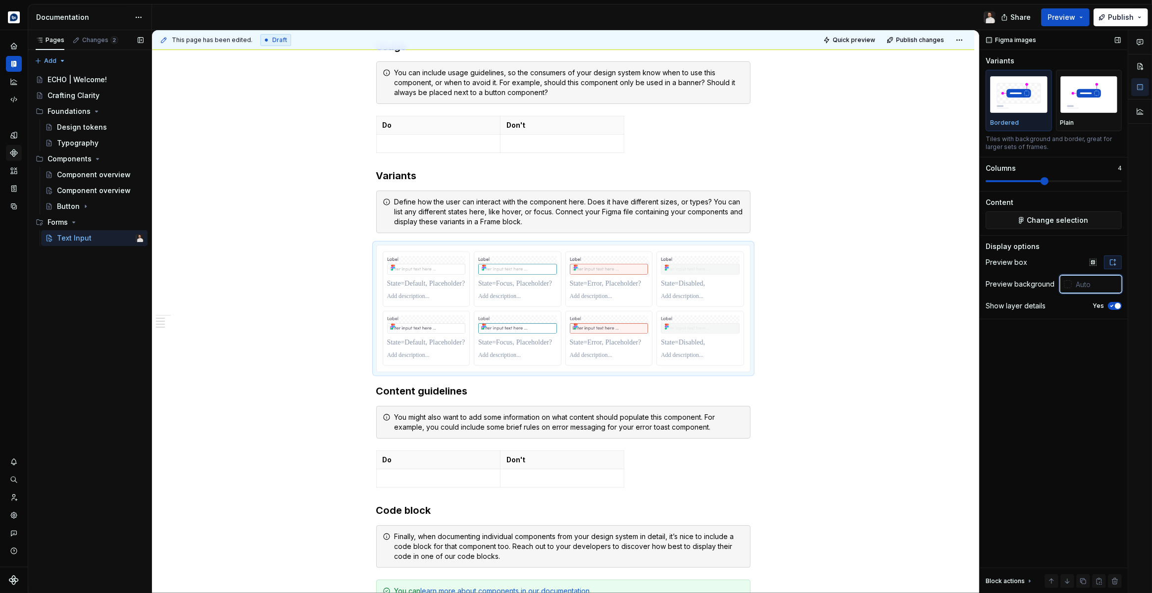
click at [1088, 288] on input "text" at bounding box center [1097, 284] width 50 height 18
click at [1067, 288] on div at bounding box center [1066, 284] width 12 height 18
drag, startPoint x: 1069, startPoint y: 286, endPoint x: 1074, endPoint y: 285, distance: 5.0
click at [1069, 286] on div at bounding box center [1068, 284] width 8 height 8
click at [1083, 284] on div "Comments Open comments No comments yet Select ‘Comment’ from the block context …" at bounding box center [1066, 311] width 172 height 563
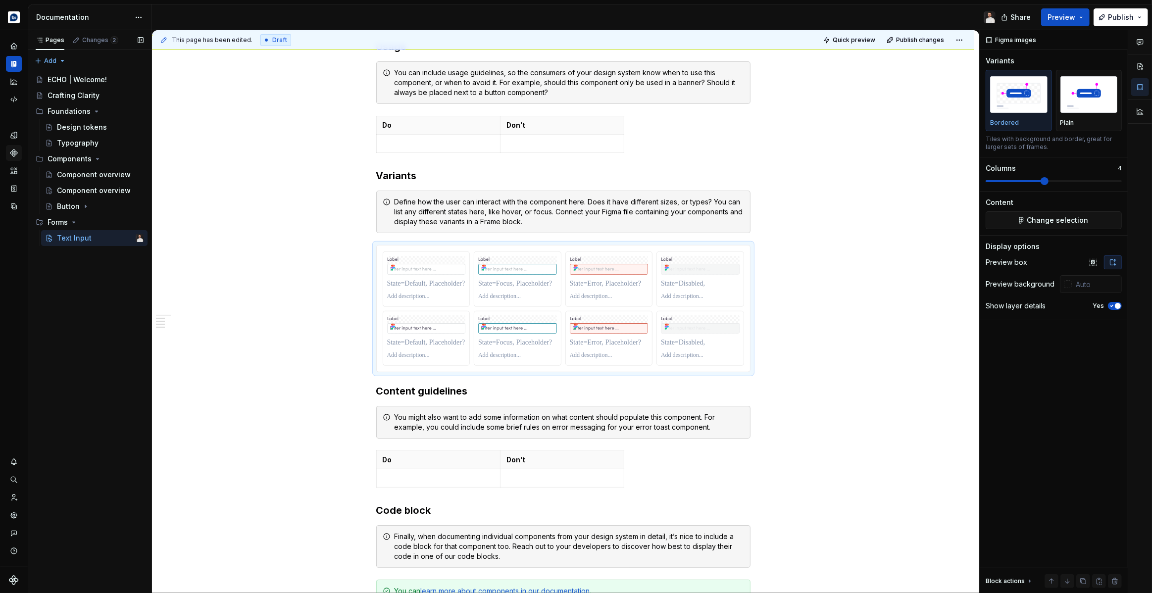
click at [1083, 284] on input "text" at bounding box center [1097, 284] width 50 height 18
type textarea "*"
paste input "FAFBFB"
type input "#FAFBFB"
click at [1048, 354] on div "Figma images Variants Bordered Plain Tiles with background and border, great fo…" at bounding box center [1054, 311] width 148 height 563
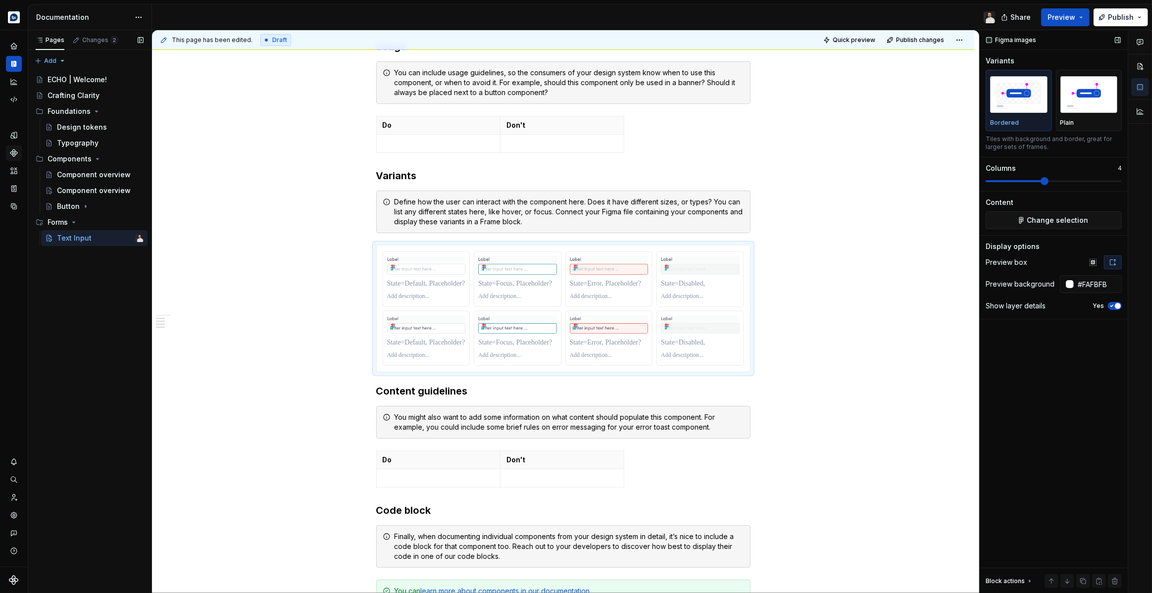
click at [1111, 304] on icon "button" at bounding box center [1112, 306] width 8 height 6
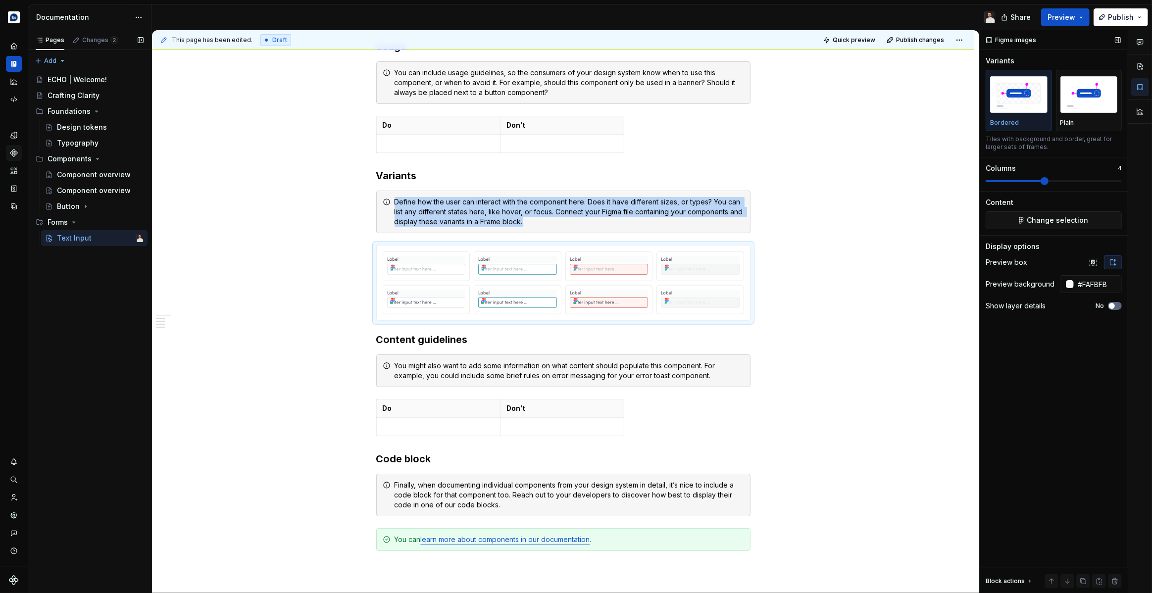
click at [1112, 305] on span "button" at bounding box center [1112, 306] width 6 height 6
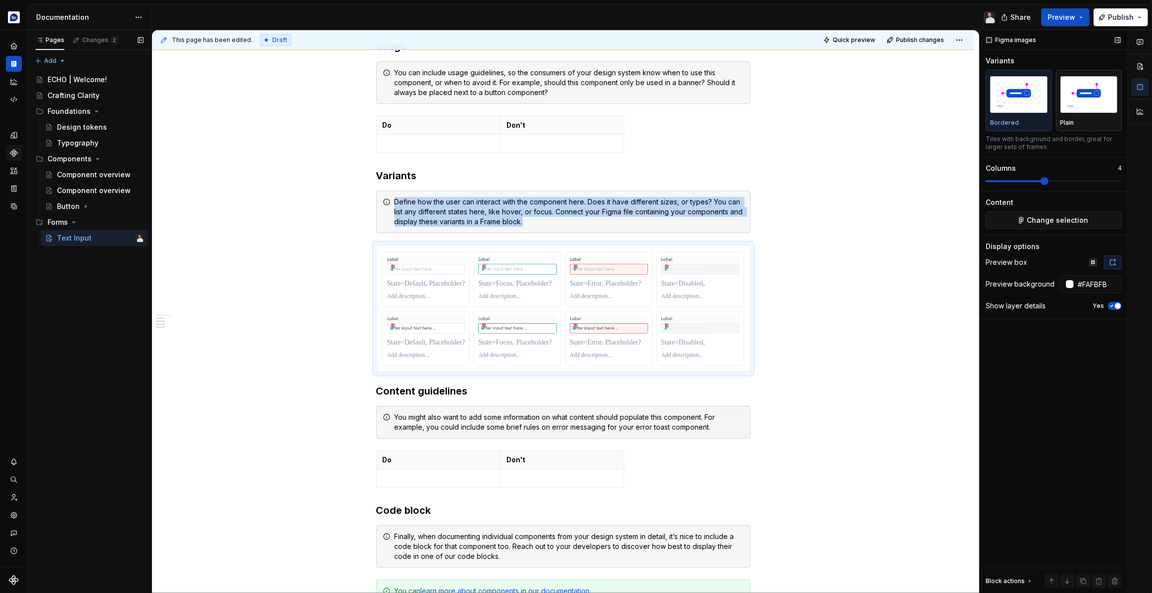
click at [1079, 98] on img "button" at bounding box center [1088, 94] width 57 height 36
click at [1030, 98] on img "button" at bounding box center [1018, 94] width 57 height 36
click at [851, 38] on span "Quick preview" at bounding box center [854, 40] width 43 height 8
click at [680, 265] on img at bounding box center [700, 265] width 79 height 19
click at [674, 329] on img at bounding box center [700, 324] width 79 height 19
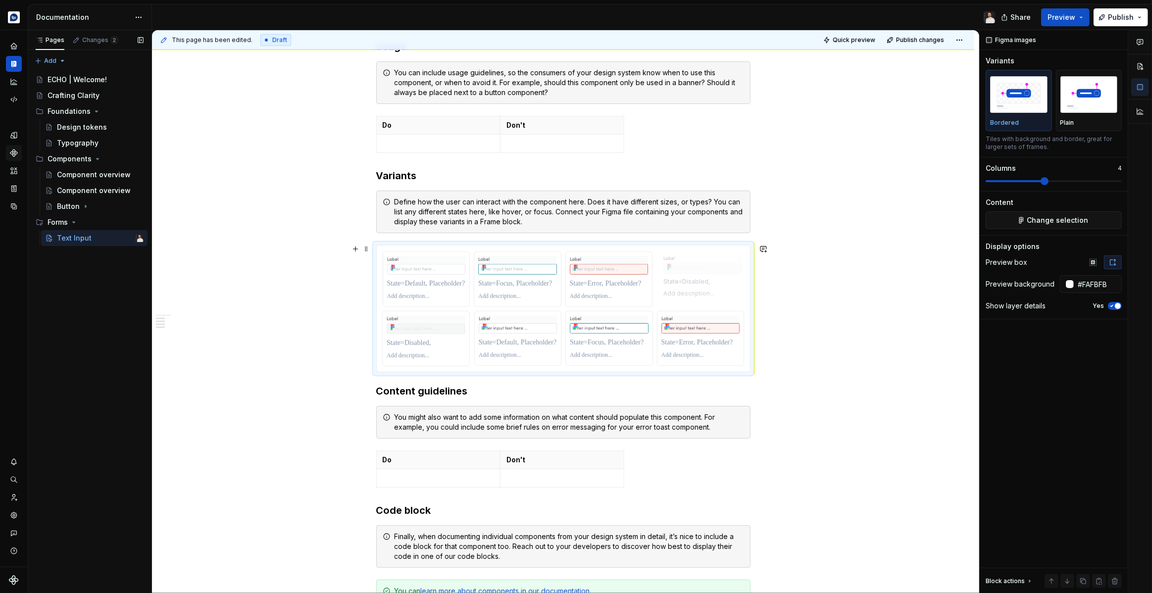
drag, startPoint x: 704, startPoint y: 318, endPoint x: 662, endPoint y: 276, distance: 59.1
click at [662, 276] on body "**********" at bounding box center [576, 296] width 1152 height 593
drag, startPoint x: 439, startPoint y: 337, endPoint x: 599, endPoint y: 329, distance: 160.6
click at [684, 327] on div at bounding box center [563, 308] width 361 height 114
drag, startPoint x: 427, startPoint y: 316, endPoint x: 709, endPoint y: 318, distance: 281.6
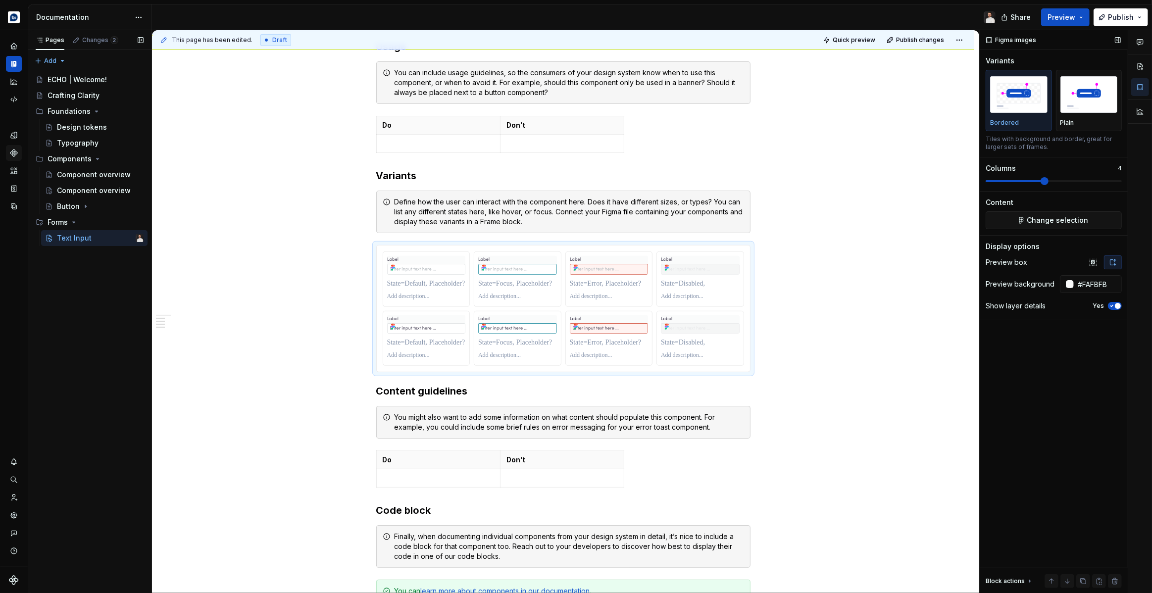
click at [1114, 305] on icon "button" at bounding box center [1112, 306] width 8 height 6
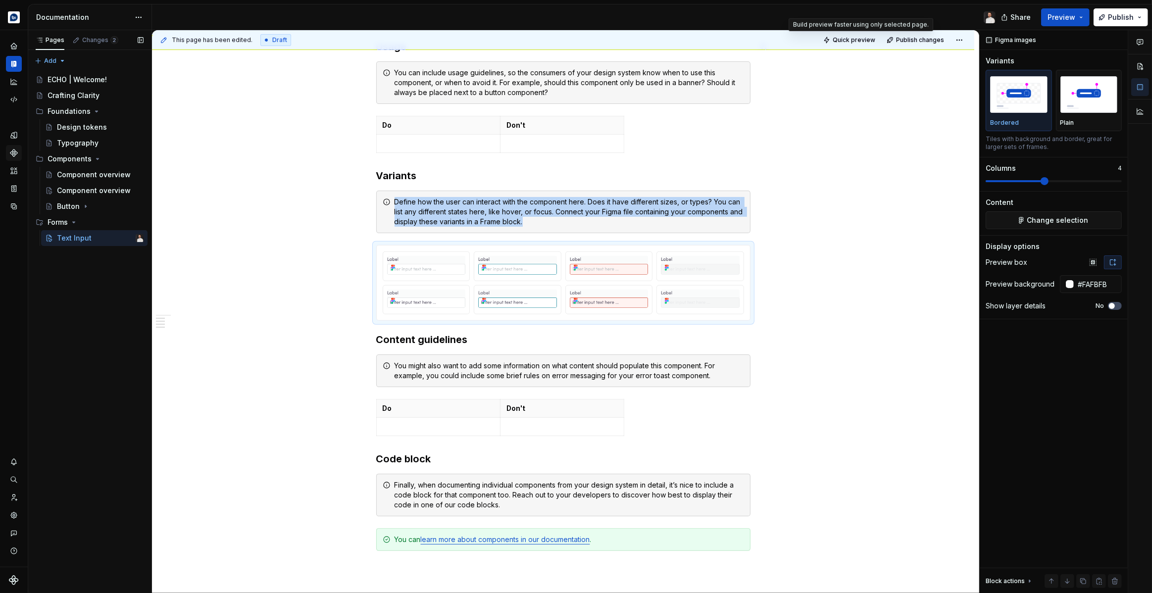
drag, startPoint x: 866, startPoint y: 43, endPoint x: 850, endPoint y: 35, distance: 17.9
click at [866, 43] on span "Quick preview" at bounding box center [854, 40] width 43 height 8
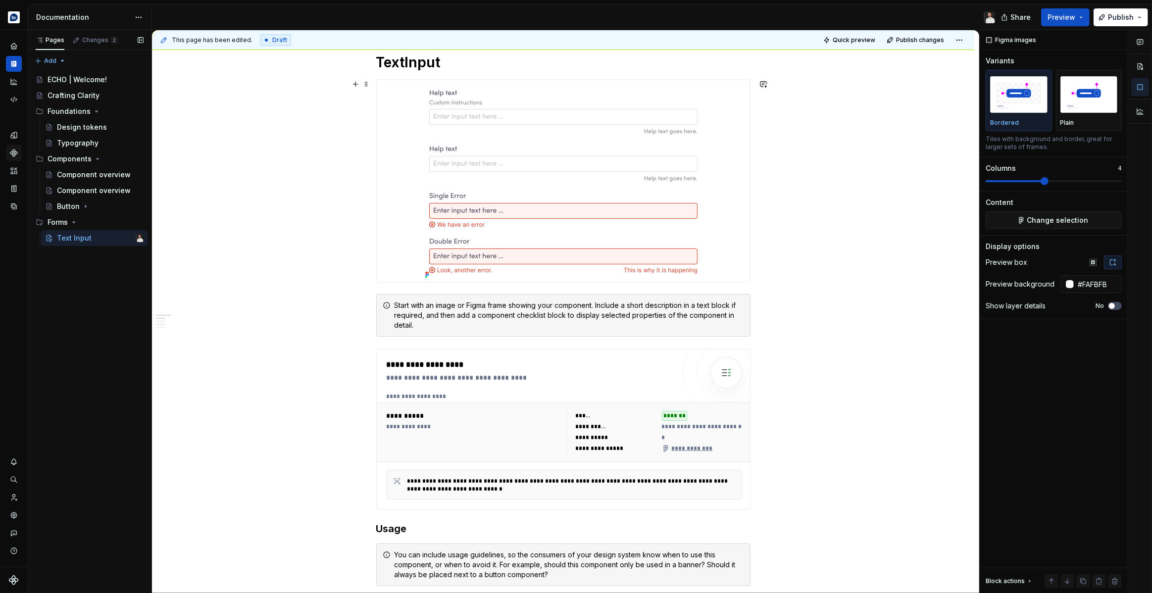
scroll to position [188, 0]
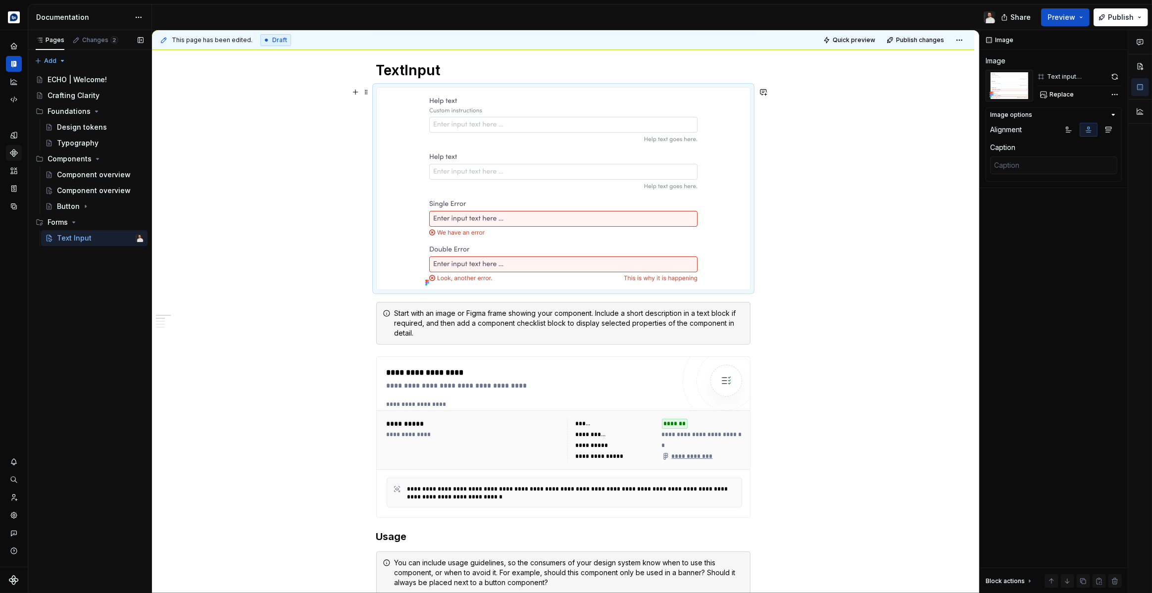
click at [731, 161] on div at bounding box center [563, 189] width 373 height 202
click at [1116, 77] on button "button" at bounding box center [1115, 77] width 14 height 14
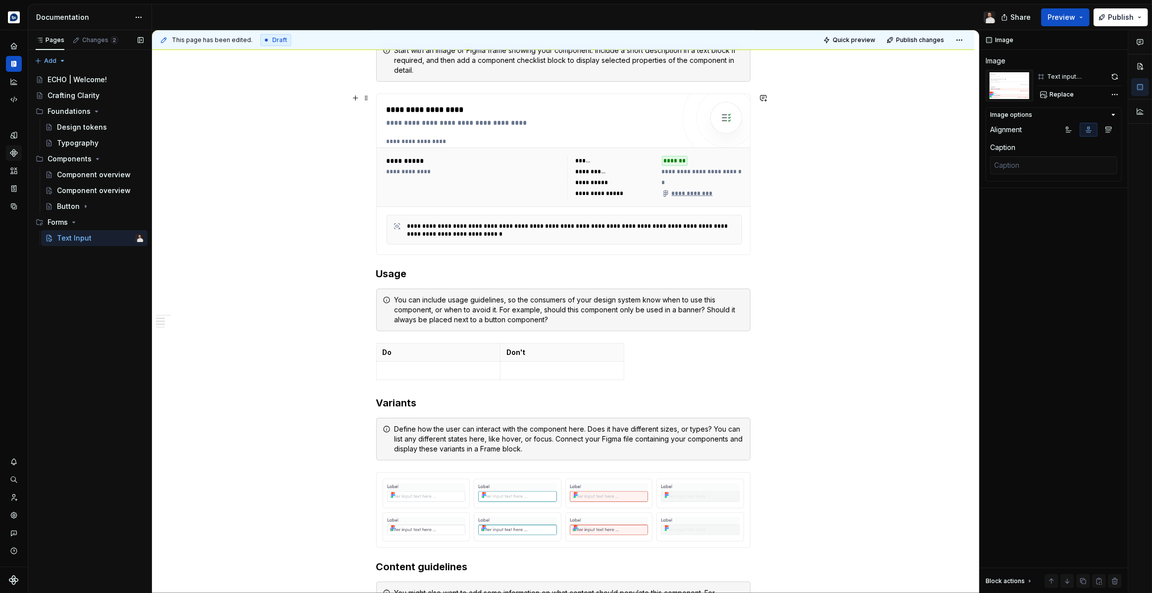
scroll to position [476, 0]
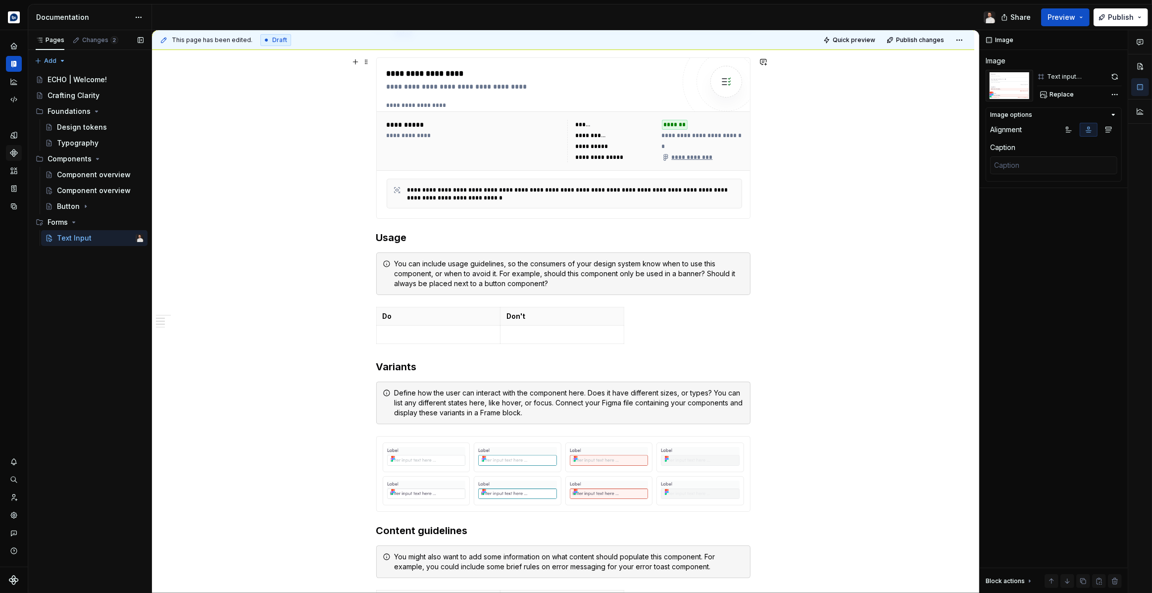
click at [712, 198] on div "**********" at bounding box center [571, 194] width 328 height 16
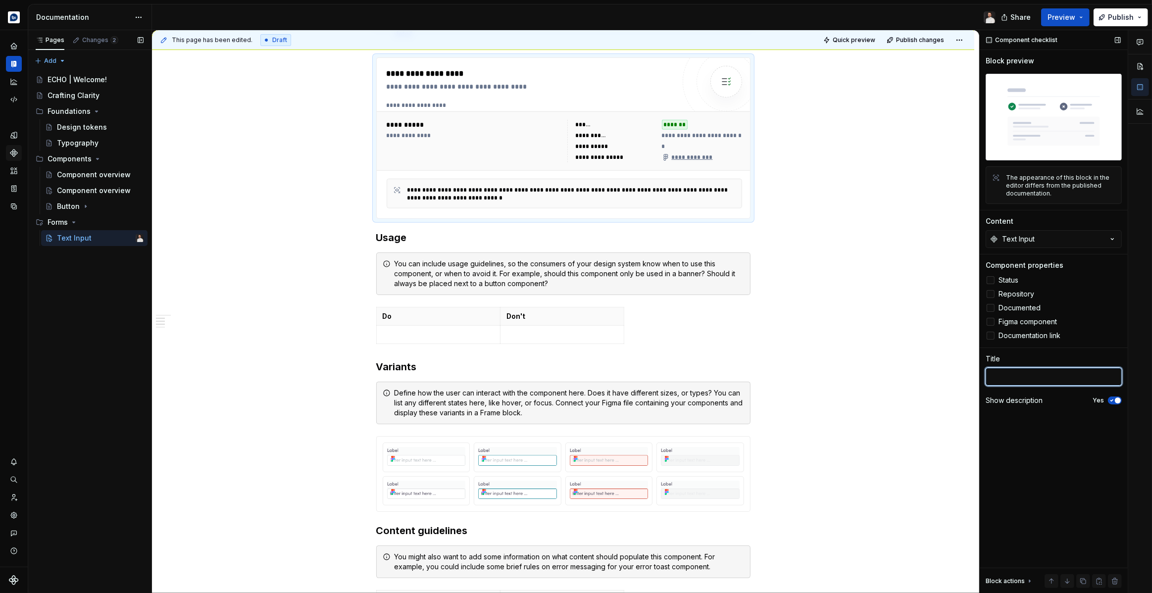
click at [1012, 378] on textarea at bounding box center [1053, 377] width 136 height 18
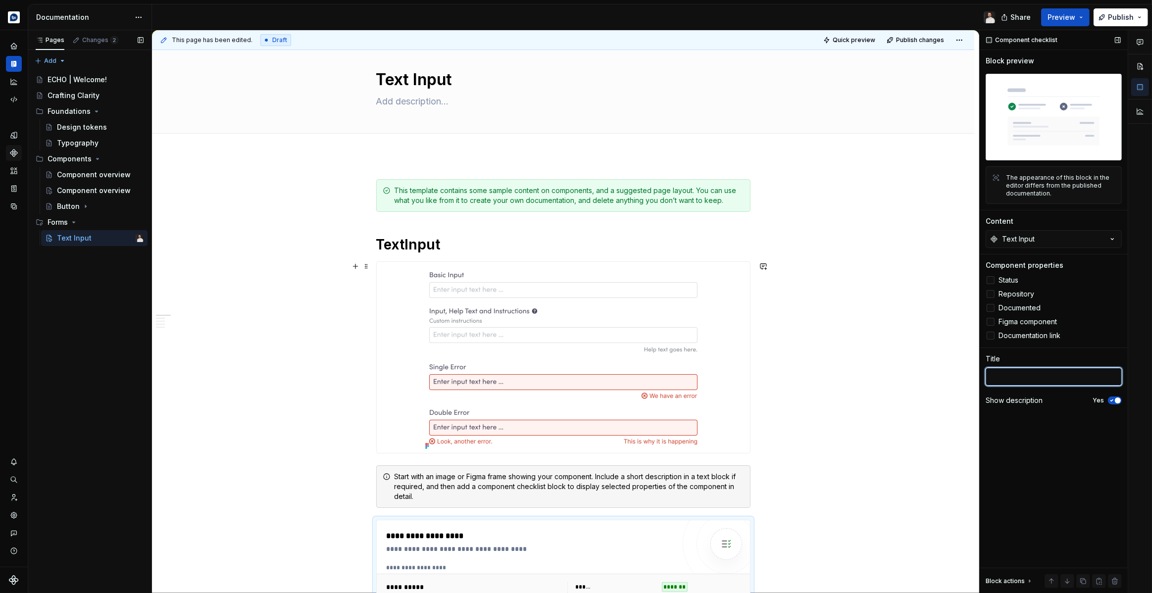
scroll to position [0, 0]
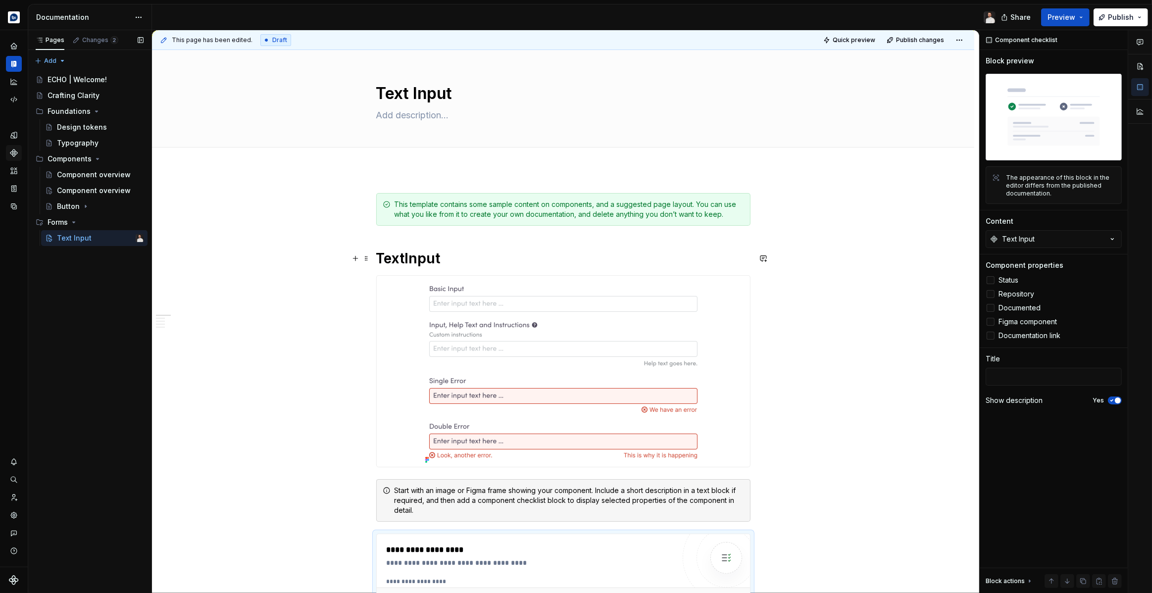
click at [403, 256] on strong "TextInput" at bounding box center [408, 258] width 64 height 17
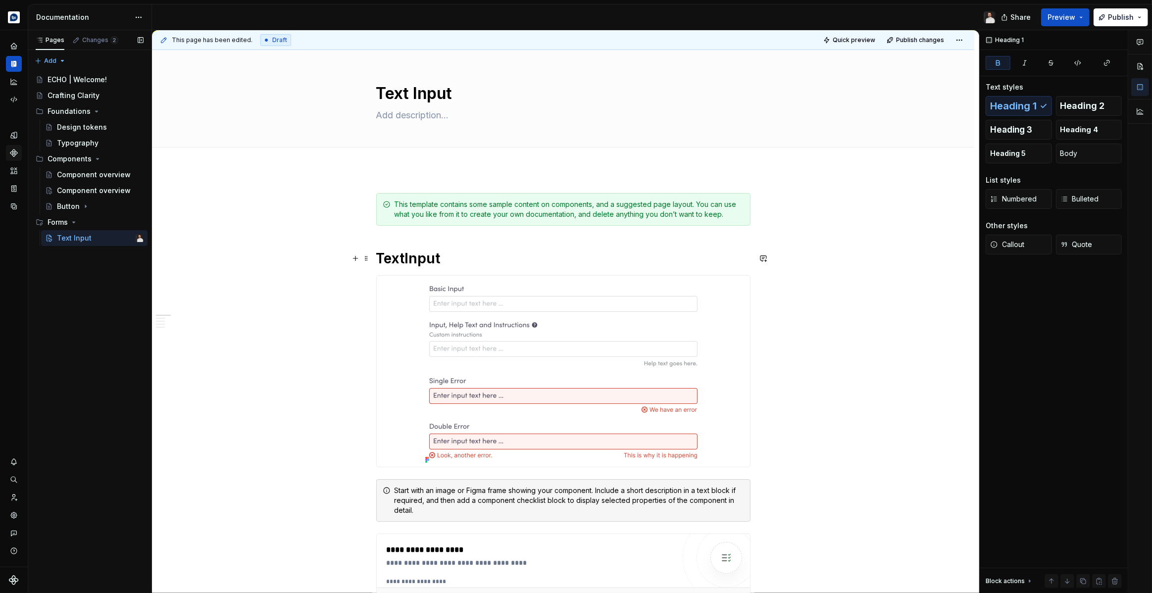
click at [464, 261] on h1 "TextInput" at bounding box center [563, 258] width 374 height 18
click at [368, 258] on span at bounding box center [366, 258] width 8 height 14
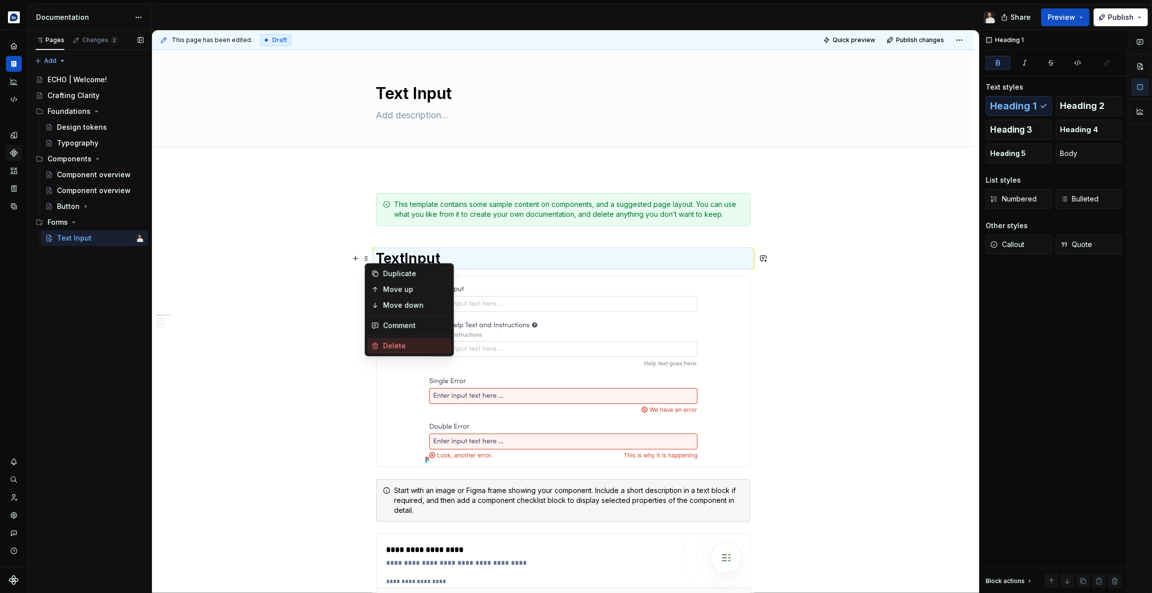
click at [396, 344] on div "Delete" at bounding box center [415, 346] width 64 height 10
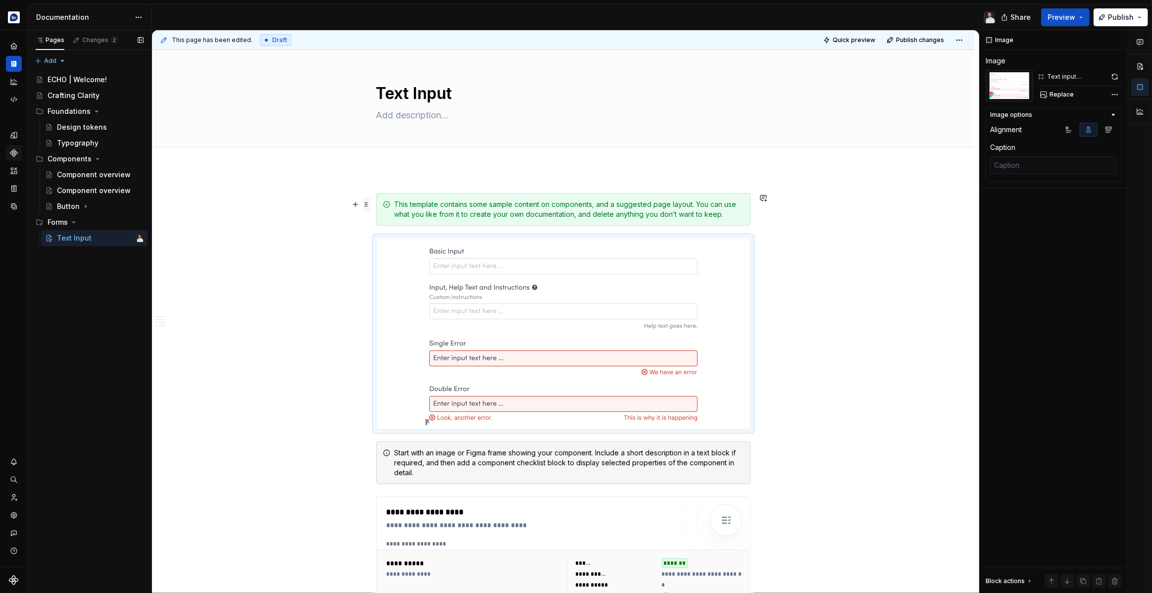
click at [369, 203] on span at bounding box center [366, 204] width 8 height 14
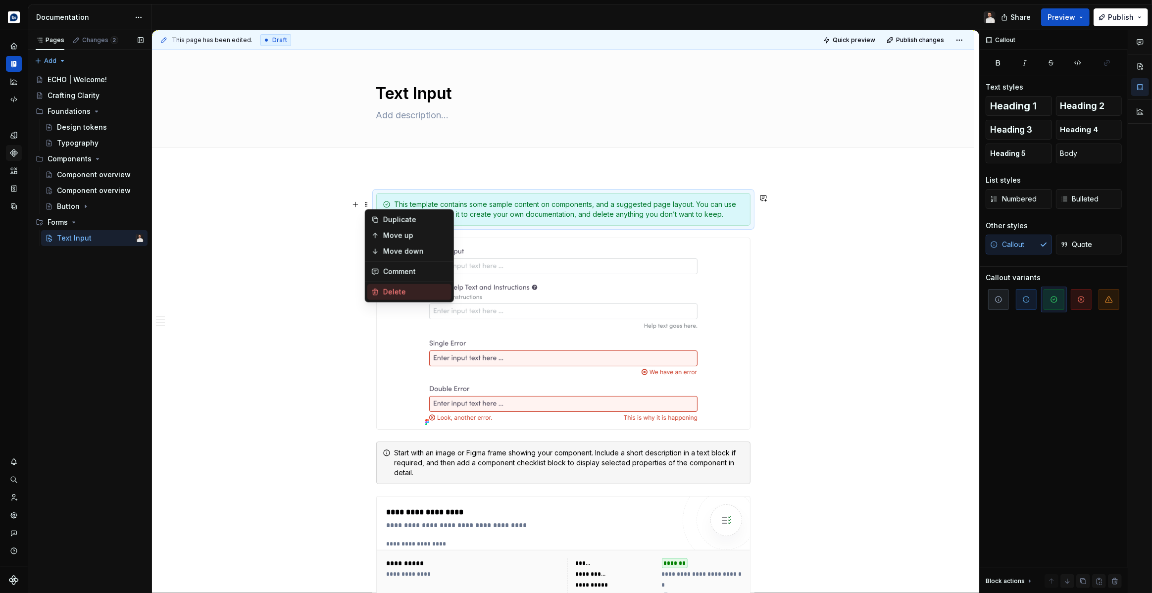
click at [380, 292] on div "Delete" at bounding box center [409, 292] width 84 height 16
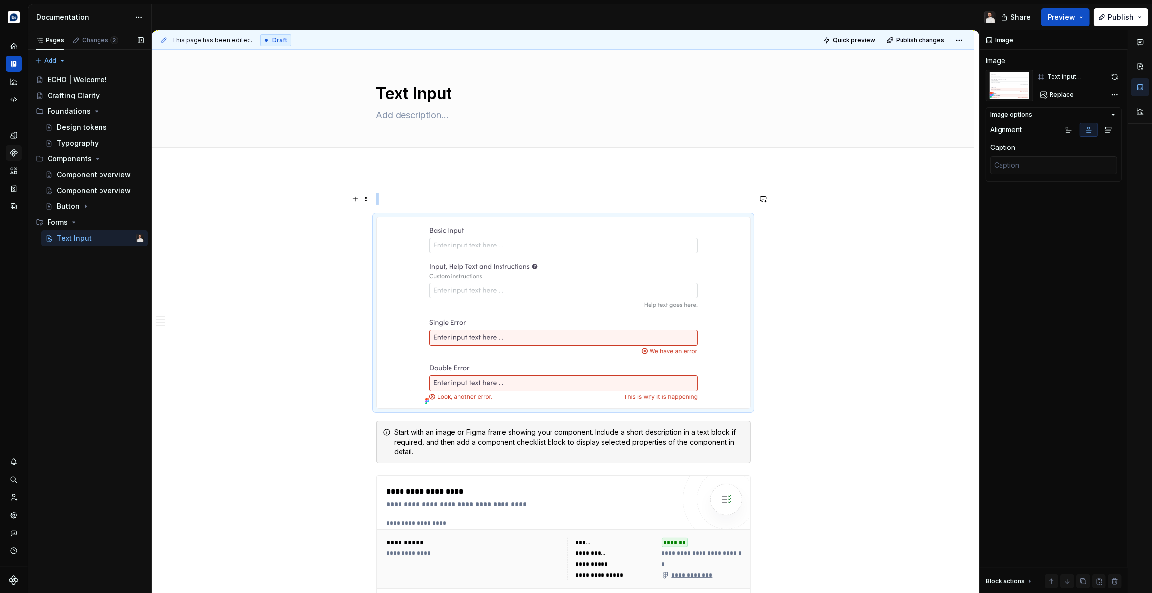
click at [386, 194] on p at bounding box center [563, 199] width 374 height 12
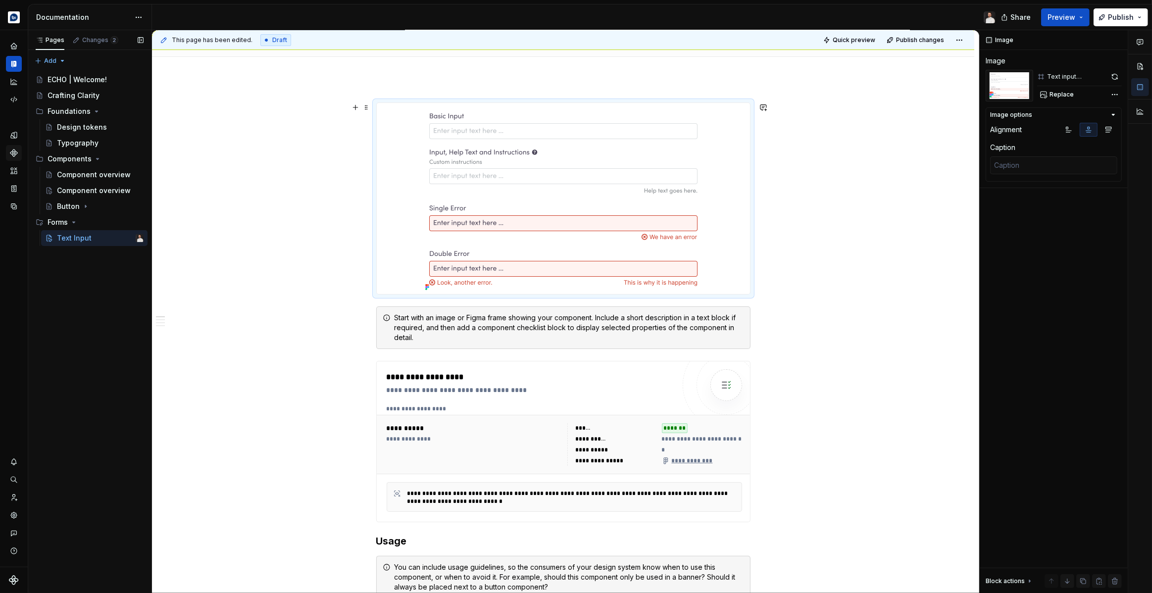
scroll to position [93, 0]
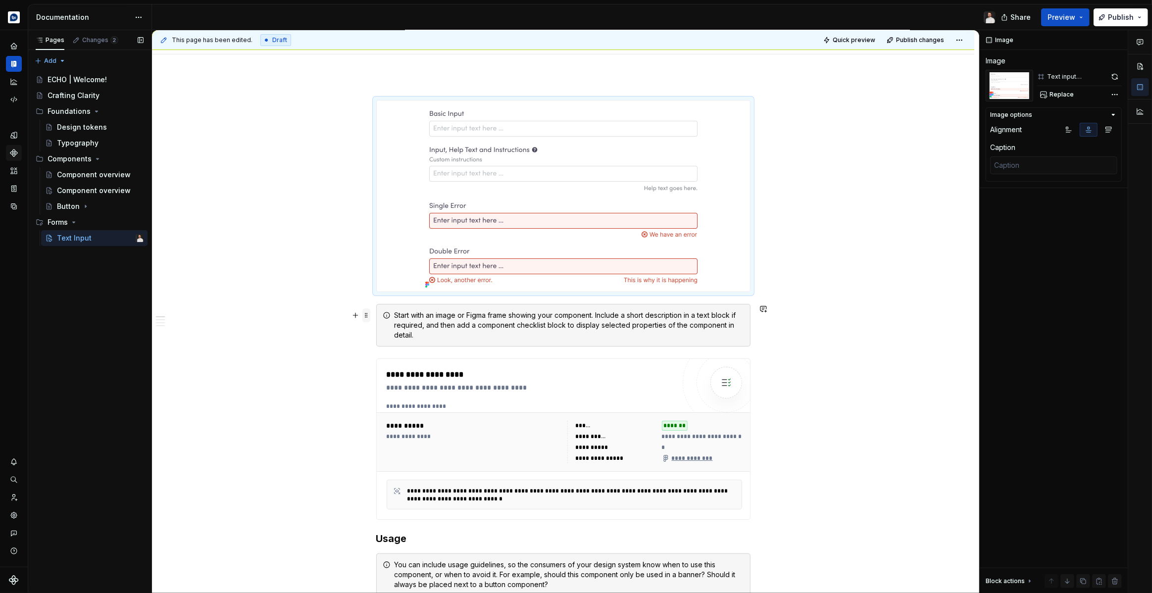
click at [368, 314] on span at bounding box center [366, 315] width 8 height 14
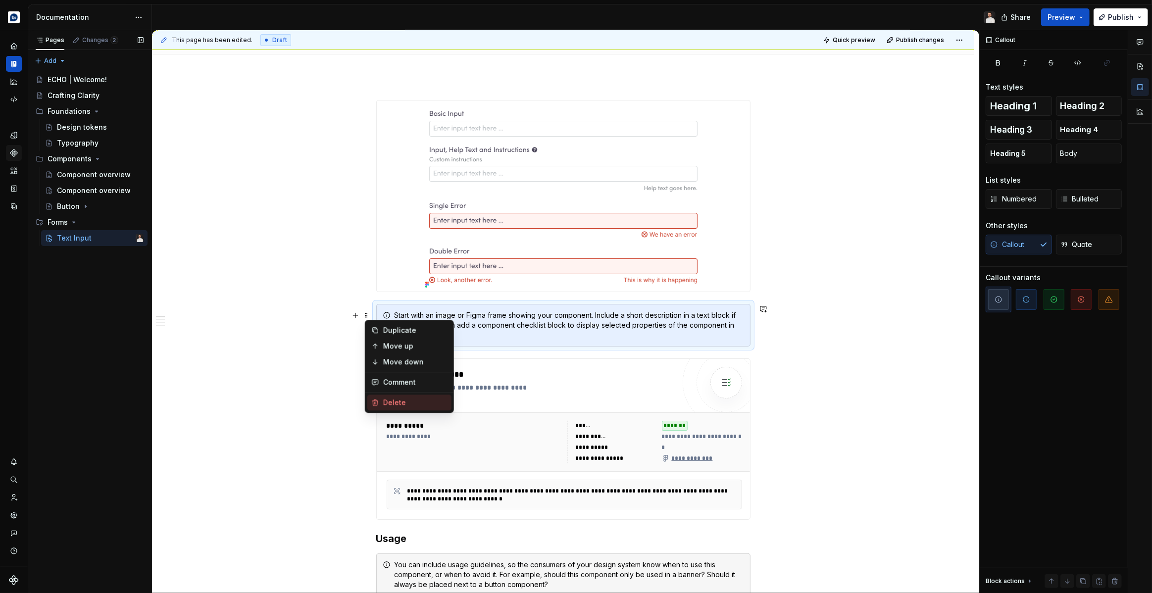
click at [398, 400] on div "Delete" at bounding box center [415, 402] width 64 height 10
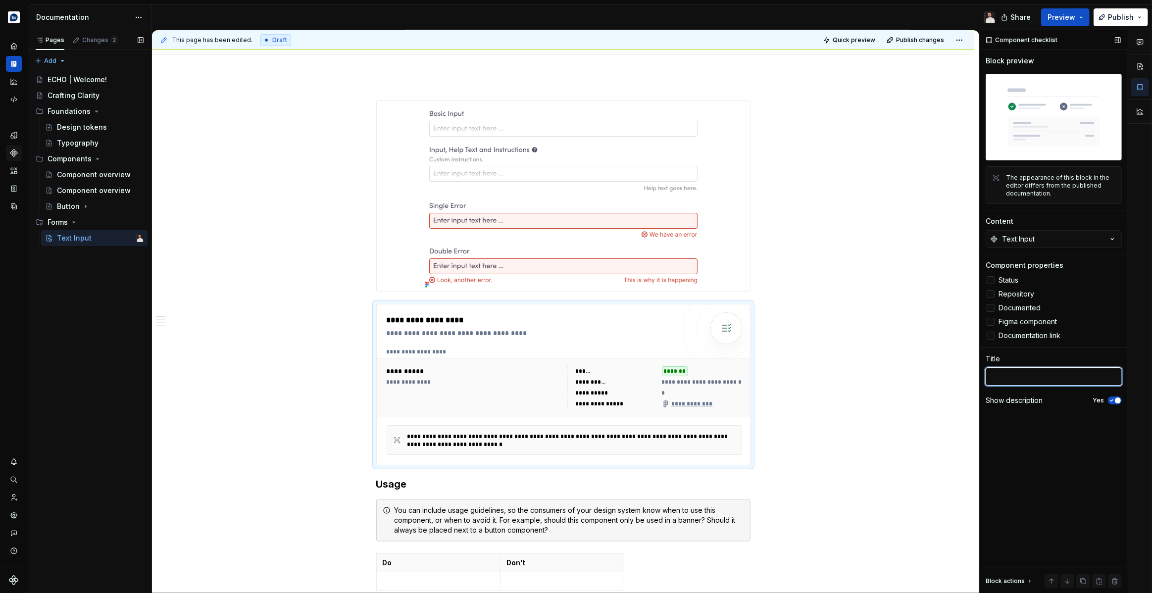
click at [1004, 369] on textarea at bounding box center [1053, 377] width 136 height 18
type textarea "*"
type textarea "C"
type textarea "*"
type textarea "Ch"
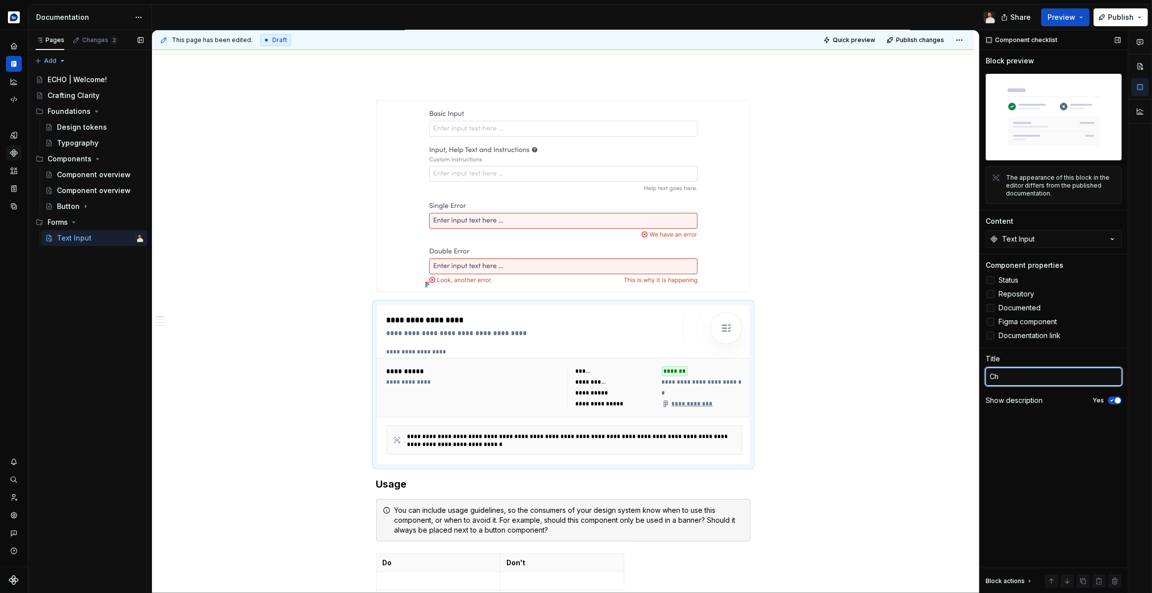
type textarea "*"
type textarea "Che"
type textarea "*"
type textarea "Check"
type textarea "*"
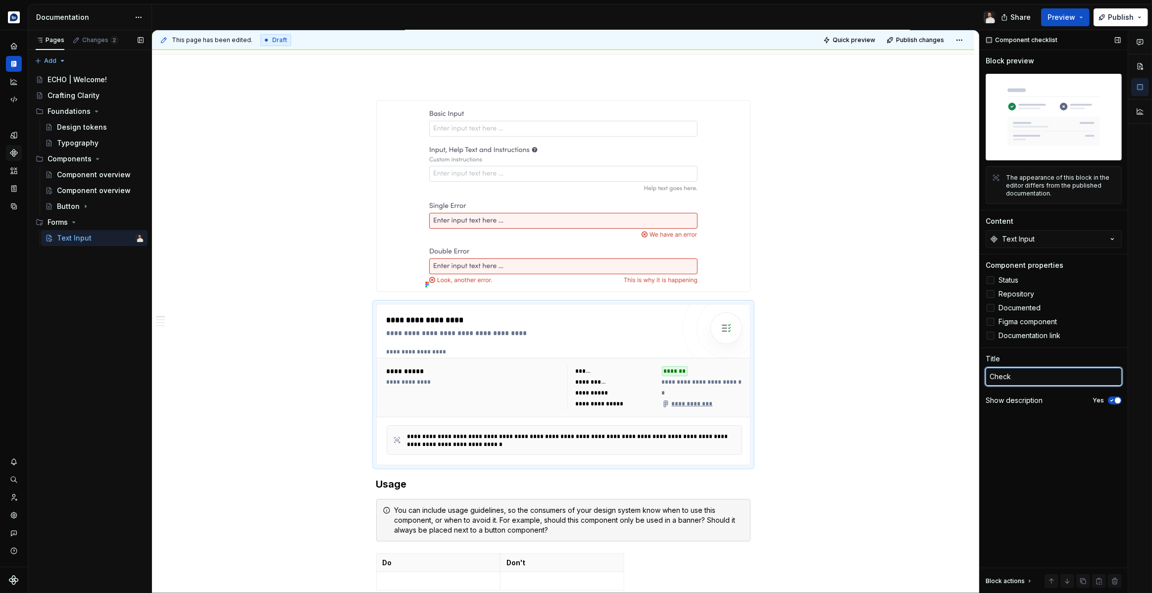
type textarea "Checkl"
type textarea "*"
type textarea "Checkli"
type textarea "*"
type textarea "Checklis"
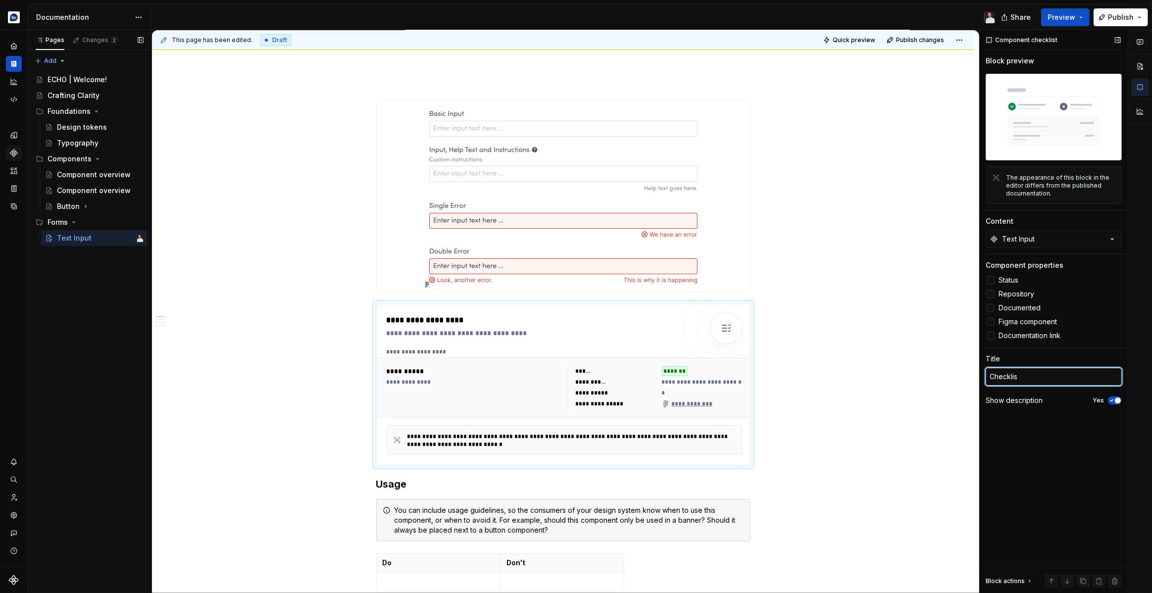
type textarea "*"
type textarea "Checklist"
type textarea "*"
type textarea "Checklist"
type textarea "*"
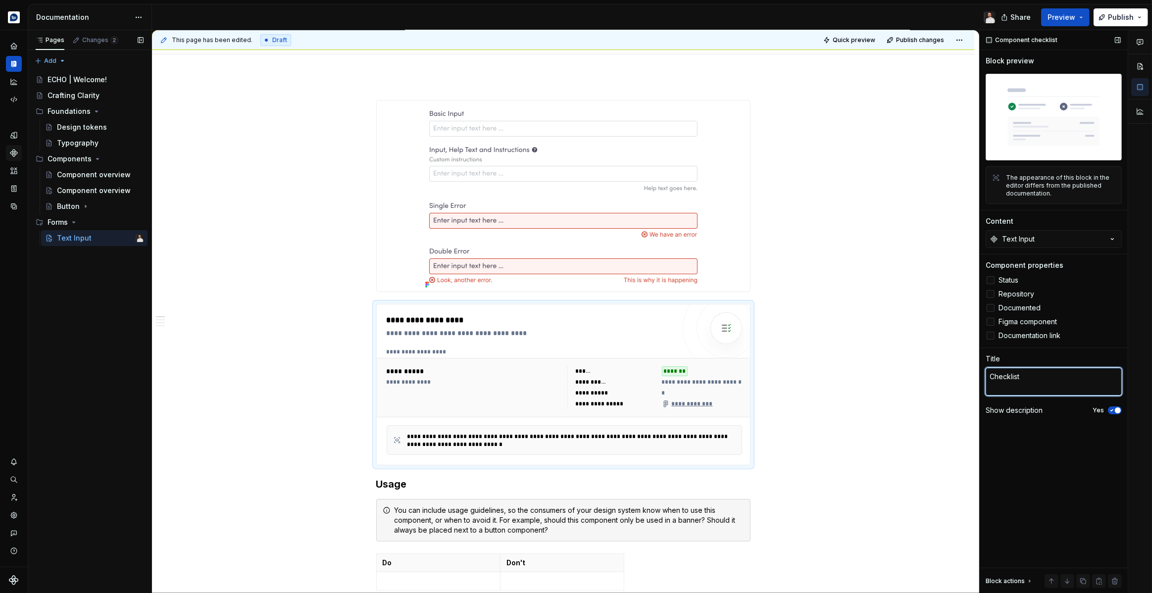
type textarea "Checklist"
type textarea "*"
type textarea "Checklist"
click at [846, 39] on span "Quick preview" at bounding box center [854, 40] width 43 height 8
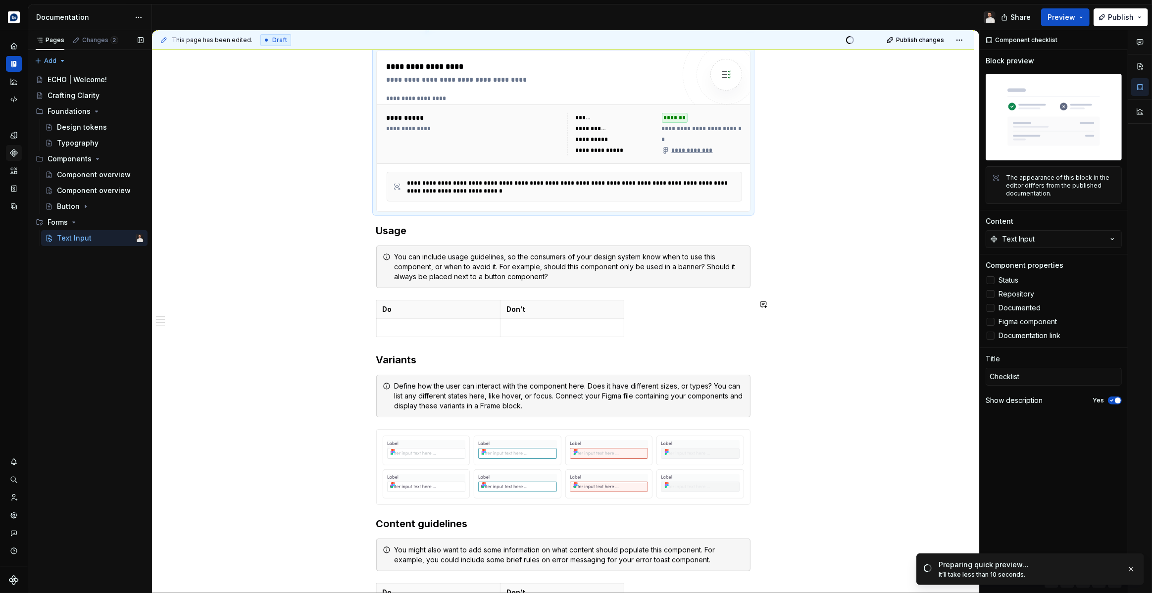
scroll to position [347, 0]
click at [83, 207] on icon "Page tree" at bounding box center [86, 206] width 8 height 8
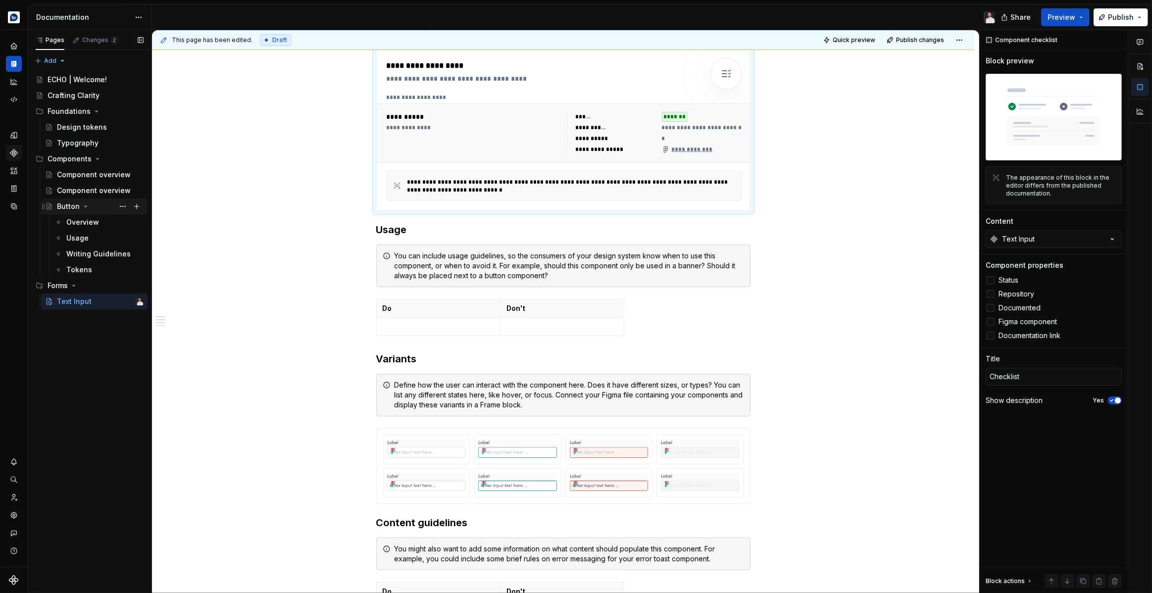
click at [85, 207] on icon "Page tree" at bounding box center [86, 206] width 8 height 8
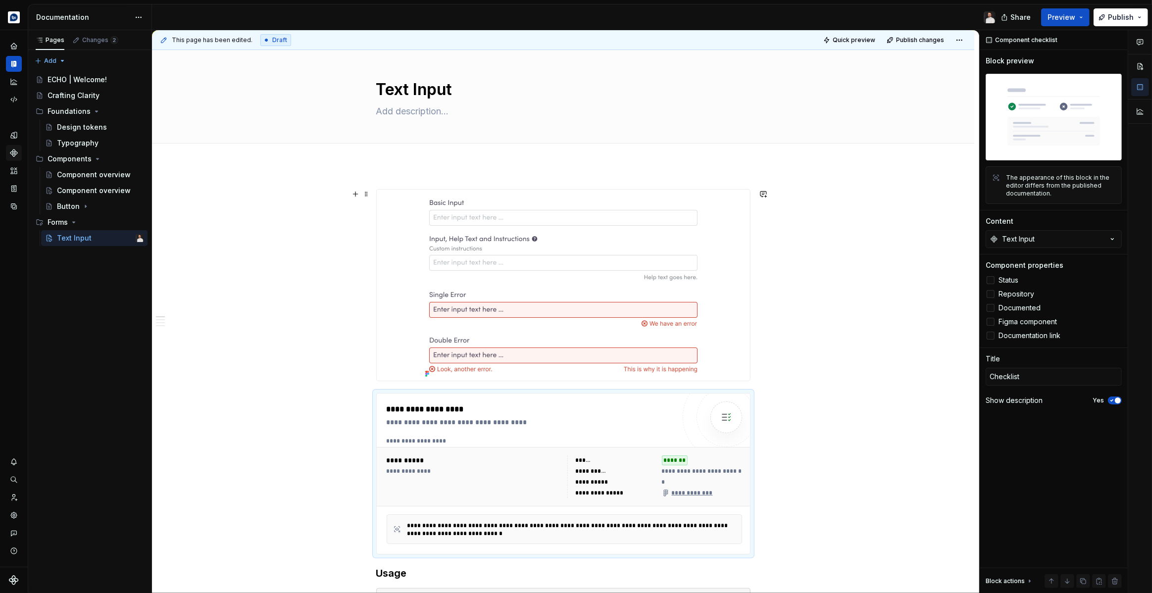
scroll to position [5, 0]
click at [441, 217] on img at bounding box center [563, 284] width 284 height 191
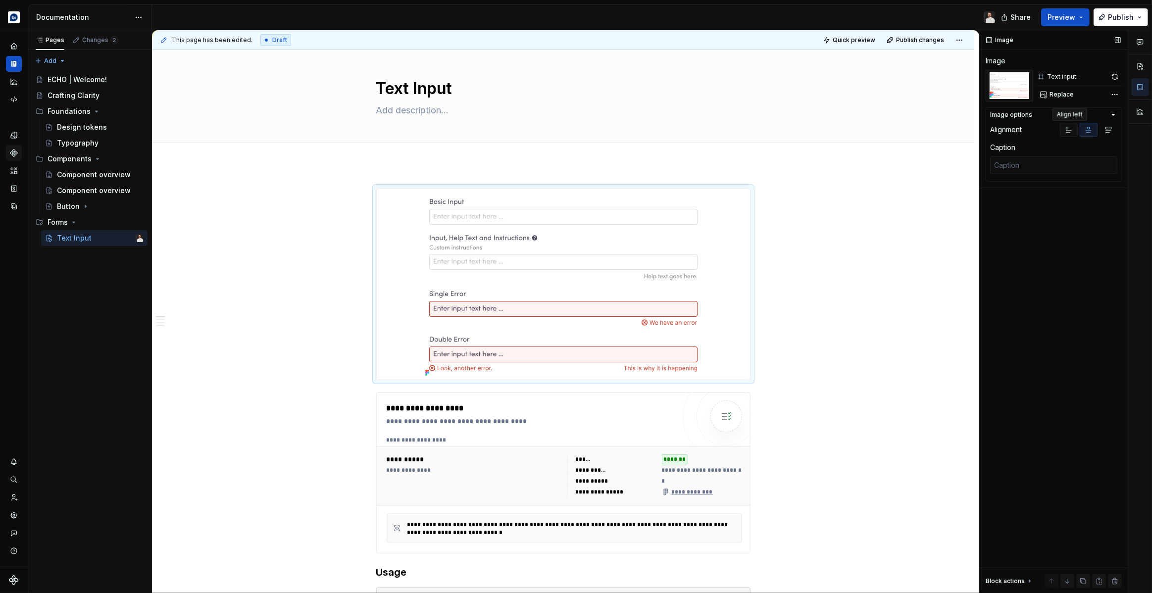
click at [1062, 129] on button "button" at bounding box center [1069, 130] width 18 height 14
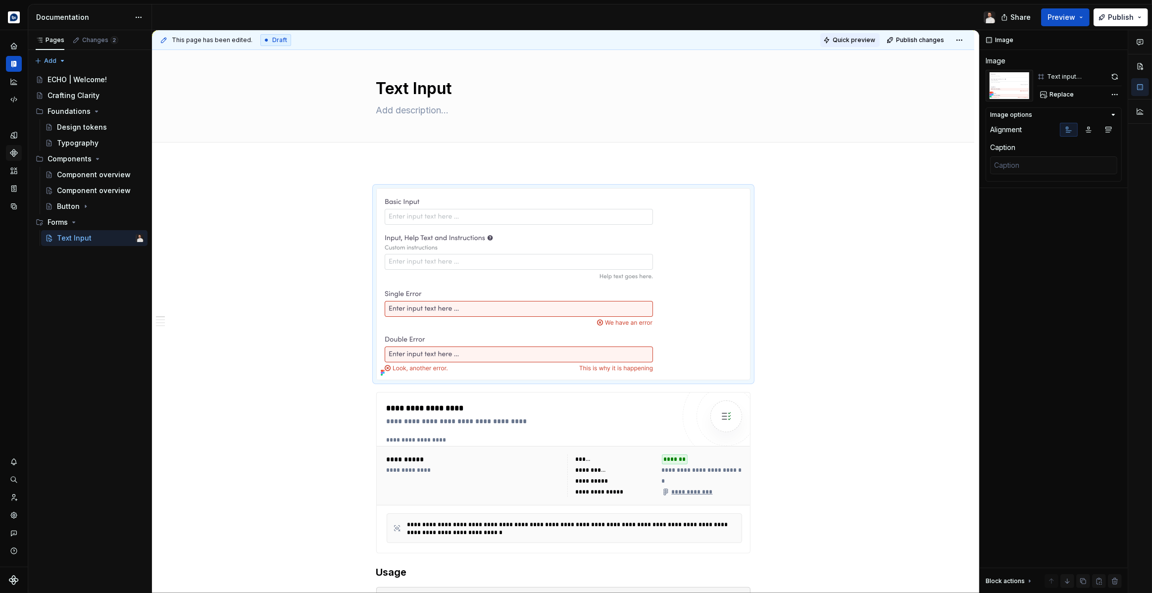
click at [856, 45] on button "Quick preview" at bounding box center [849, 40] width 59 height 14
click at [1086, 126] on icon "button" at bounding box center [1088, 130] width 8 height 8
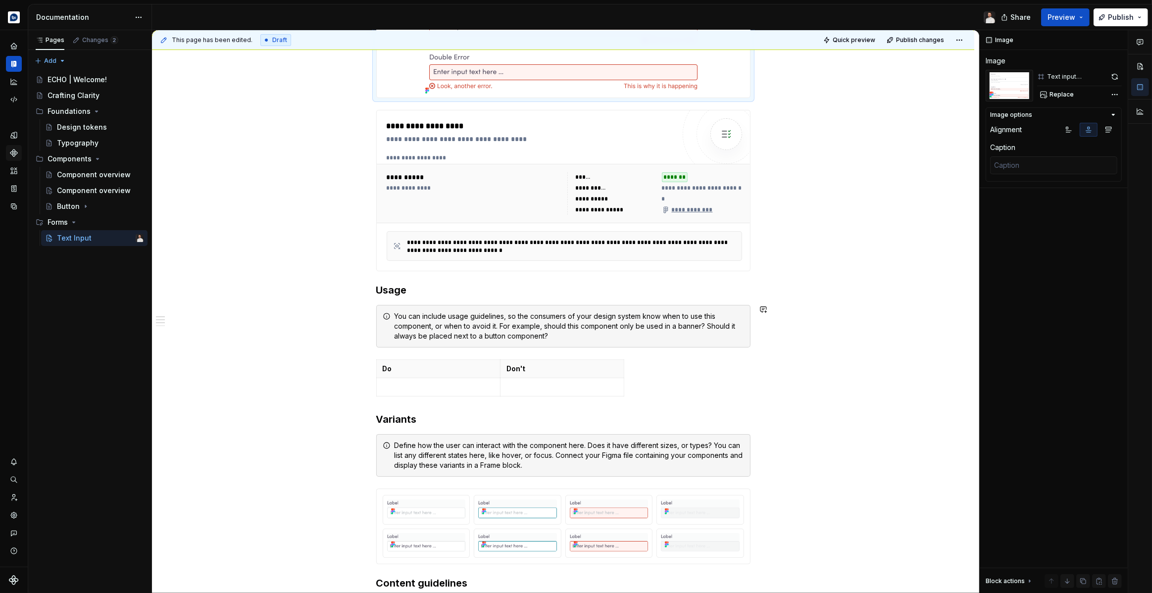
scroll to position [305, 0]
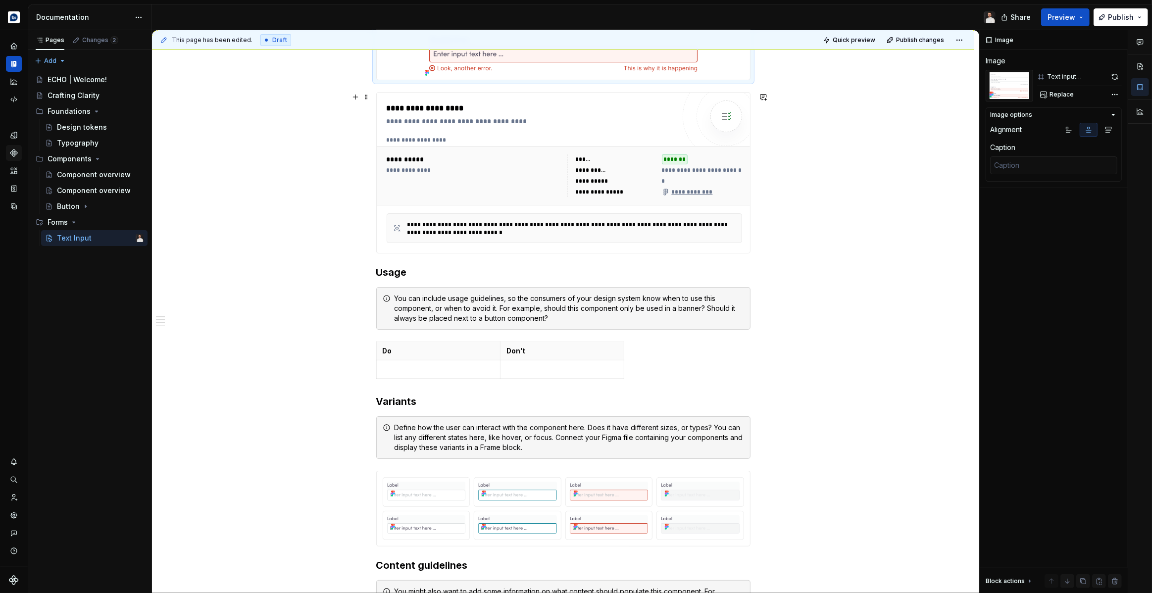
click at [472, 183] on div "**********" at bounding box center [474, 175] width 175 height 43
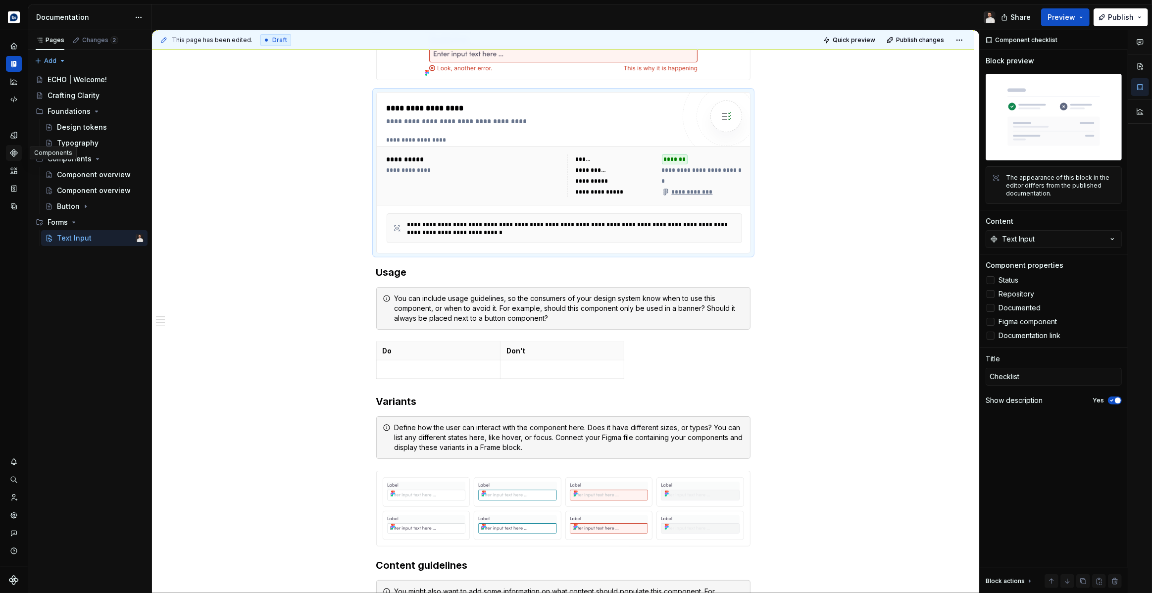
click at [11, 152] on icon "Components" at bounding box center [13, 152] width 6 height 6
type textarea "*"
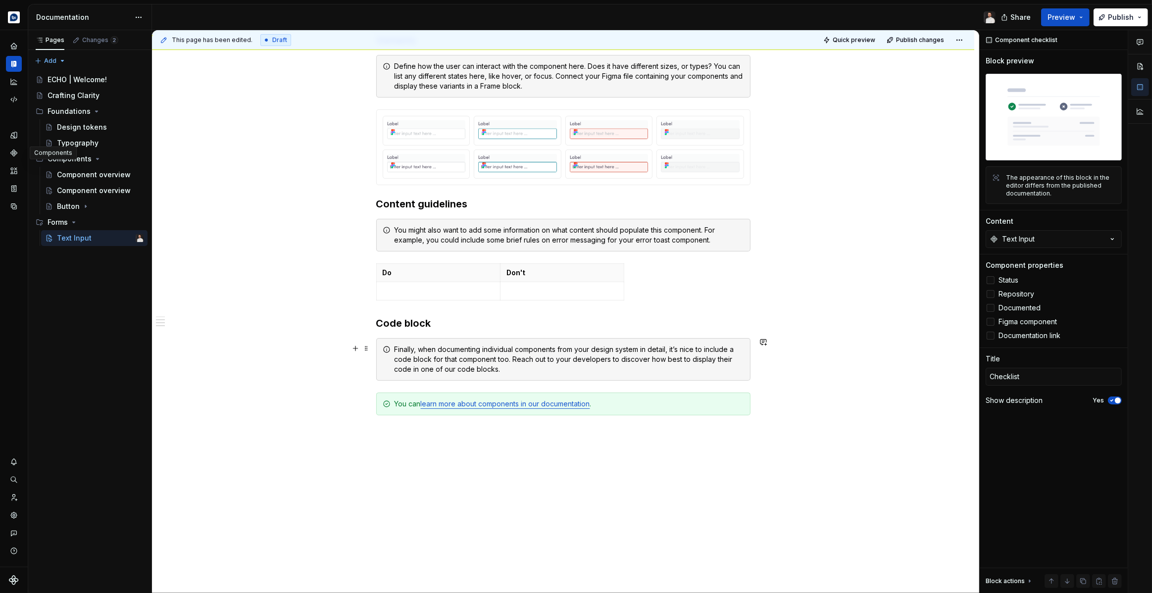
scroll to position [668, 0]
drag, startPoint x: 633, startPoint y: 478, endPoint x: 582, endPoint y: 463, distance: 53.6
click at [633, 478] on div "**********" at bounding box center [563, 64] width 822 height 1126
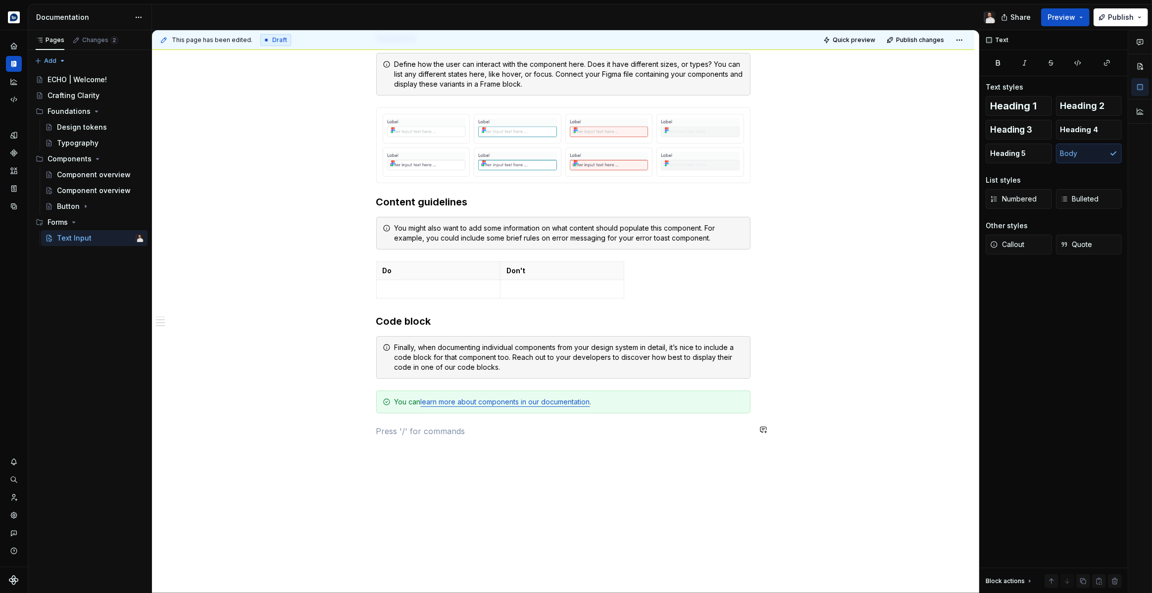
drag, startPoint x: 515, startPoint y: 437, endPoint x: 526, endPoint y: 427, distance: 14.7
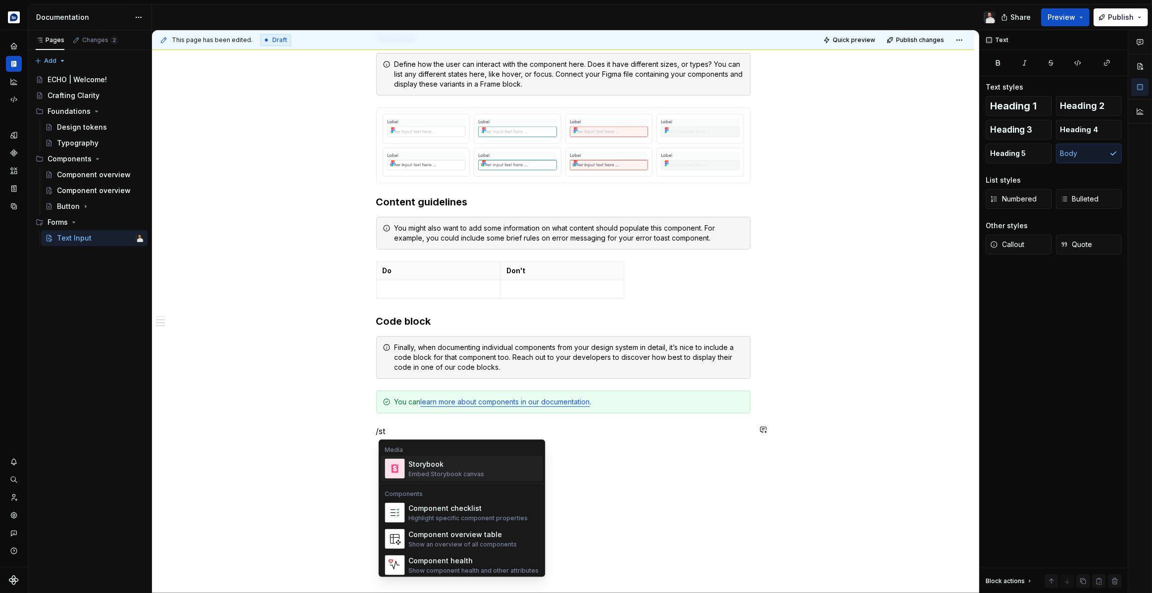
click at [435, 475] on div "Embed Storybook canvas" at bounding box center [447, 474] width 76 height 8
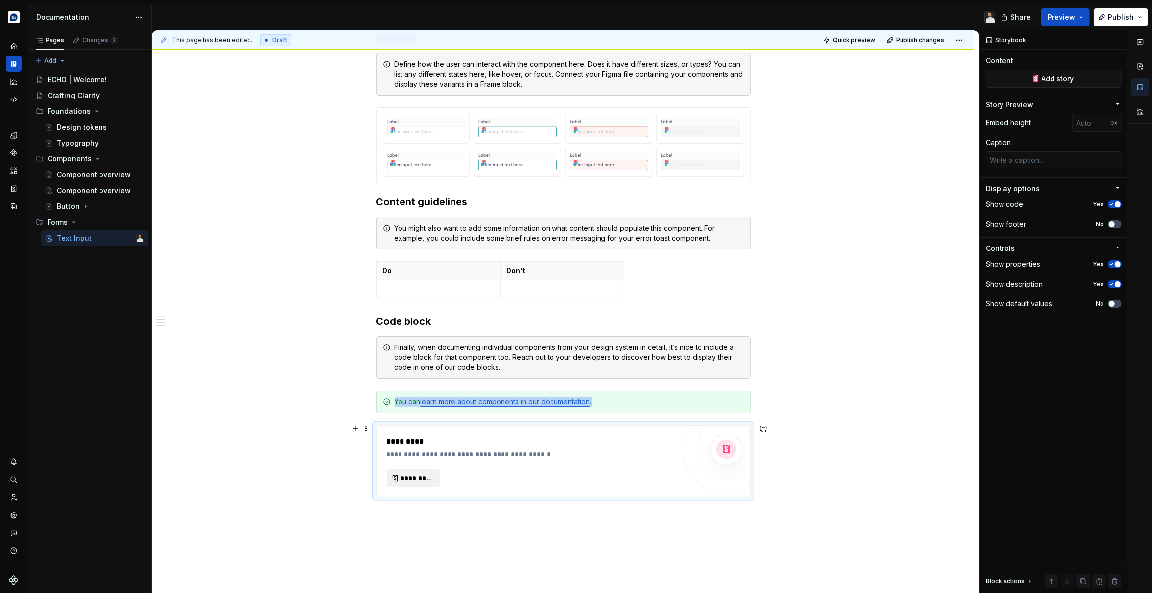
click at [417, 478] on span "*********" at bounding box center [417, 478] width 32 height 10
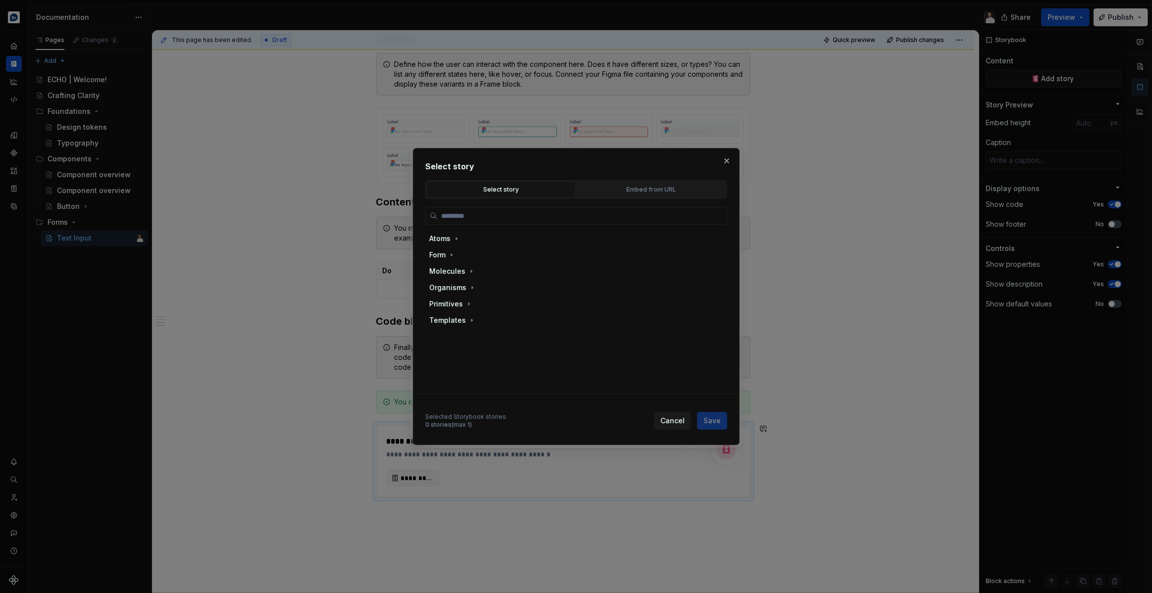
type textarea "*"
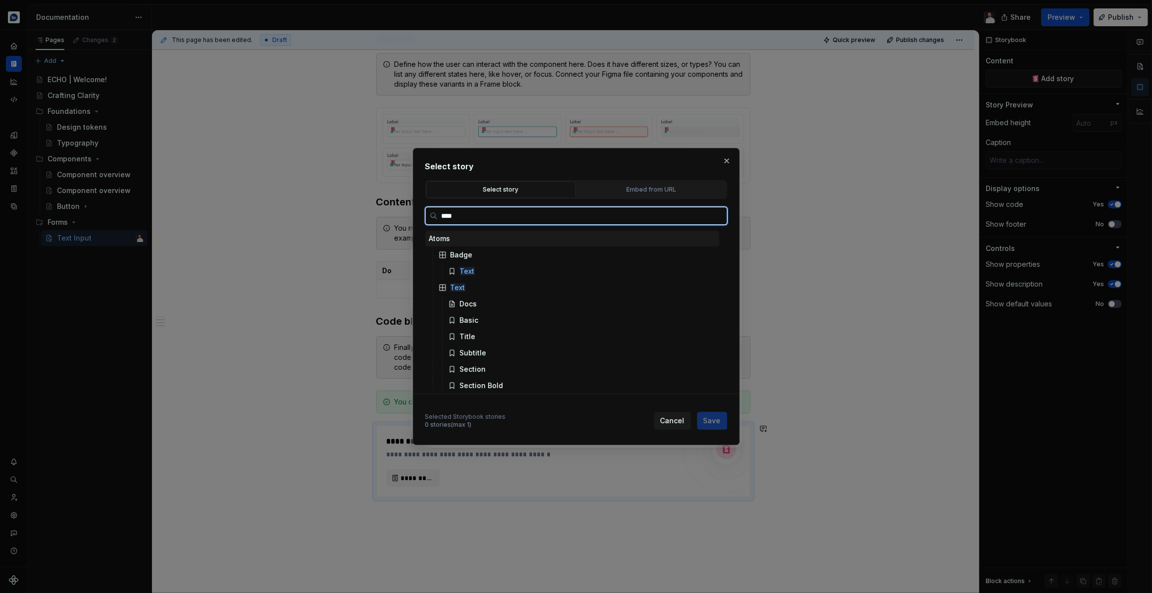
type input "*****"
click at [478, 257] on div "TextI nput" at bounding box center [466, 255] width 33 height 10
click at [471, 269] on div "Docs" at bounding box center [468, 271] width 17 height 10
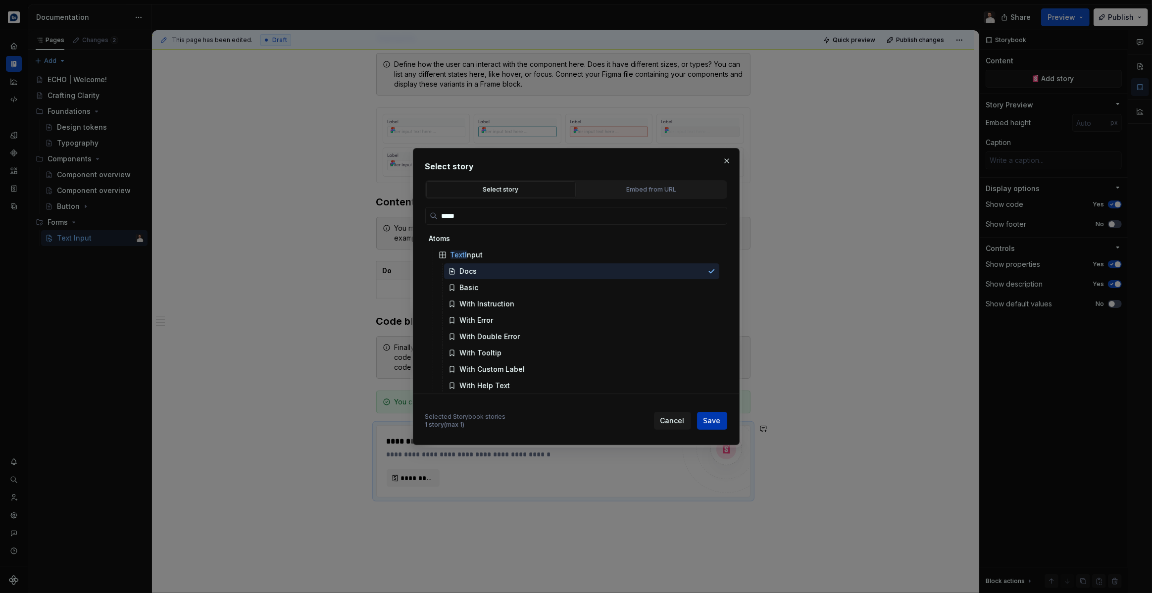
click at [714, 414] on button "Save" at bounding box center [712, 421] width 30 height 18
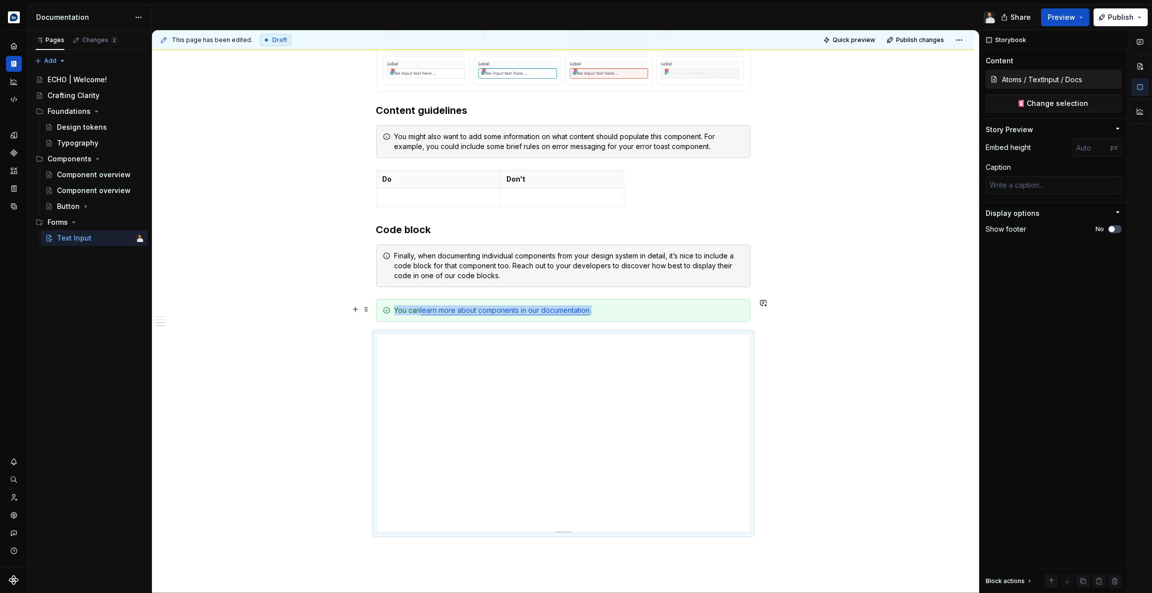
scroll to position [765, 0]
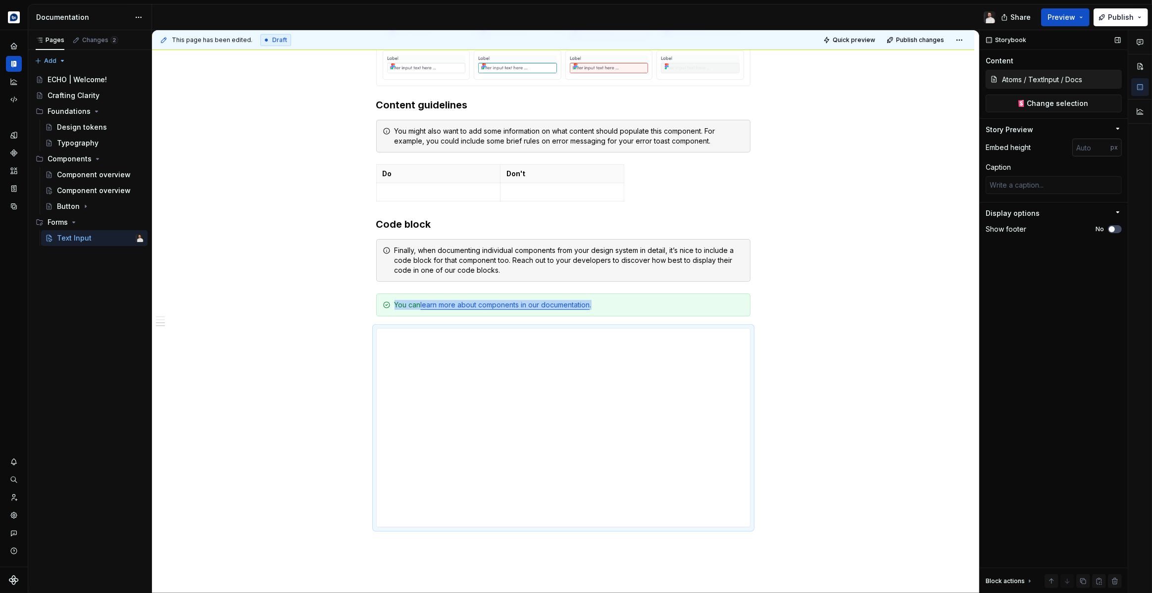
type textarea "*"
click at [1090, 148] on input "number" at bounding box center [1091, 148] width 38 height 18
type input "750"
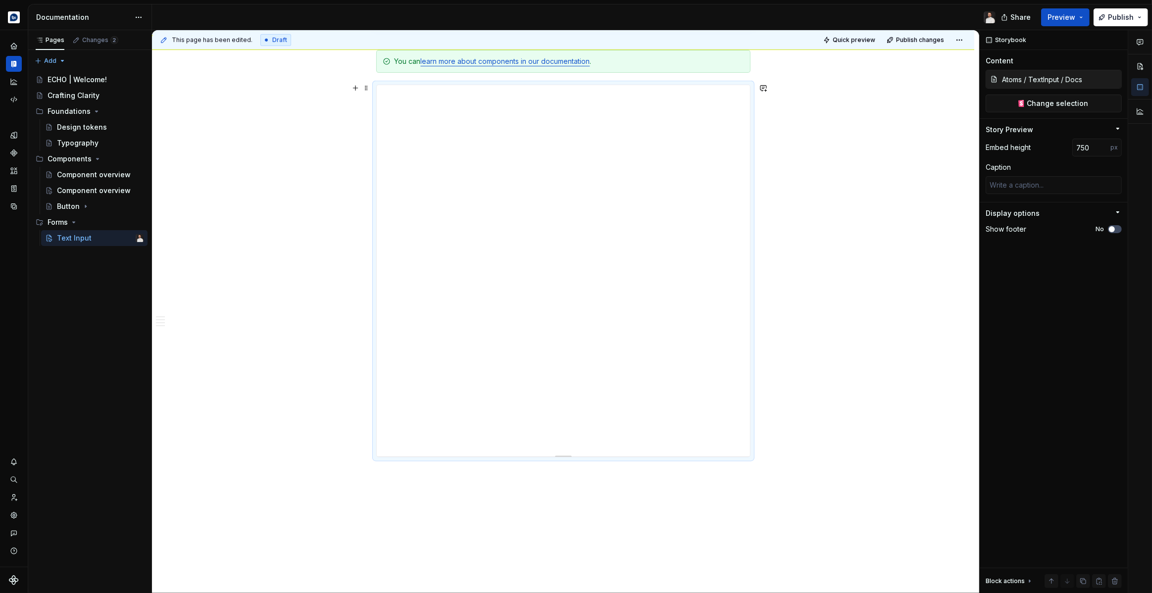
scroll to position [1010, 0]
type textarea "*"
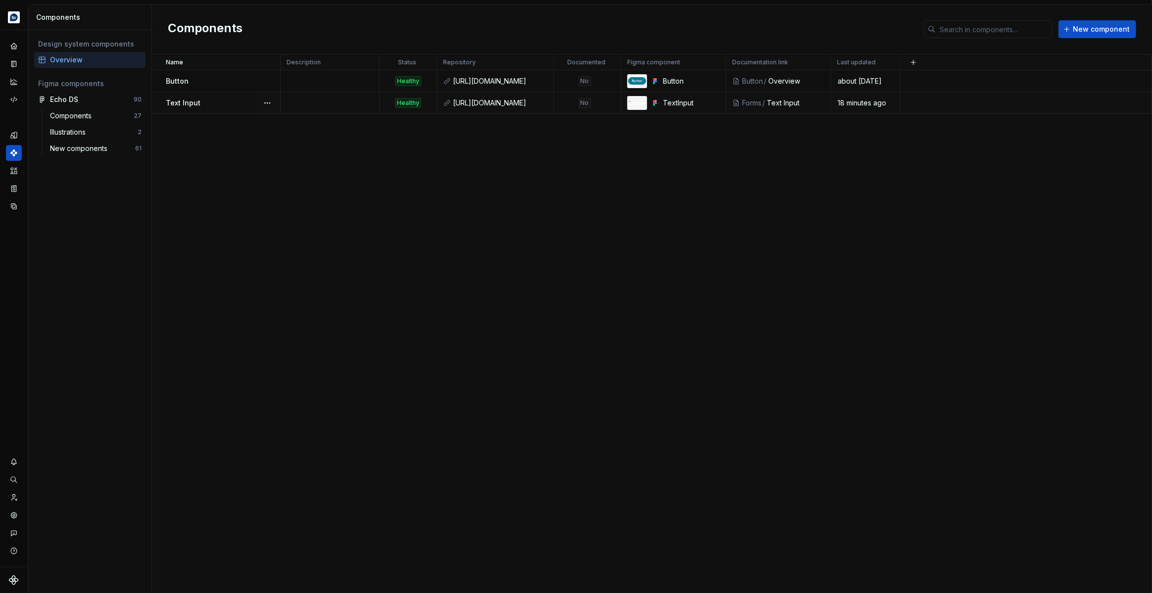
click at [246, 103] on div "Text Input" at bounding box center [223, 103] width 114 height 10
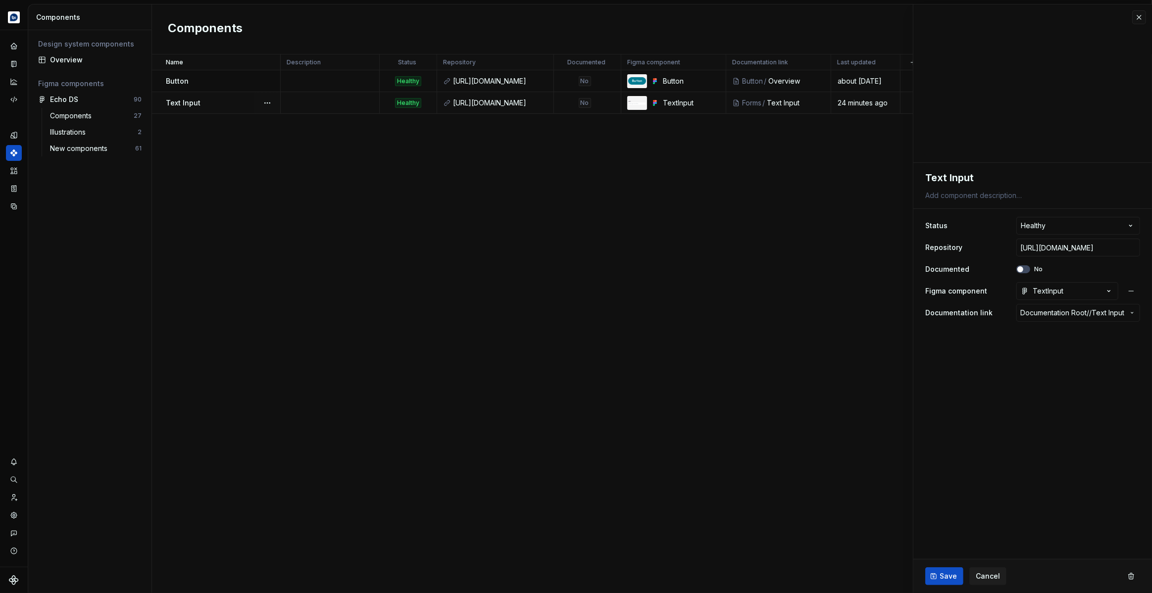
type textarea "*"
